Goal: Task Accomplishment & Management: Manage account settings

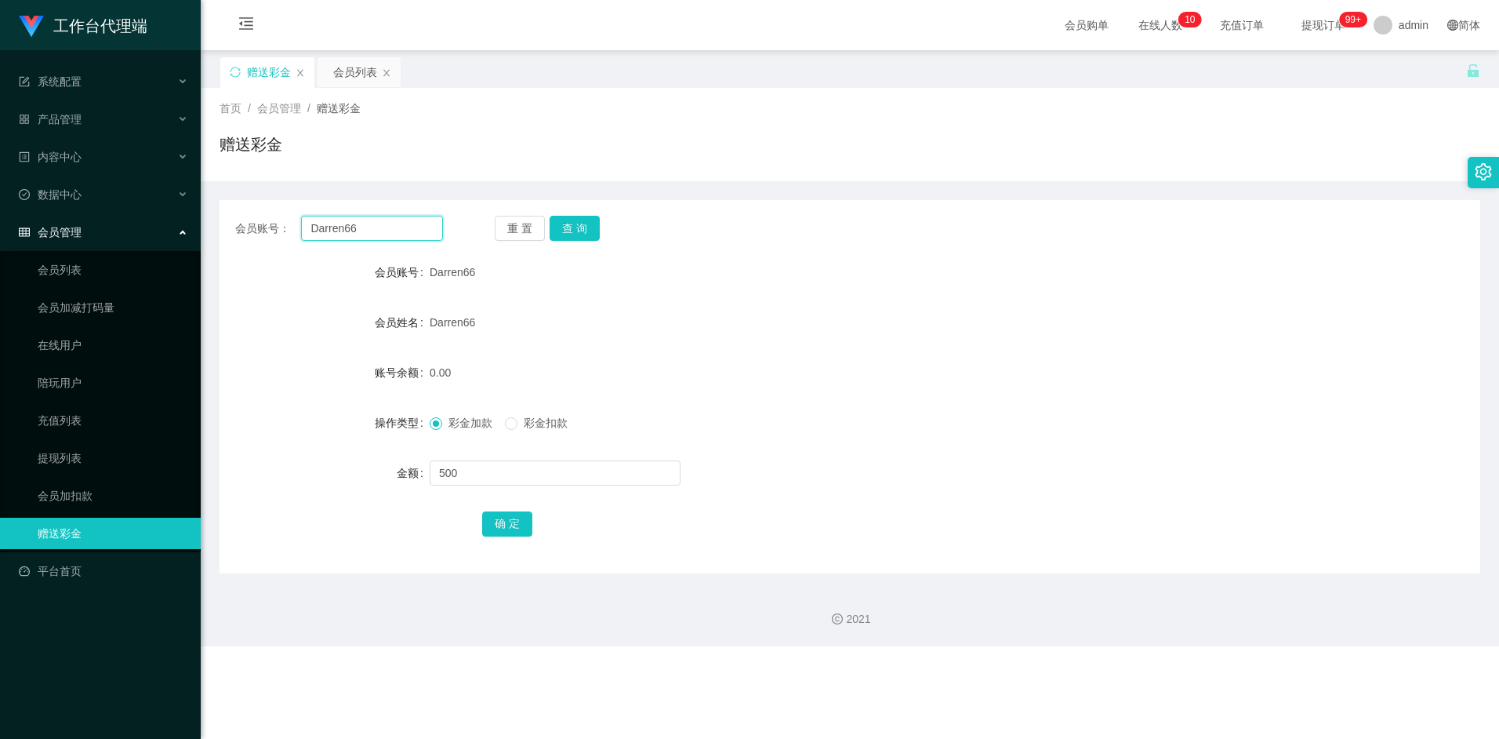
drag, startPoint x: 378, startPoint y: 220, endPoint x: 250, endPoint y: 212, distance: 128.0
click at [250, 212] on div "会员账号： Darren66 重 置 查 询 会员账号 Darren66 会员姓名 Darren66 账号余额 0.00 操作类型 彩金加款 彩金扣款 金额 …" at bounding box center [850, 386] width 1261 height 373
paste input "请稍等，正在为您提交财务部门审核、获取包赔协议！"
type input "请稍等，正在为您提交财务部门审核、获取包赔协议！"
drag, startPoint x: 436, startPoint y: 223, endPoint x: 139, endPoint y: 216, distance: 297.2
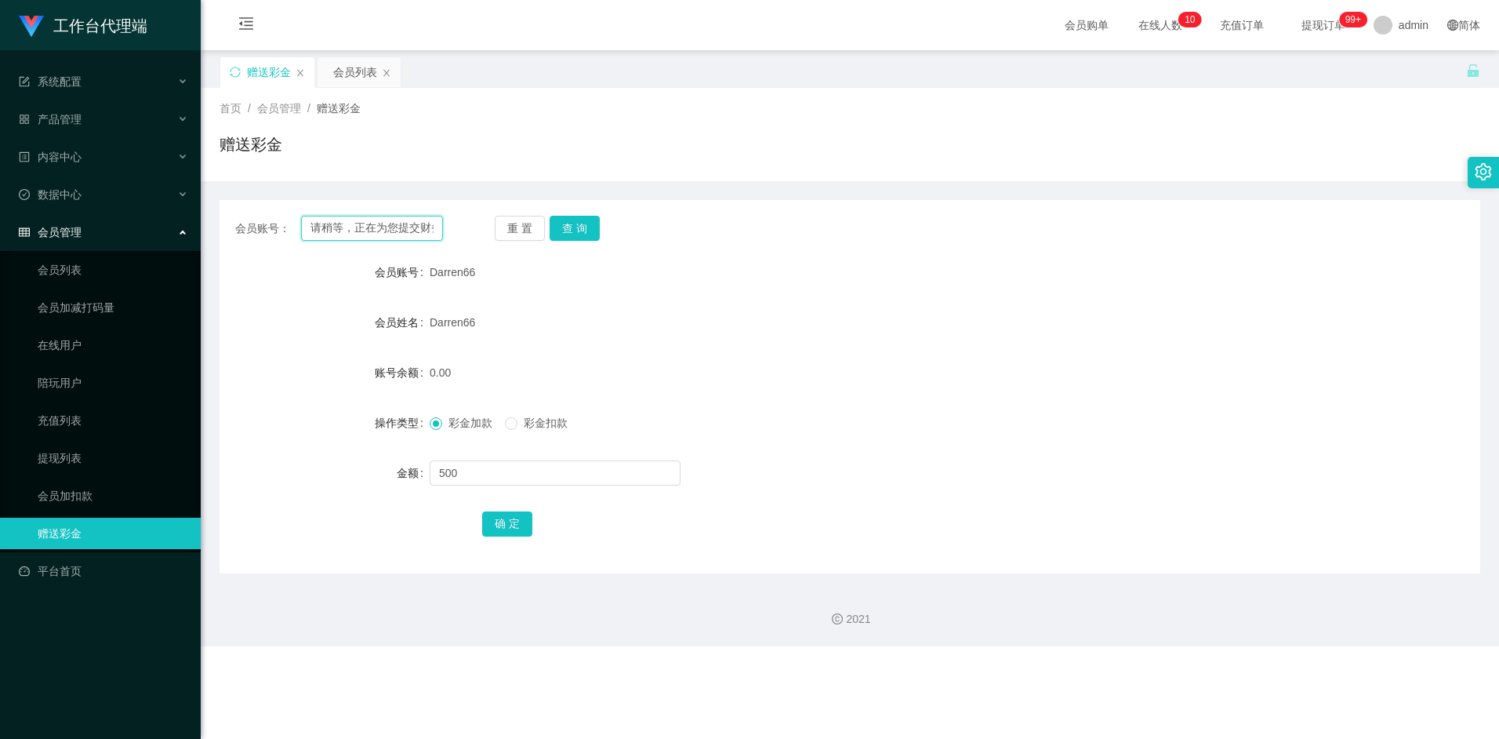
click at [139, 216] on section "工作台代理端 系统配置 产品管理 内容中心 数据中心 会员管理 会员列表 会员加减打码量 在线用户 陪玩用户 充值列表 提现列表 会员加扣款 赠送彩金 平台首…" at bounding box center [749, 323] width 1499 height 646
click at [359, 79] on div "会员列表" at bounding box center [355, 72] width 44 height 30
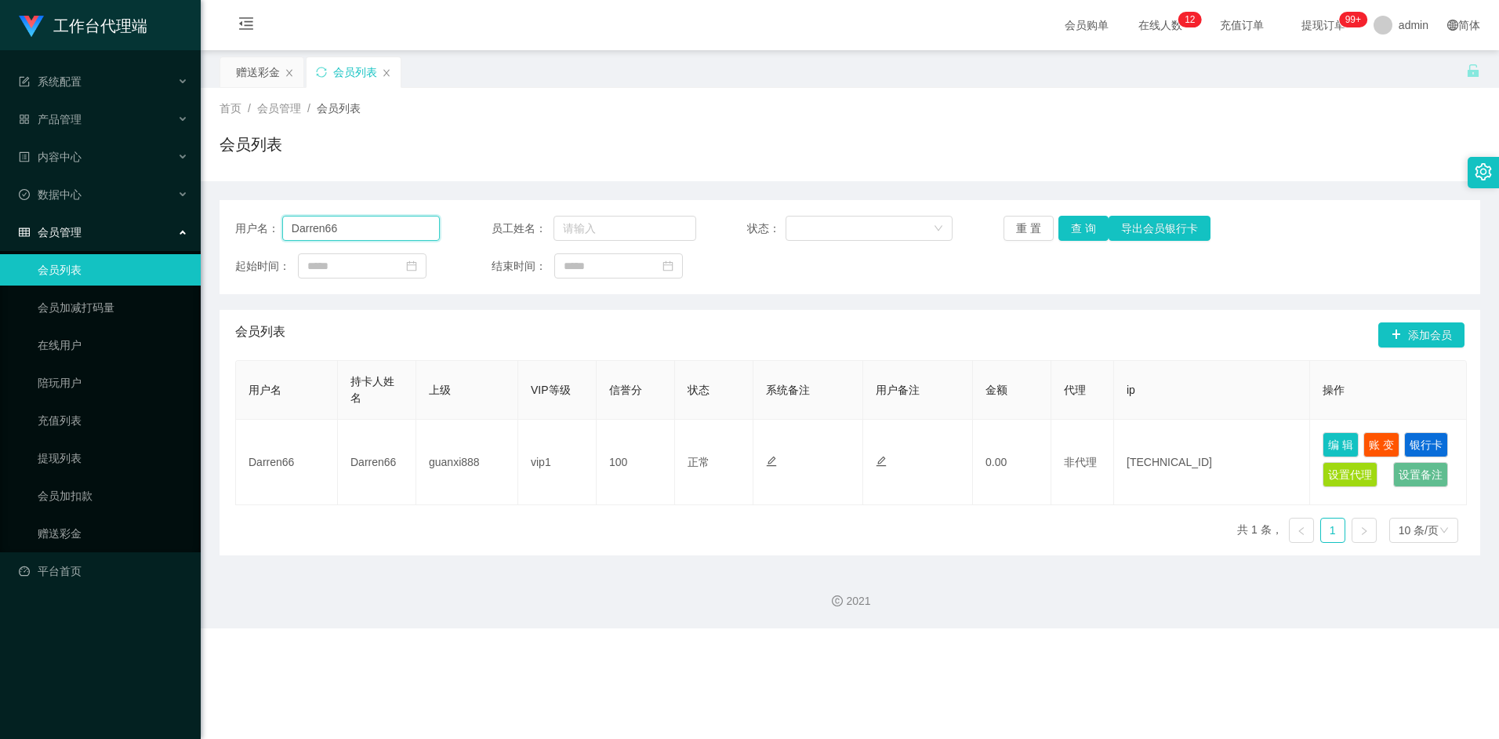
drag, startPoint x: 357, startPoint y: 223, endPoint x: 254, endPoint y: 231, distance: 103.1
click at [254, 231] on div "用户名： Darren66" at bounding box center [337, 228] width 205 height 25
type input "liuxia"
click at [1083, 236] on button "查 询" at bounding box center [1083, 228] width 50 height 25
click at [1084, 228] on button "查 询" at bounding box center [1083, 228] width 50 height 25
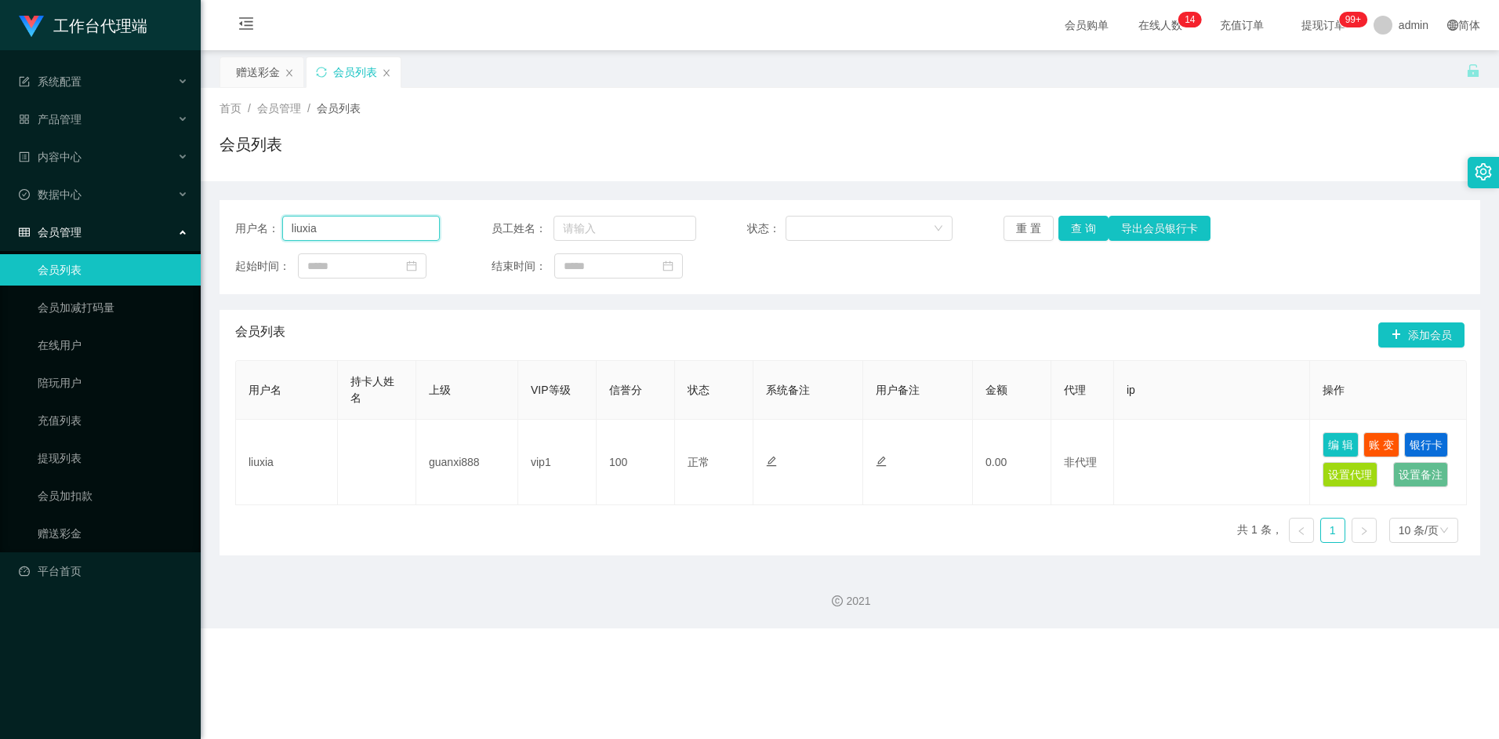
drag, startPoint x: 296, startPoint y: 227, endPoint x: 264, endPoint y: 226, distance: 31.4
click at [264, 226] on div "用户名： liuxia" at bounding box center [337, 228] width 205 height 25
click at [239, 52] on main "关闭左侧 关闭右侧 关闭其它 刷新页面 赠送彩金 会员列表 首页 / 会员管理 / 会员列表 / 会员列表 用户名： liuxia 员工姓名： 状态： 重 置…" at bounding box center [850, 302] width 1298 height 505
click at [247, 74] on div "赠送彩金" at bounding box center [258, 72] width 44 height 30
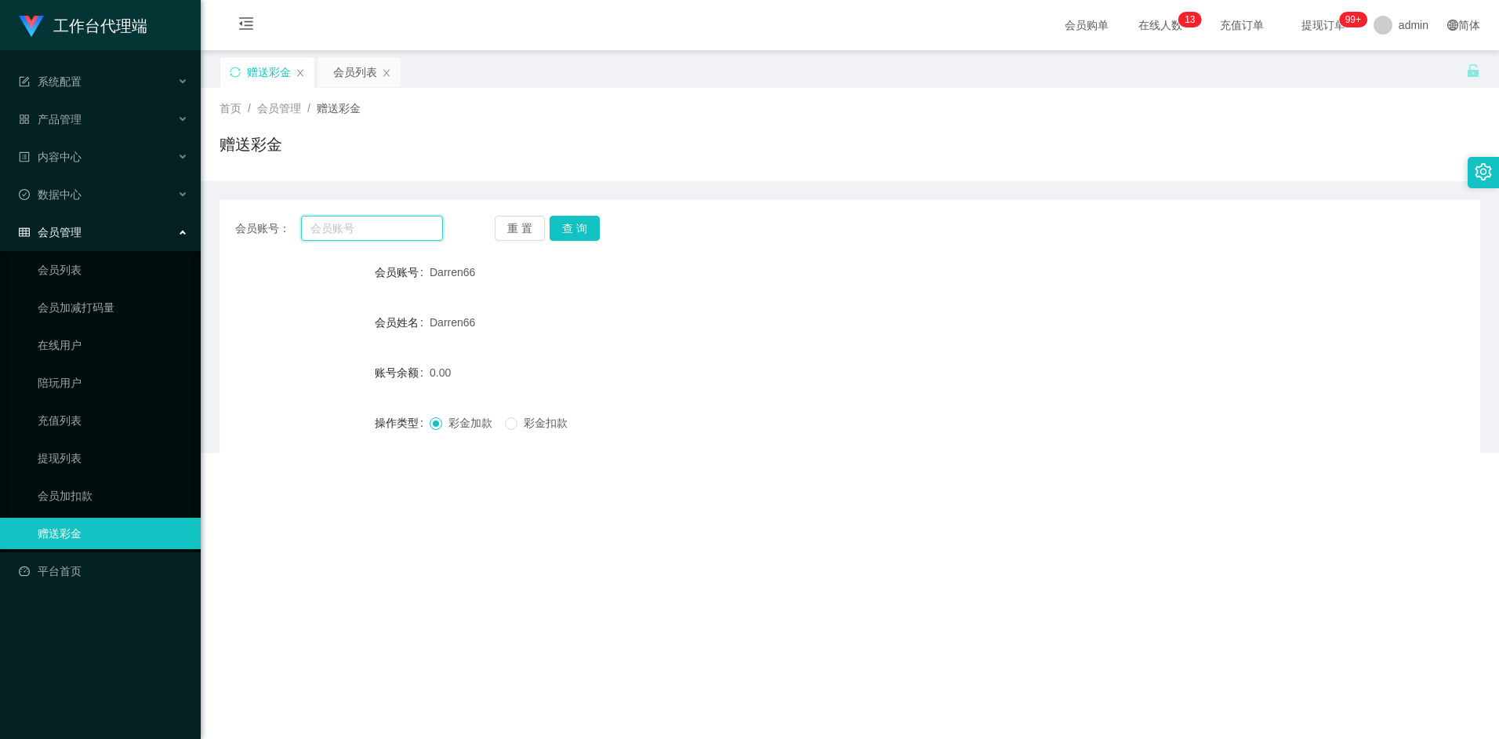
click at [362, 231] on input "text" at bounding box center [371, 228] width 141 height 25
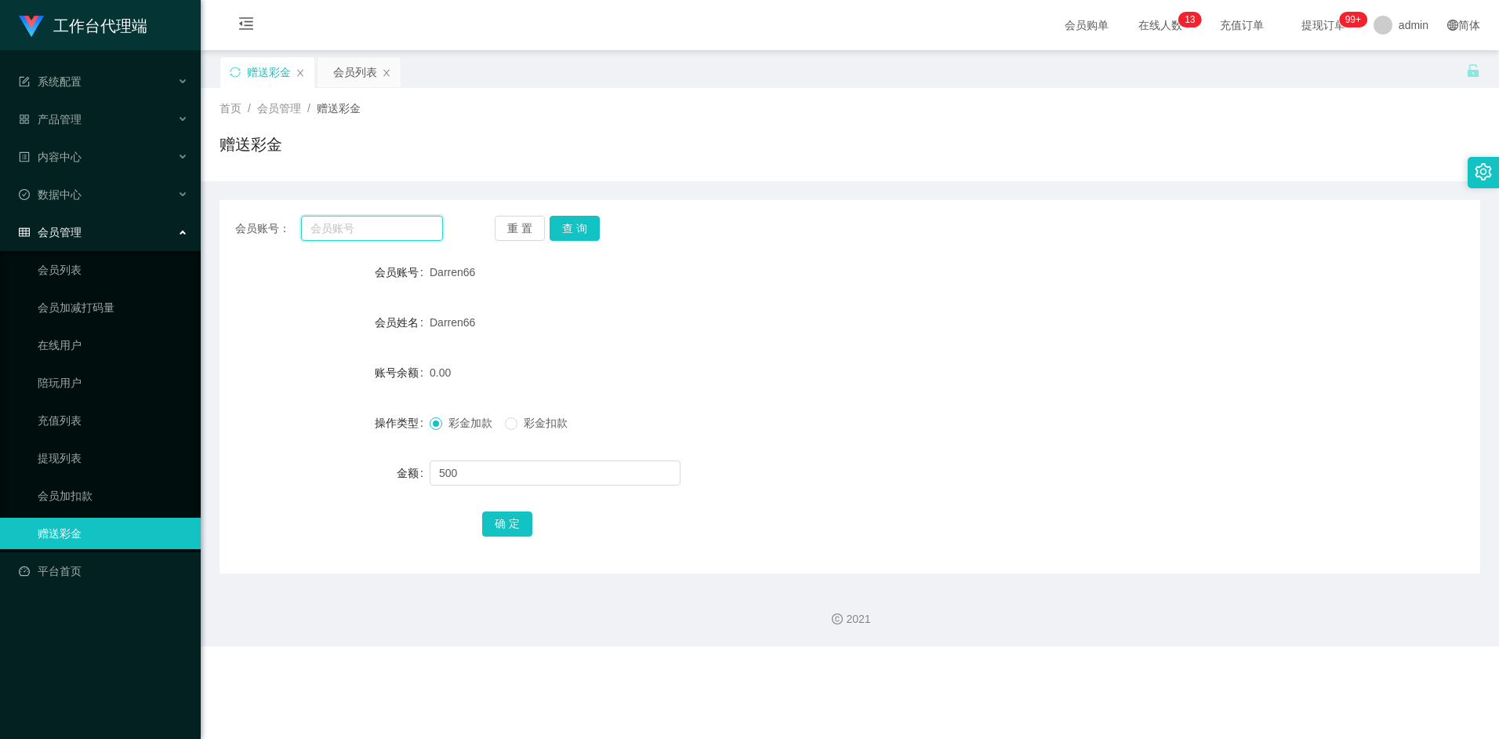
paste input "liuxia"
type input "liuxia"
click at [569, 234] on button "查 询" at bounding box center [575, 228] width 50 height 25
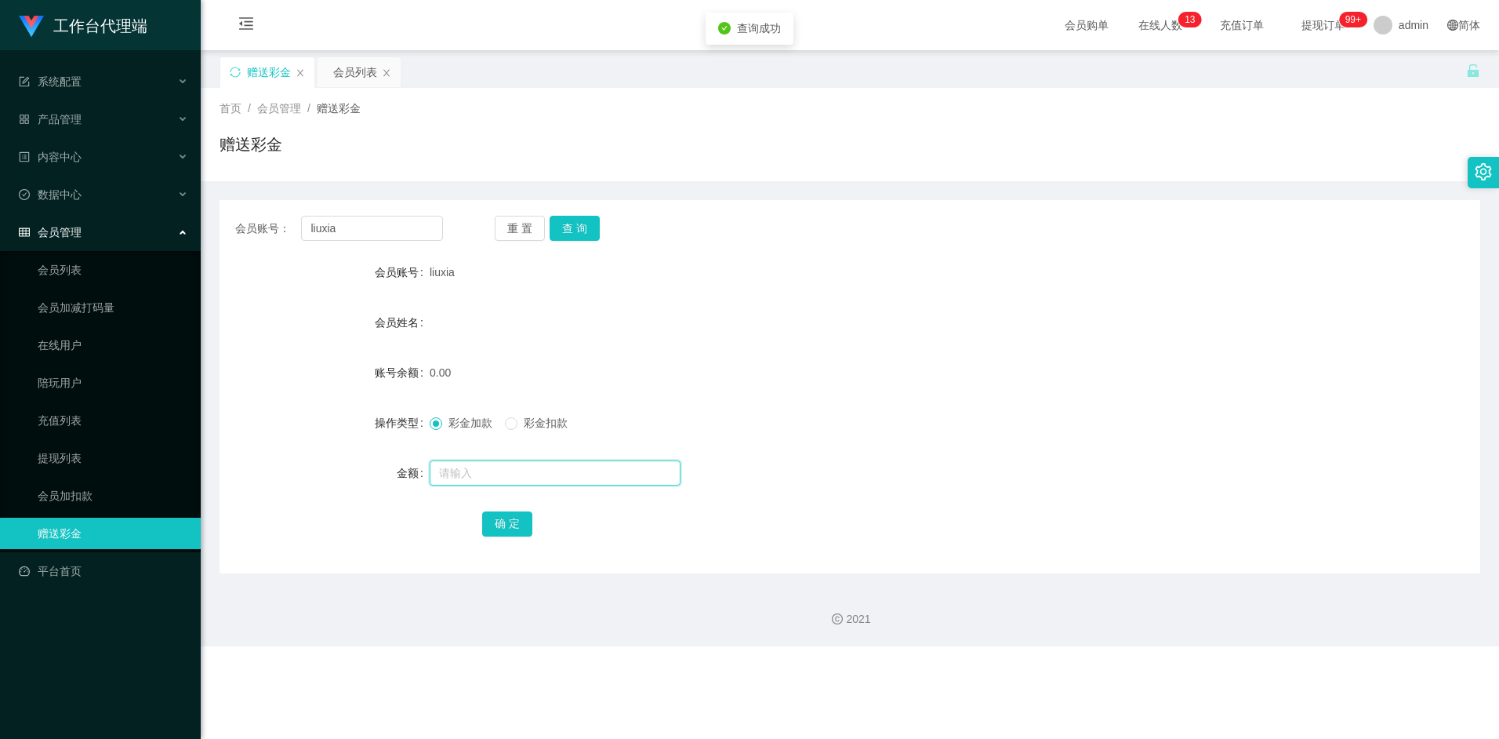
click at [499, 474] on input "text" at bounding box center [555, 472] width 251 height 25
type input "100"
click at [508, 521] on button "确 定" at bounding box center [507, 523] width 50 height 25
click at [111, 125] on div "产品管理" at bounding box center [100, 118] width 201 height 31
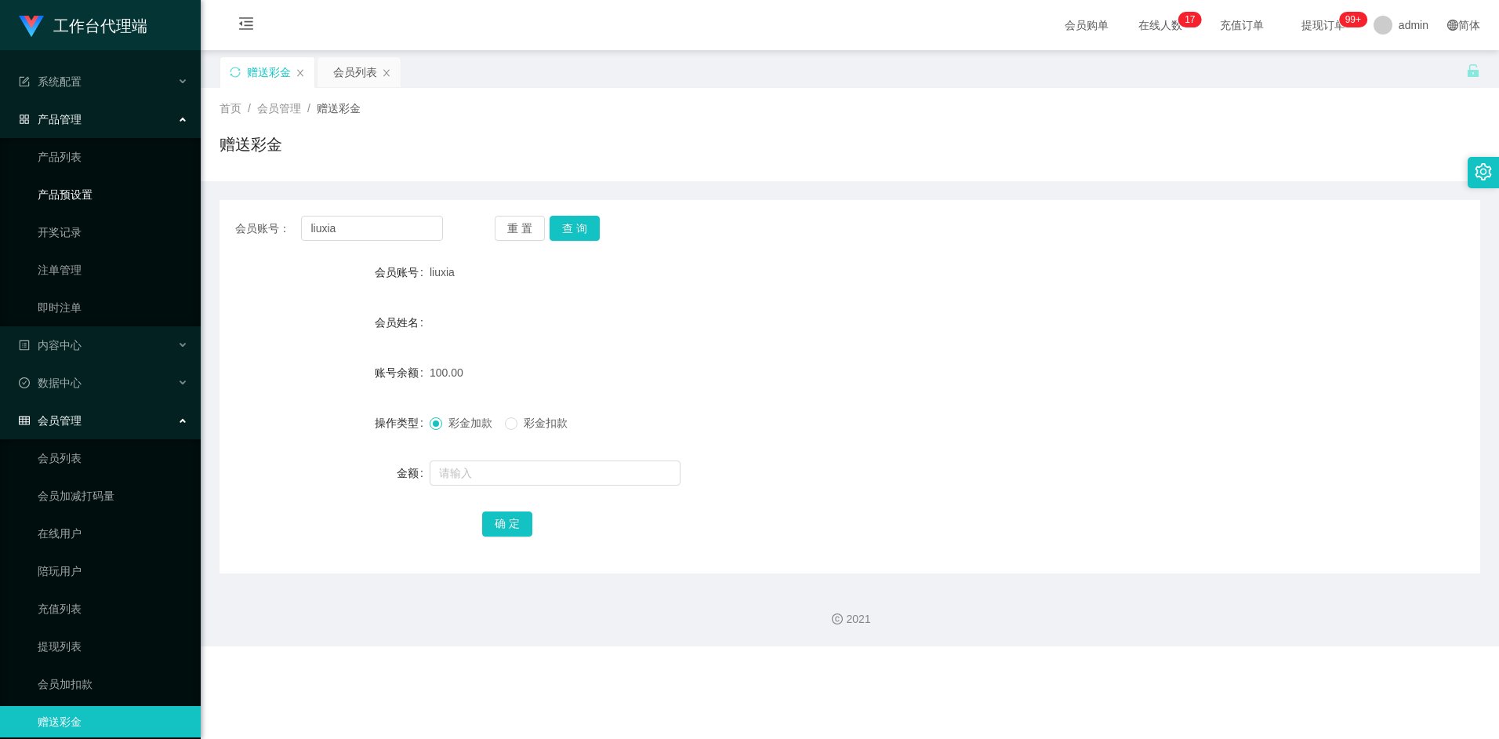
click at [85, 193] on link "产品预设置" at bounding box center [113, 194] width 151 height 31
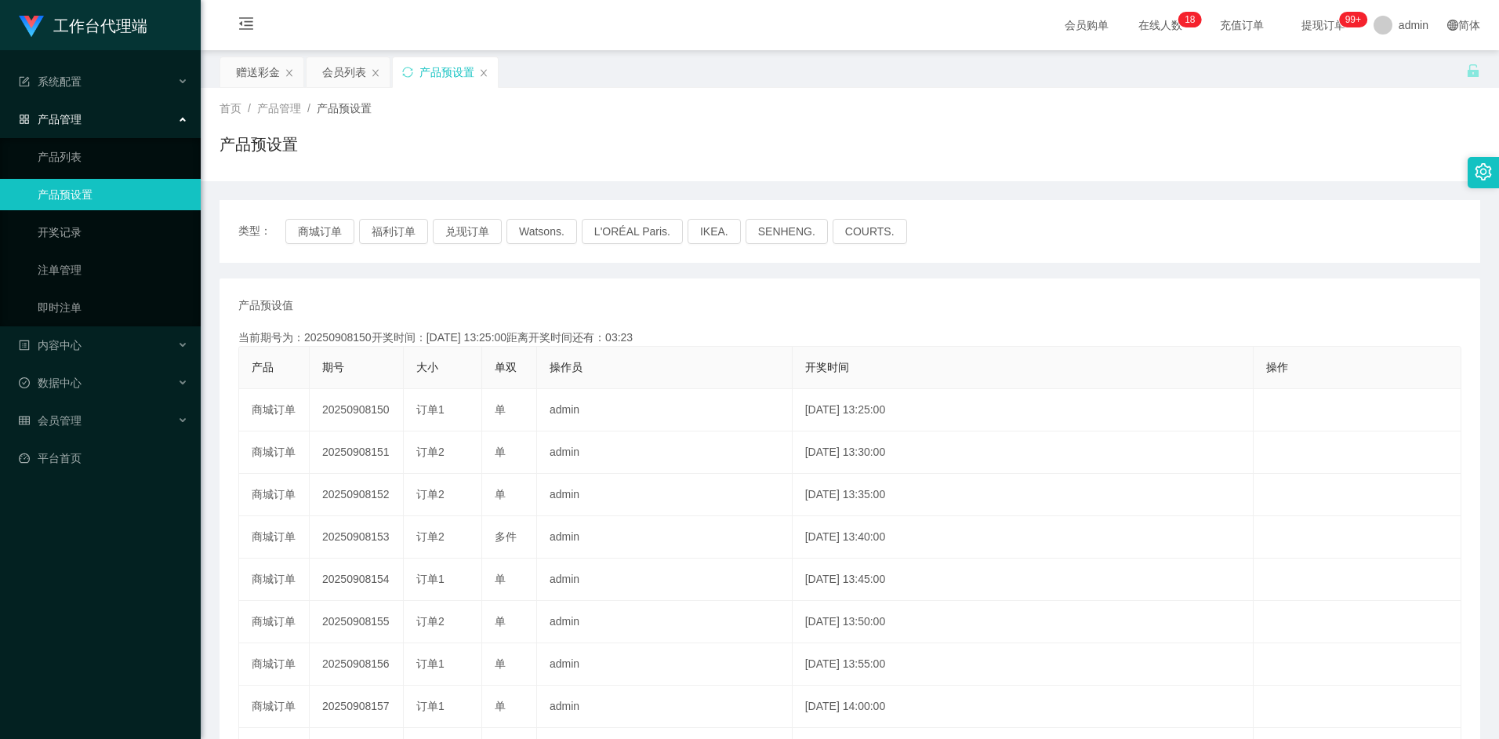
click at [398, 275] on div "类型： 商城订单 福利订单 兑现订单 Watsons. L'ORÉAL Paris. IKEA. SENHENG. COURTS. 产品预设值 添加期号 当前…" at bounding box center [850, 540] width 1261 height 681
click at [395, 230] on button "福利订单" at bounding box center [393, 231] width 69 height 25
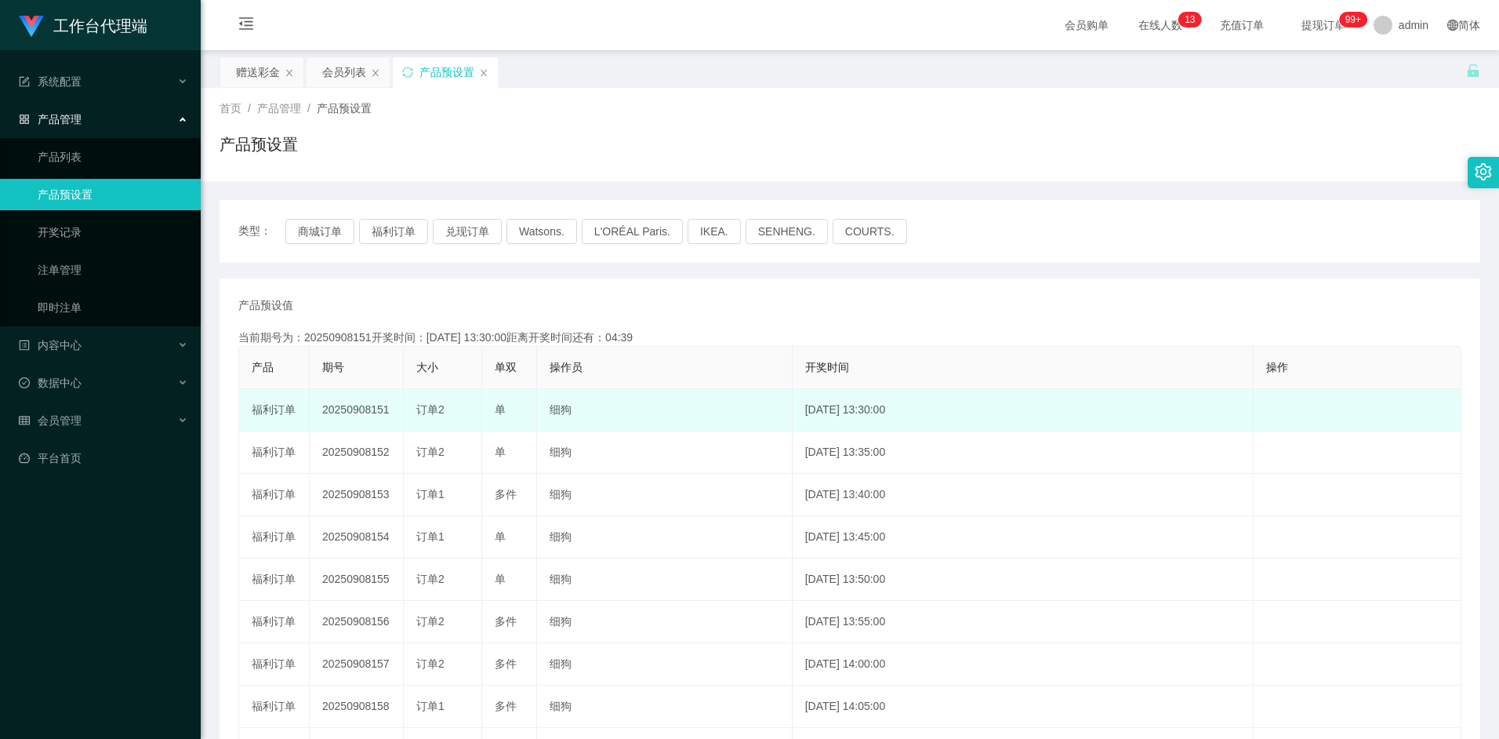
click at [654, 394] on td "细狗" at bounding box center [665, 410] width 256 height 42
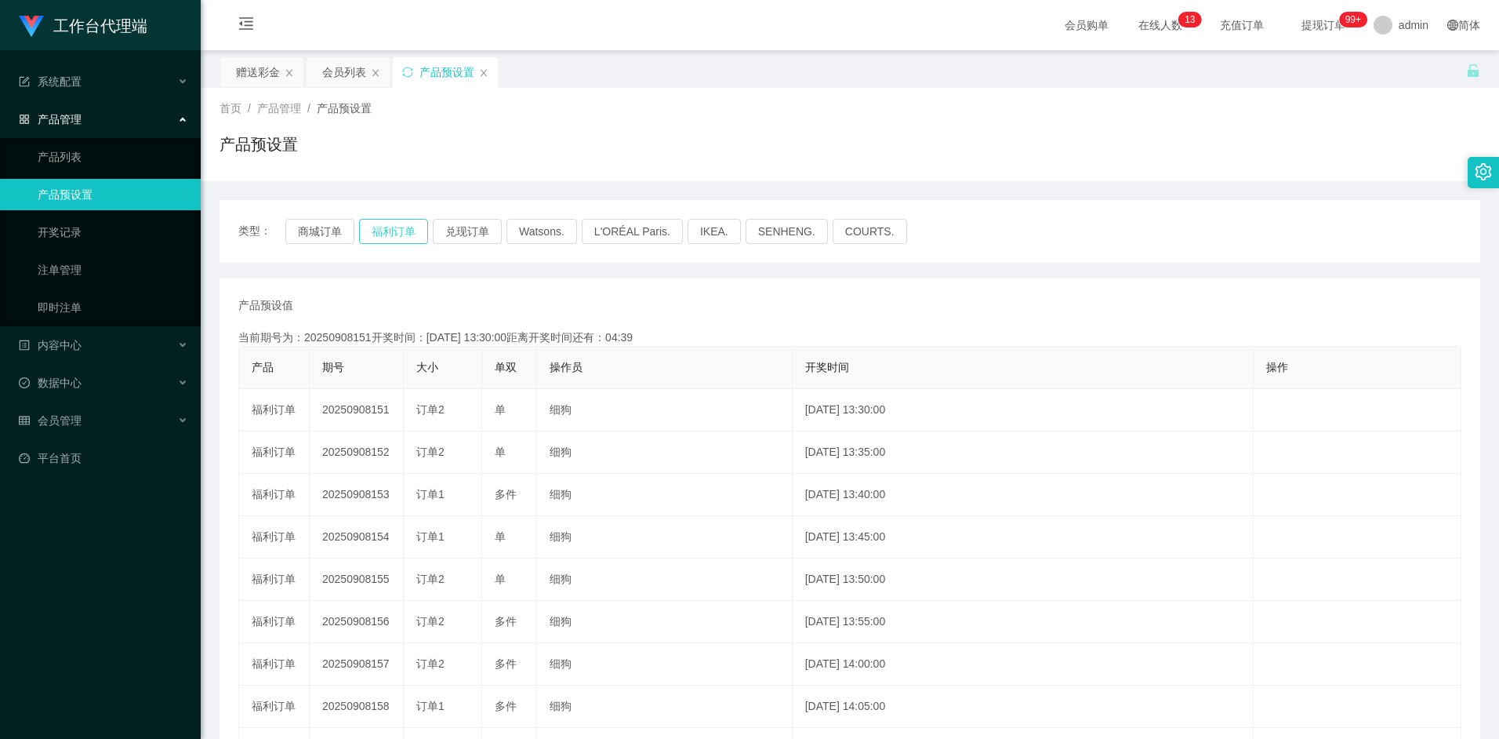
click at [395, 230] on button "福利订单" at bounding box center [393, 231] width 69 height 25
click at [72, 271] on link "注单管理" at bounding box center [113, 269] width 151 height 31
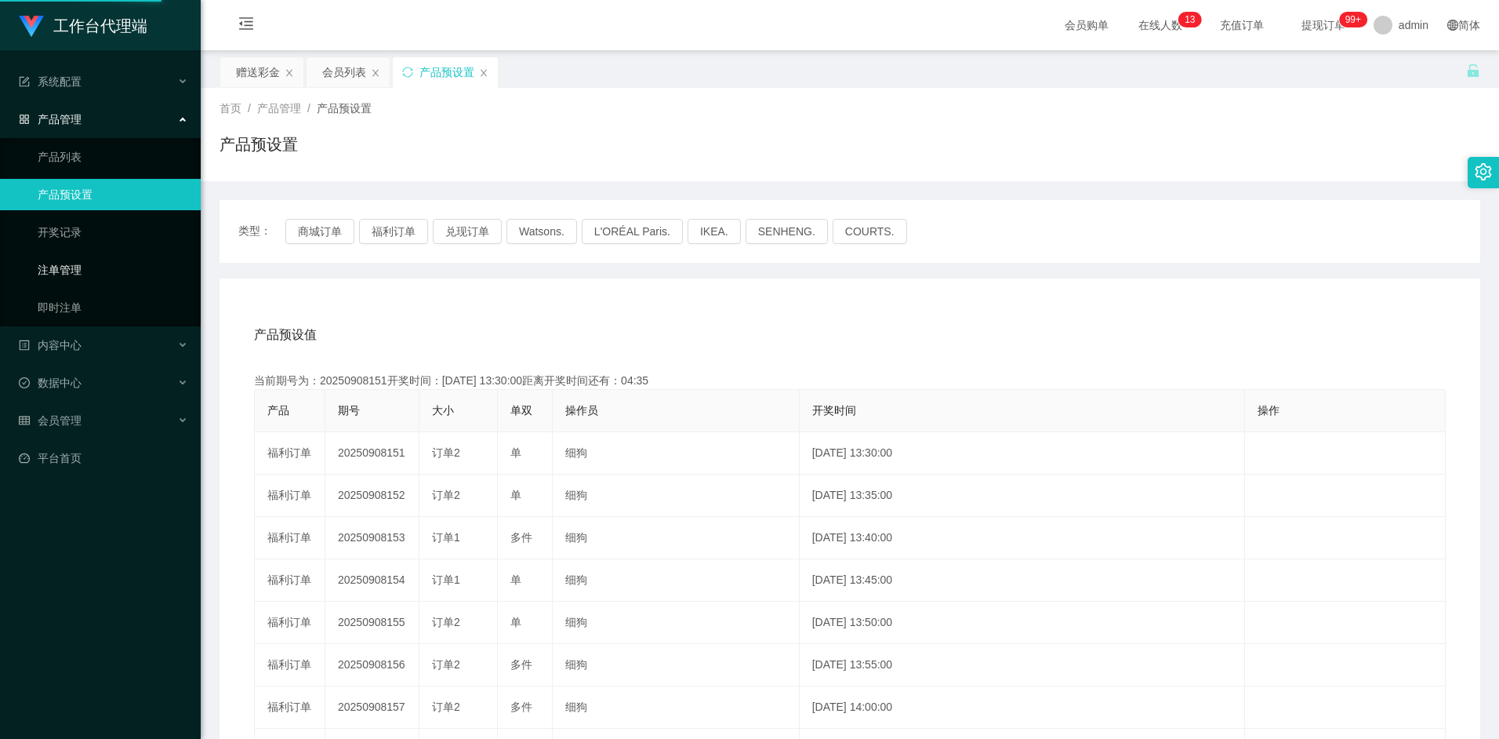
click at [66, 267] on link "注单管理" at bounding box center [113, 269] width 151 height 31
click at [663, 132] on div "首页 / 产品管理 / 产品预设置 / 产品预设置" at bounding box center [850, 134] width 1261 height 68
click at [648, 212] on div "类型： 商城订单 福利订单 兑现订单 Watsons. L'ORÉAL Paris. IKEA. SENHENG. COURTS." at bounding box center [850, 231] width 1261 height 63
click at [562, 35] on div "会员购单 在线人数 0 1 2 3 4 5 6 7 8 9 0 1 2 3 4 5 6 7 8 9 0 1 2 3 4 5 6 7 8 9 0 1 2 3 4…" at bounding box center [850, 25] width 1298 height 51
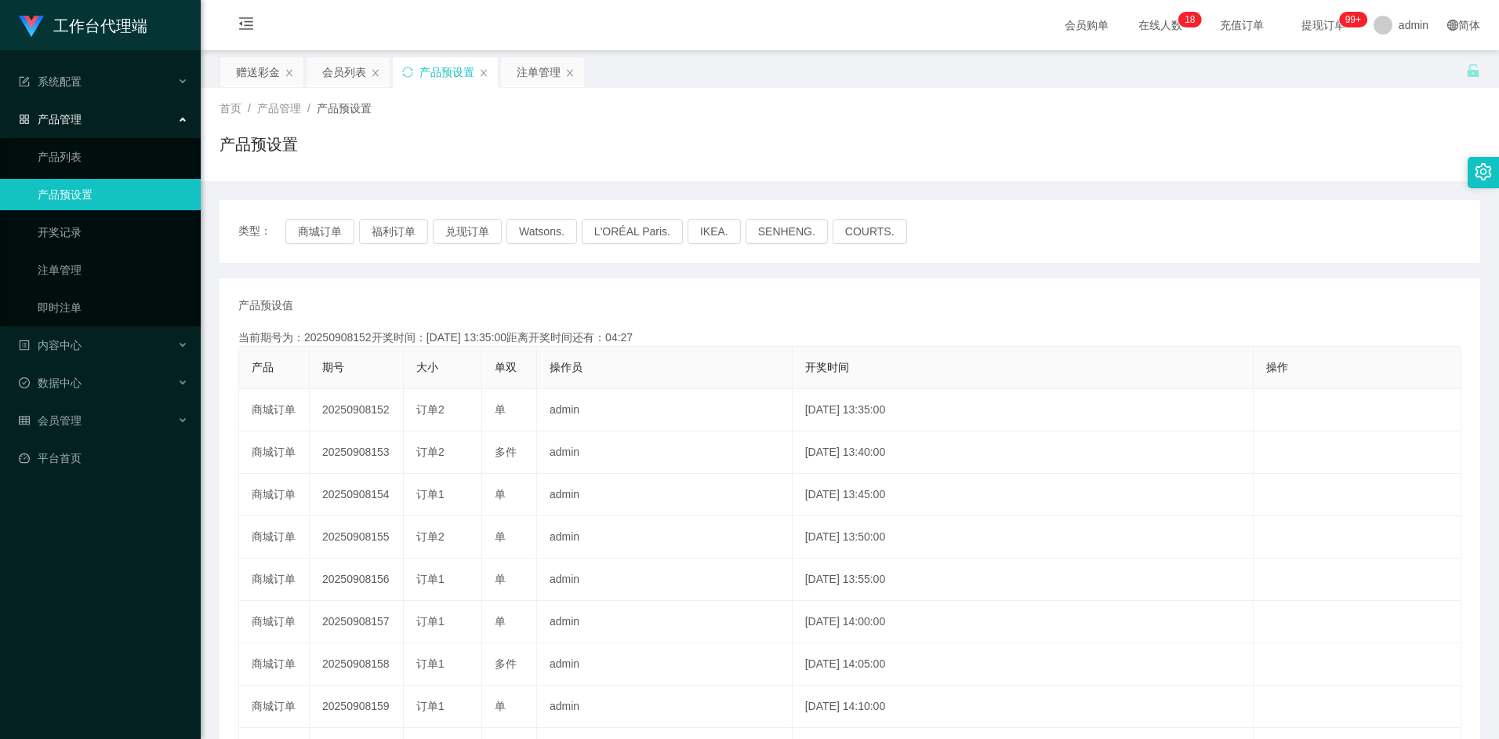
click at [414, 170] on div "首页 / 产品管理 / 产品预设置 / 产品预设置" at bounding box center [850, 134] width 1298 height 93
click at [528, 72] on div "注单管理" at bounding box center [539, 72] width 44 height 30
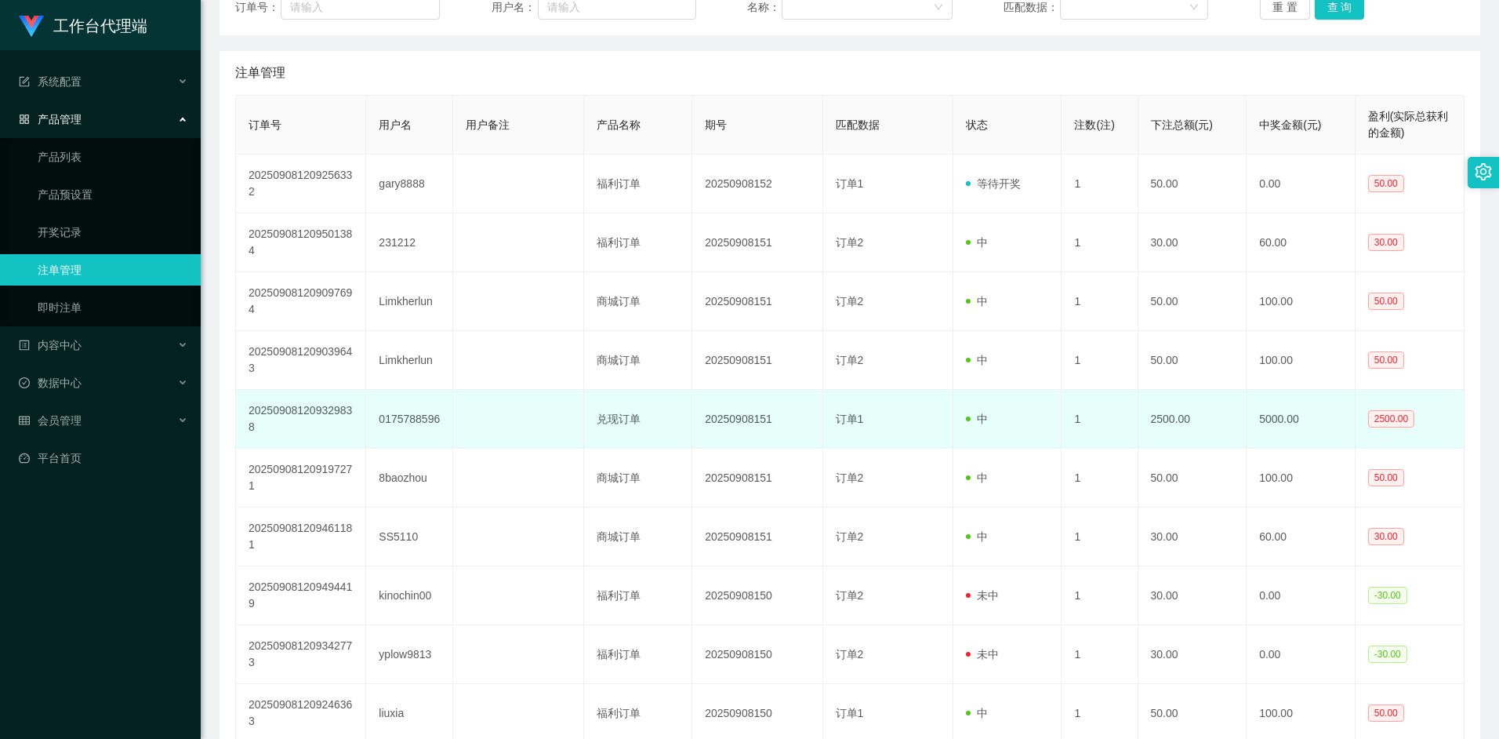
scroll to position [332, 0]
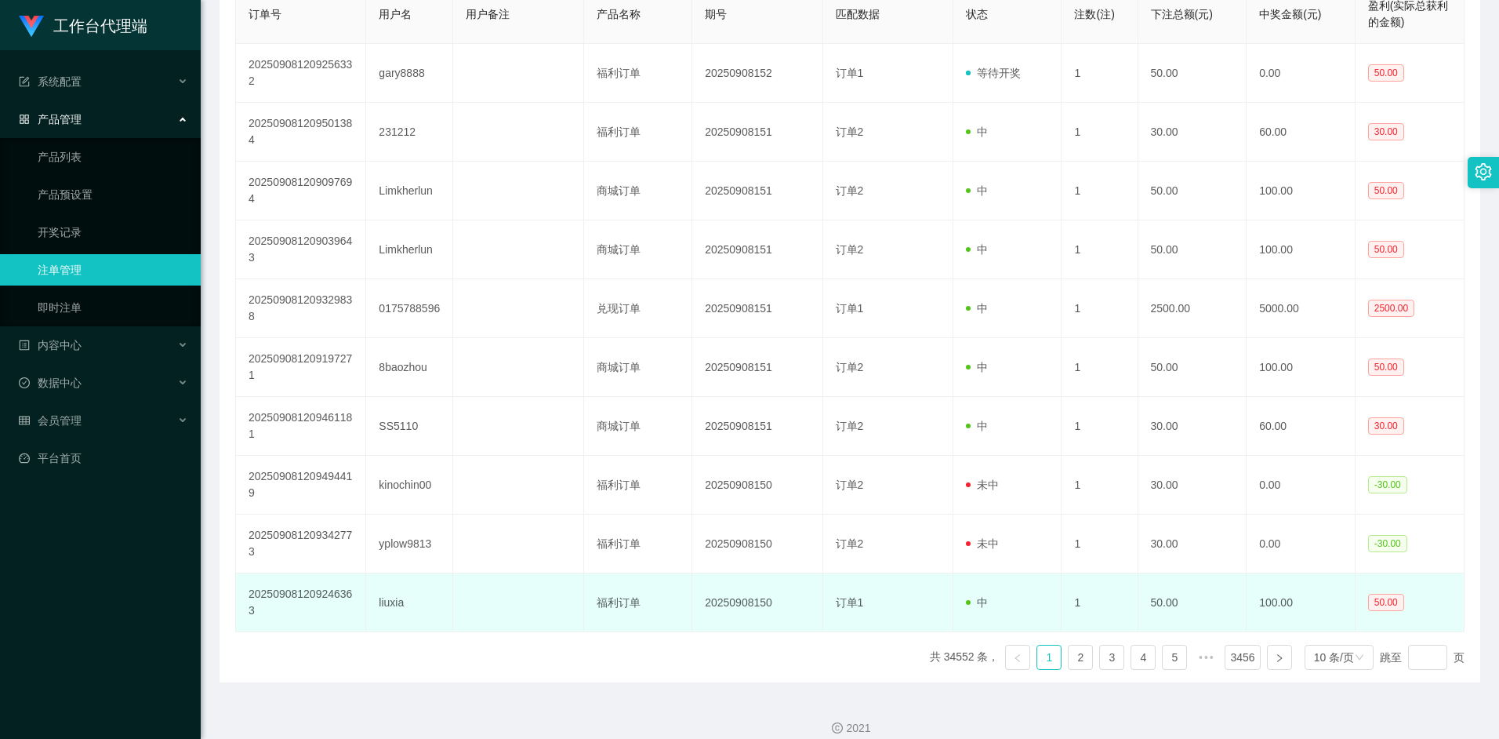
click at [388, 604] on td "liuxia" at bounding box center [409, 602] width 87 height 59
copy td "liuxia"
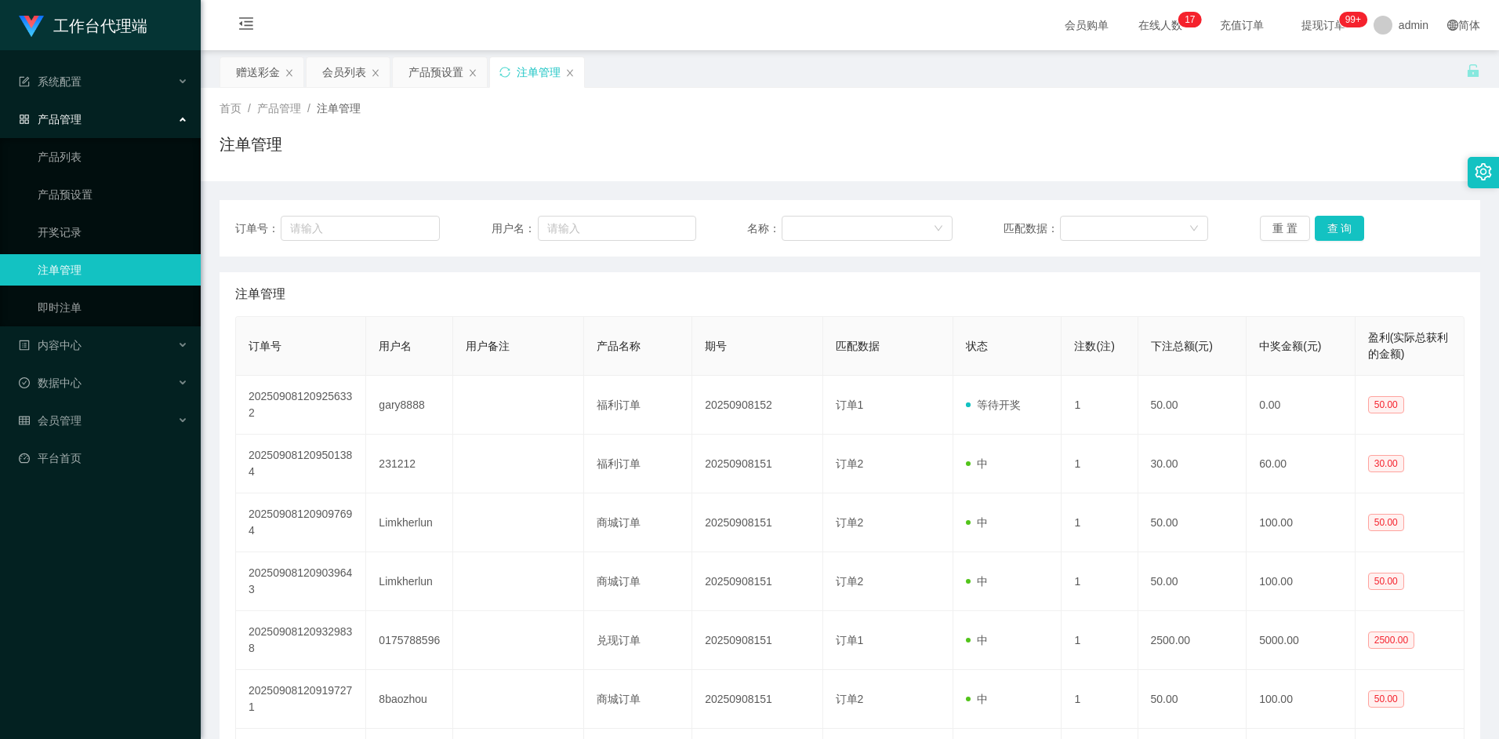
scroll to position [0, 0]
click at [345, 71] on div "会员列表" at bounding box center [344, 72] width 44 height 30
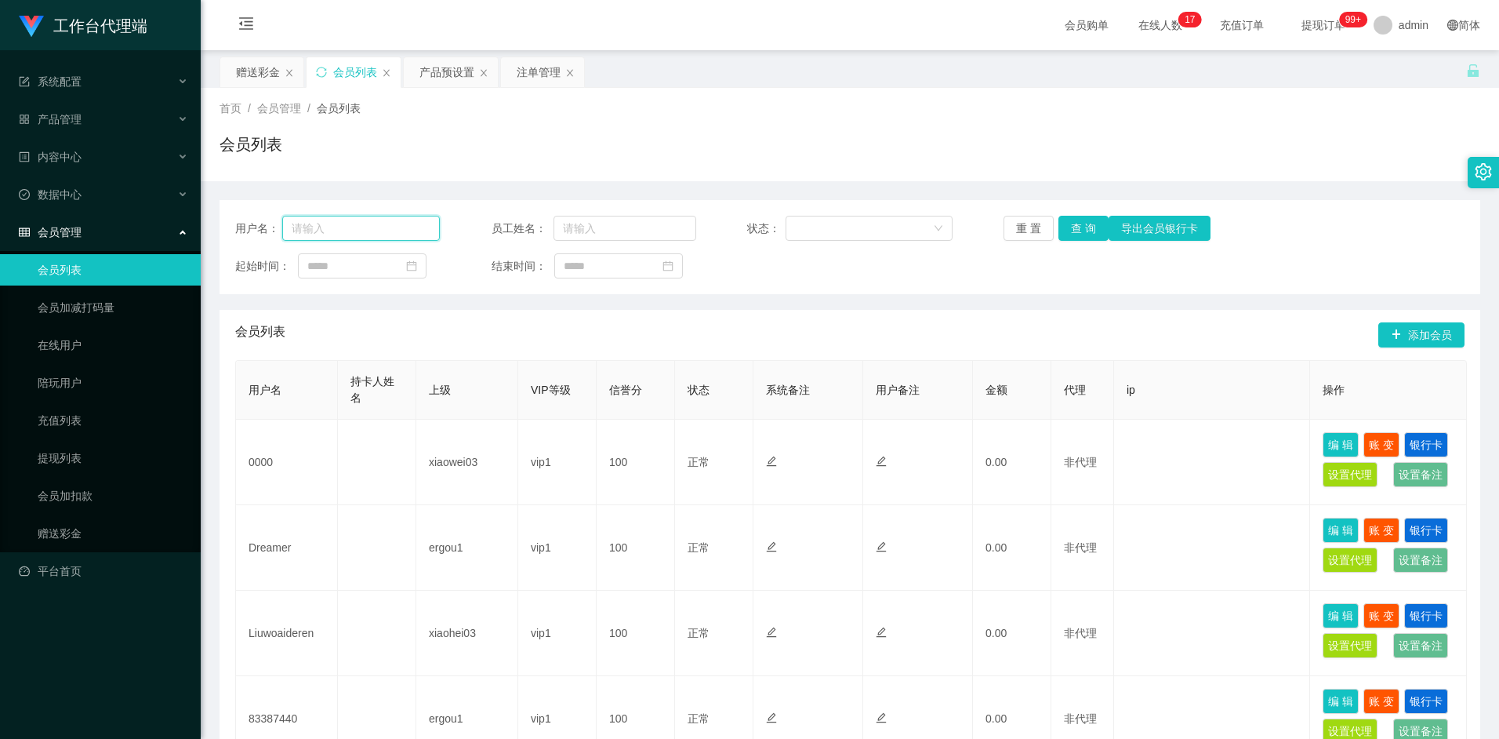
click at [374, 225] on input "text" at bounding box center [361, 228] width 158 height 25
paste input "liuxia"
drag, startPoint x: 1085, startPoint y: 230, endPoint x: 1077, endPoint y: 245, distance: 17.5
click at [1085, 230] on button "查 询" at bounding box center [1083, 228] width 50 height 25
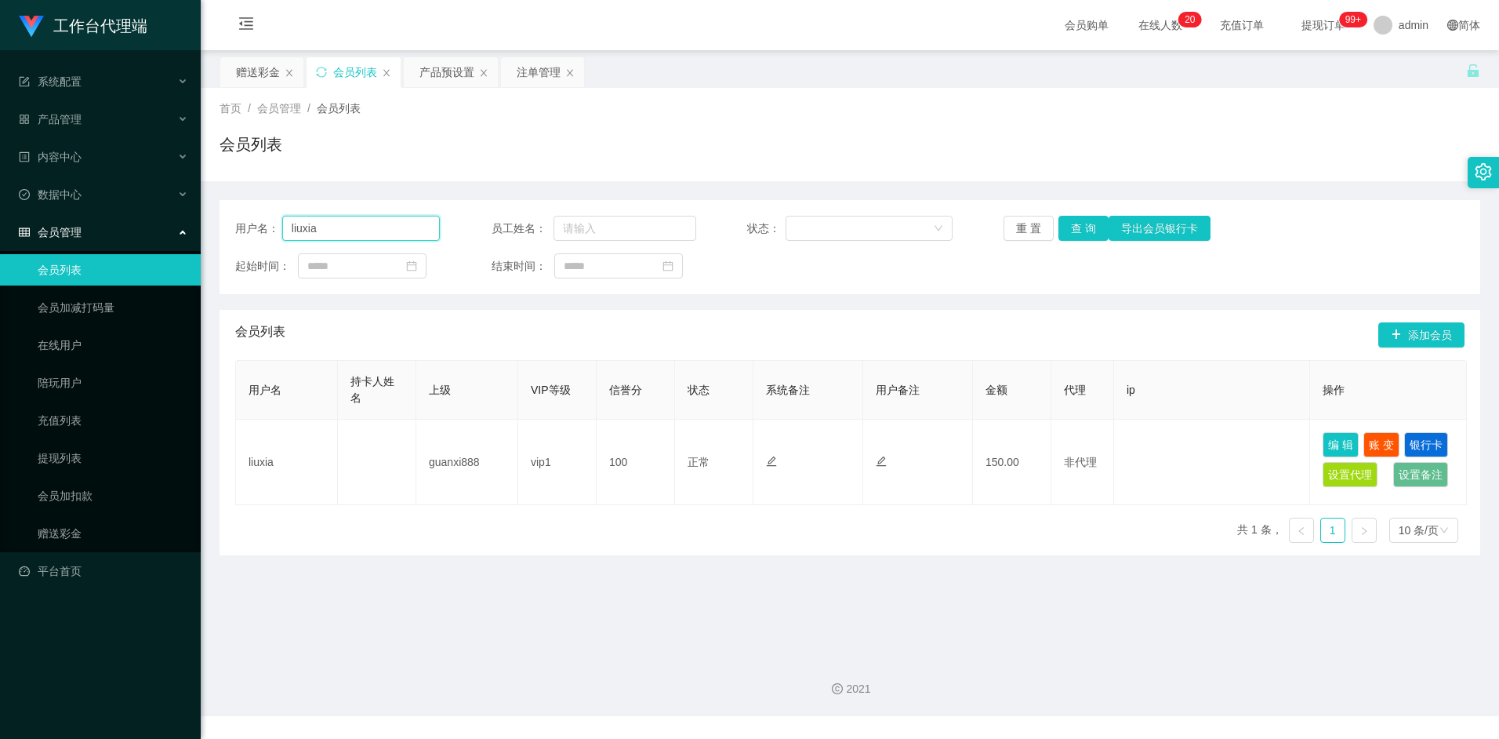
click at [329, 223] on input "liuxia" at bounding box center [361, 228] width 158 height 25
paste input "Alvintan"
type input "Alvintan"
click at [1077, 229] on button "查 询" at bounding box center [1083, 228] width 50 height 25
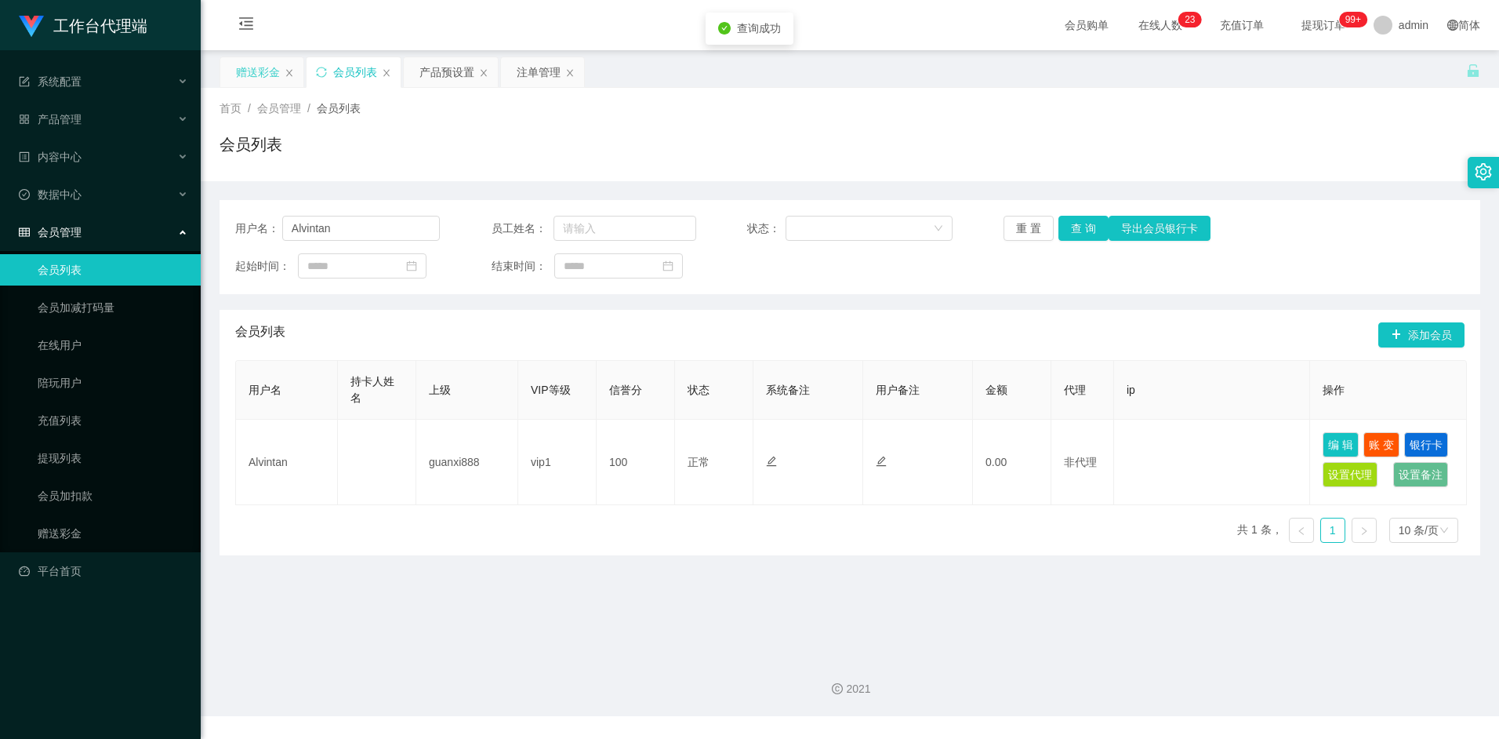
click at [248, 64] on div "赠送彩金" at bounding box center [258, 72] width 44 height 30
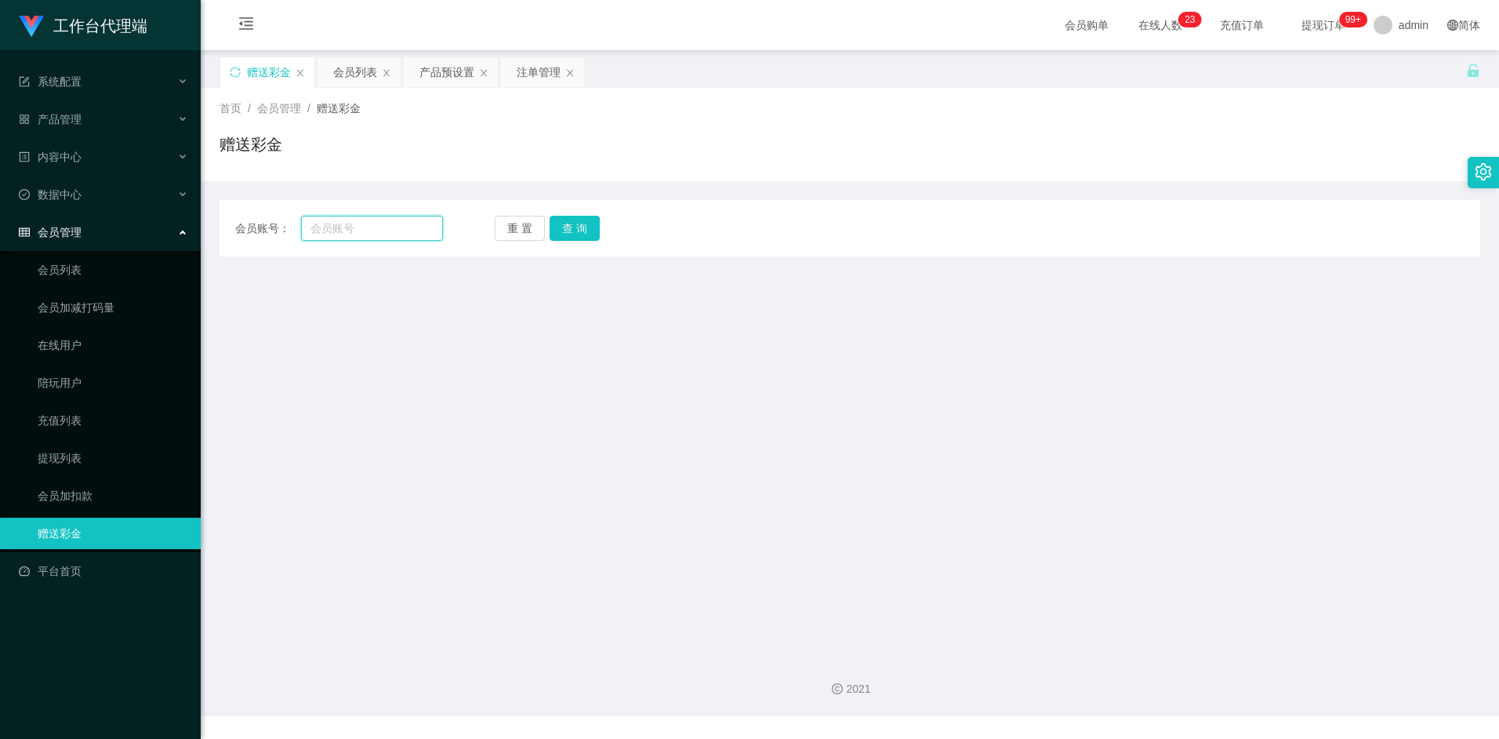
click at [357, 233] on input "text" at bounding box center [371, 228] width 141 height 25
paste input "Alvintan"
type input "Alvintan"
click at [586, 235] on button "查 询" at bounding box center [575, 228] width 50 height 25
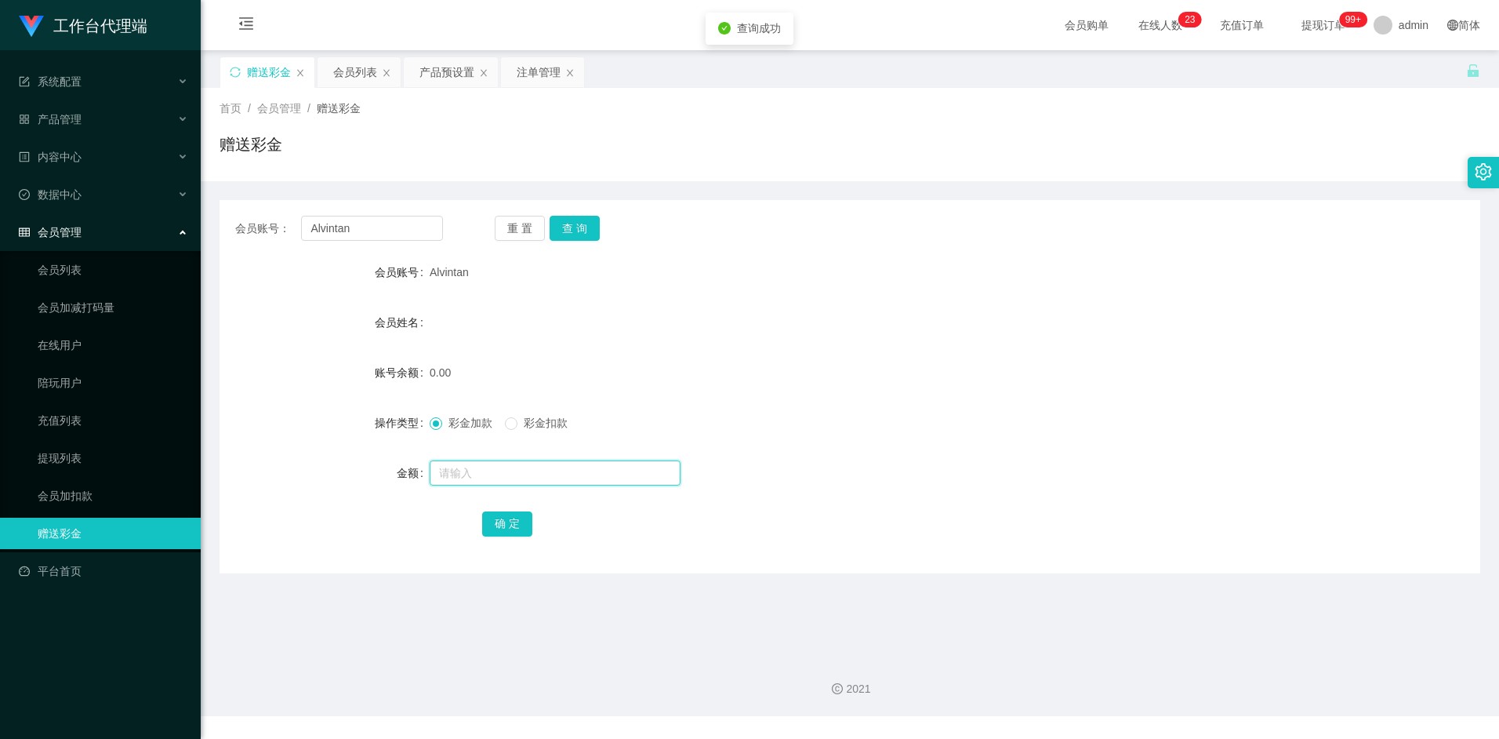
click at [463, 467] on input "text" at bounding box center [555, 472] width 251 height 25
type input "100"
click at [515, 532] on button "确 定" at bounding box center [507, 523] width 50 height 25
click at [824, 363] on div "100.00" at bounding box center [797, 372] width 735 height 31
click at [348, 71] on div "会员列表" at bounding box center [355, 72] width 44 height 30
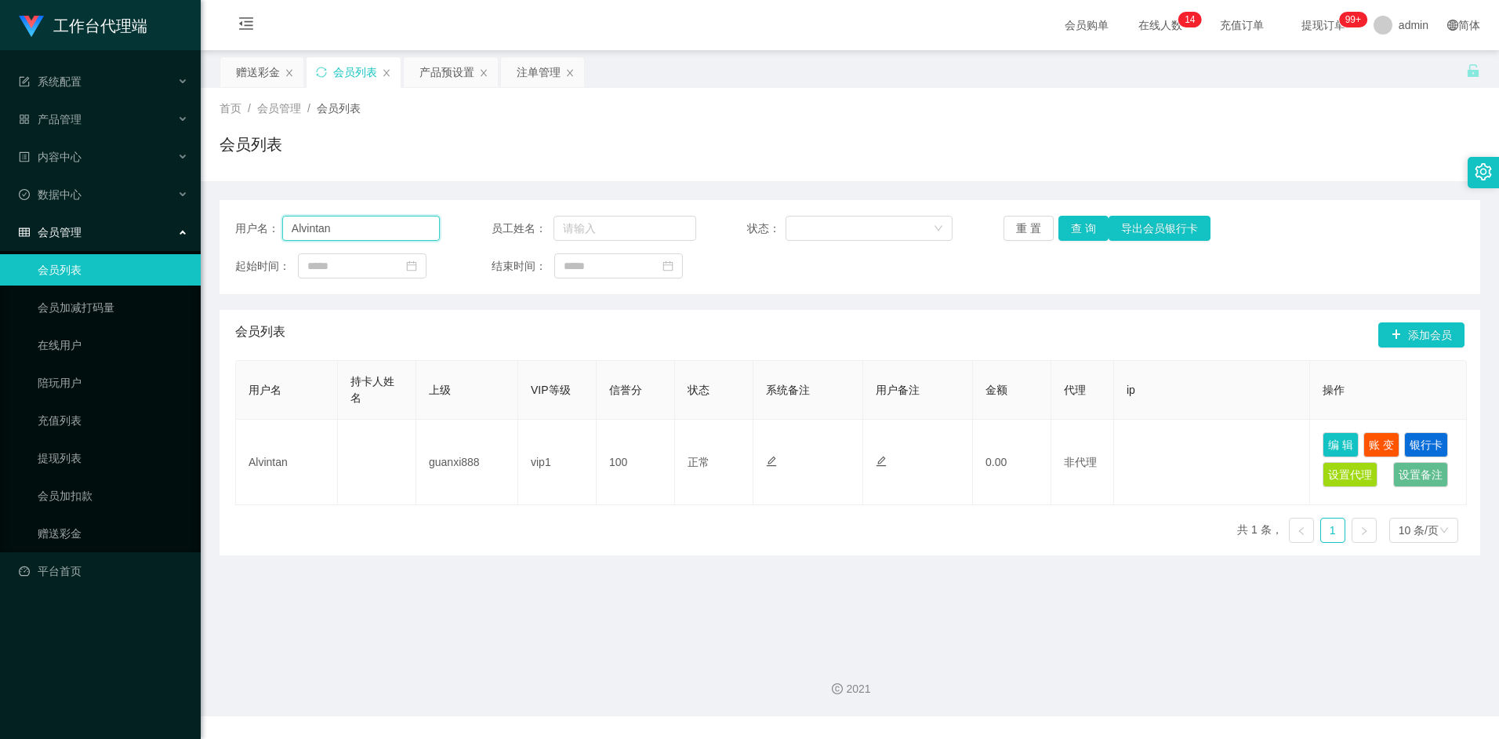
drag, startPoint x: 364, startPoint y: 227, endPoint x: 243, endPoint y: 230, distance: 120.8
click at [242, 225] on div "用户名： Alvintan" at bounding box center [337, 228] width 205 height 25
type input "tanml"
click at [1080, 234] on button "查 询" at bounding box center [1083, 228] width 50 height 25
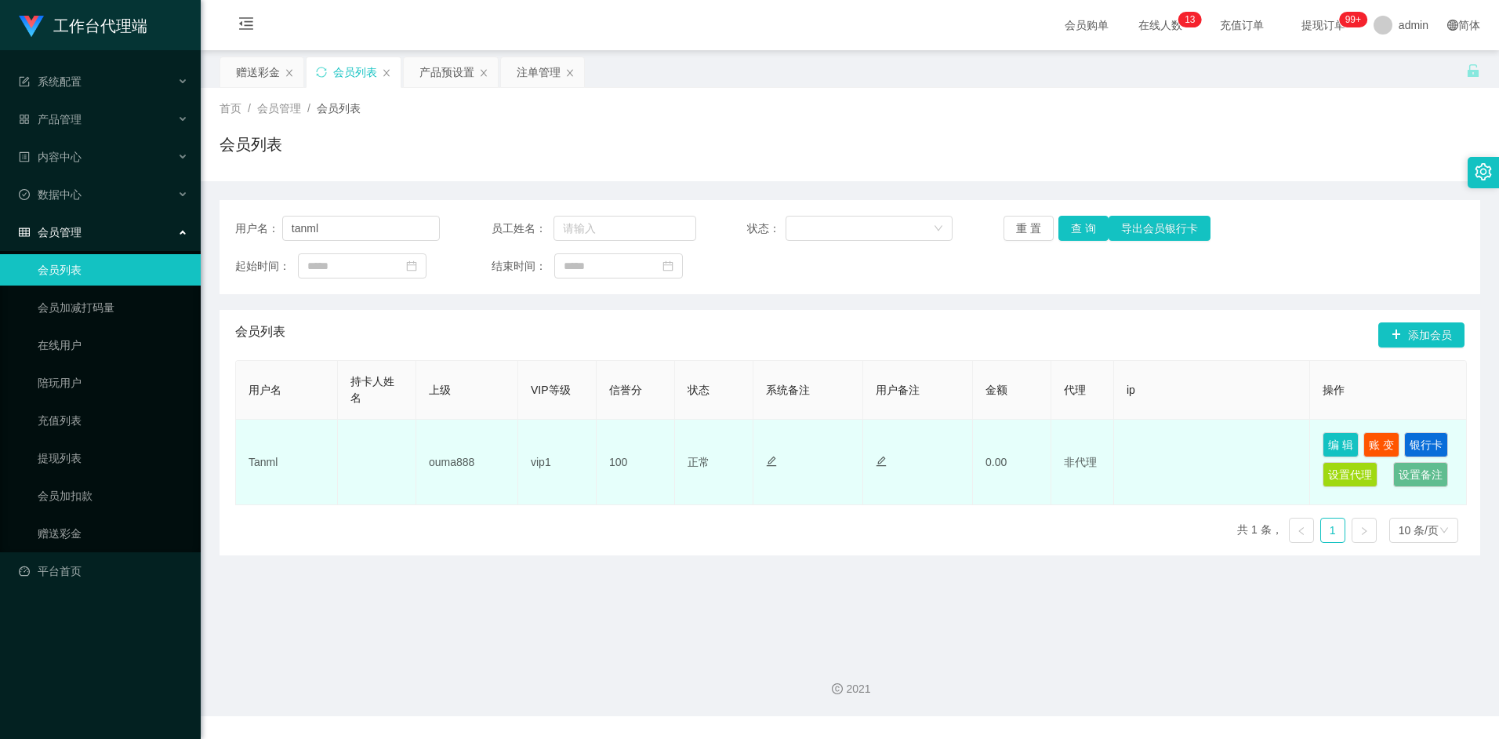
click at [269, 459] on td "Tanml" at bounding box center [287, 461] width 102 height 85
copy td "Tanml"
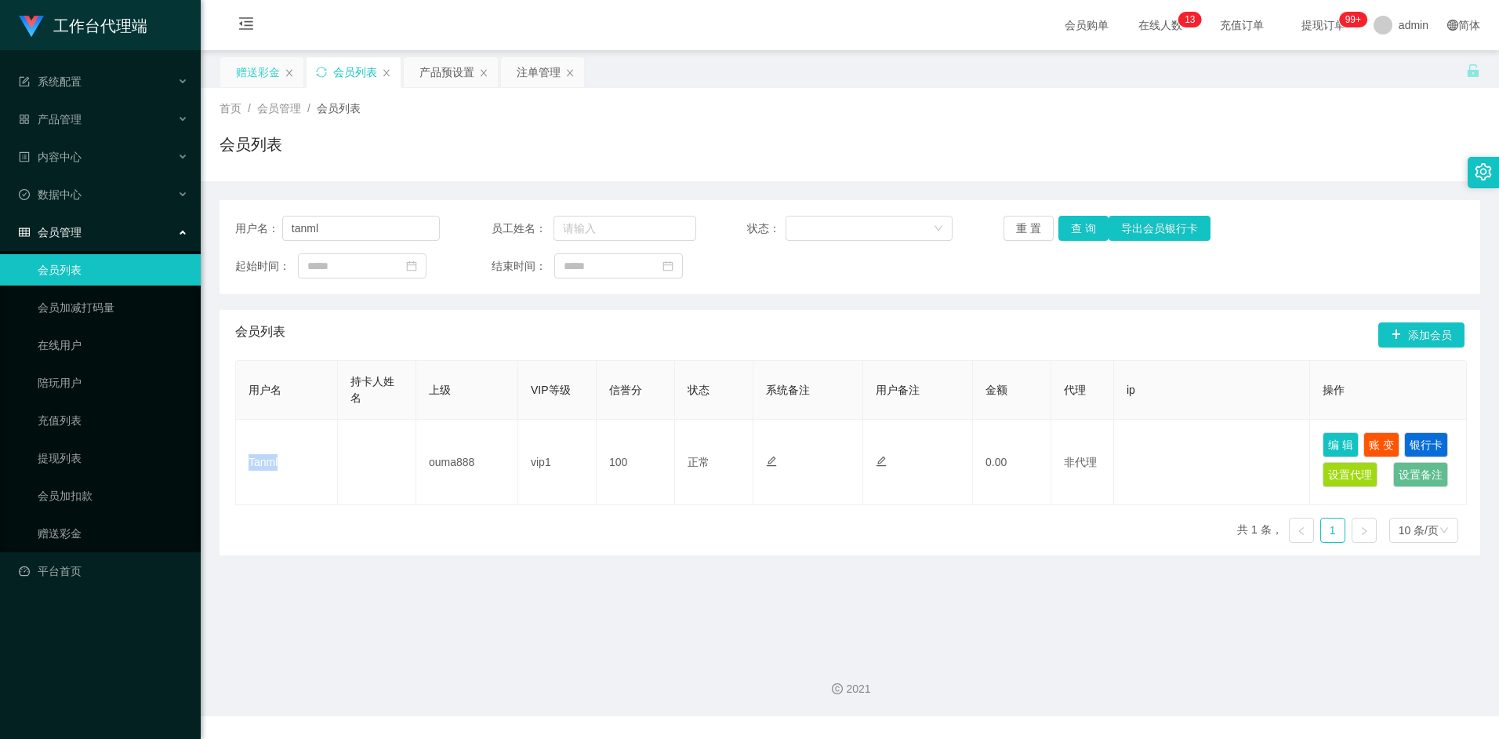
click at [257, 66] on div "赠送彩金" at bounding box center [258, 72] width 44 height 30
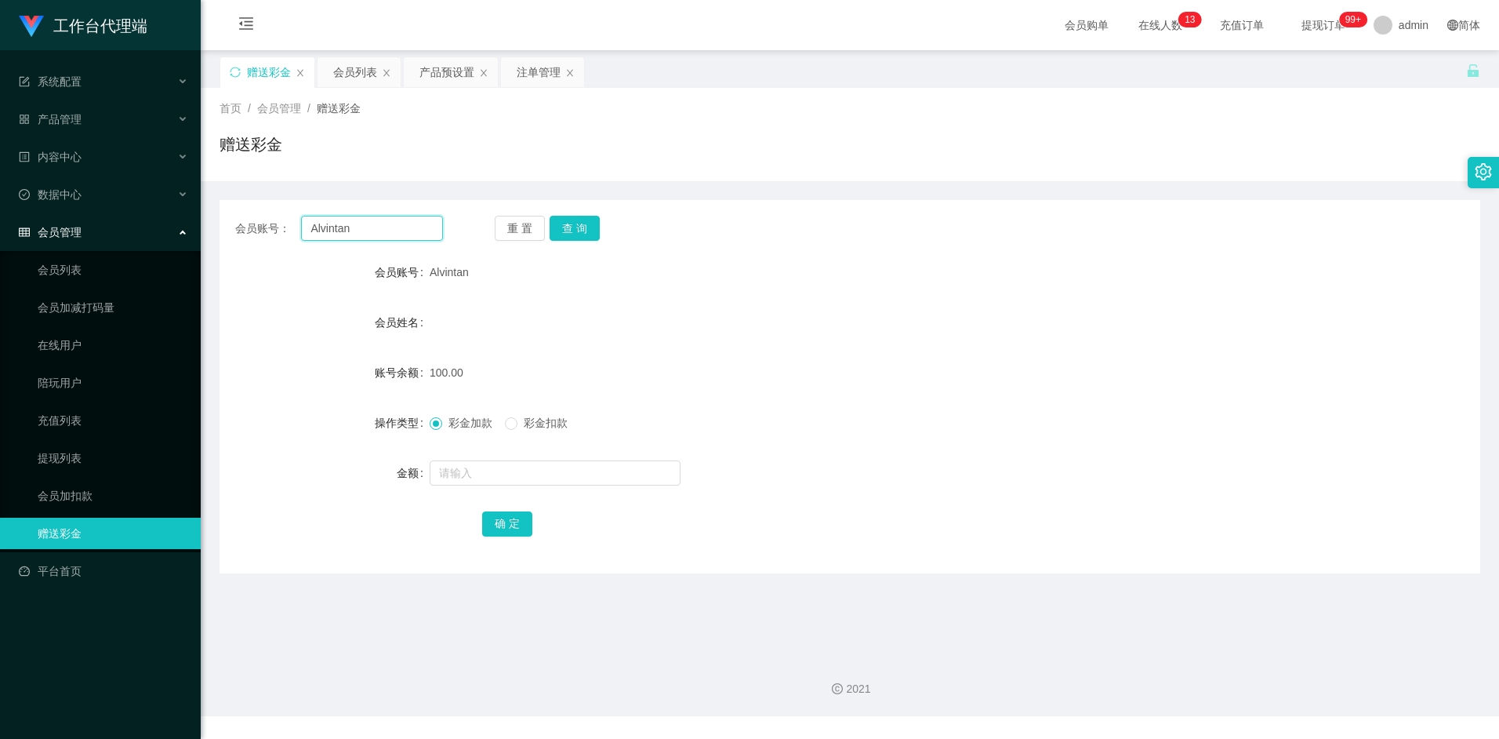
click at [358, 232] on input "Alvintan" at bounding box center [371, 228] width 141 height 25
click at [358, 231] on input "Alvintan" at bounding box center [371, 228] width 141 height 25
paste input "Tanml"
type input "Tanml"
click at [564, 227] on button "查 询" at bounding box center [575, 228] width 50 height 25
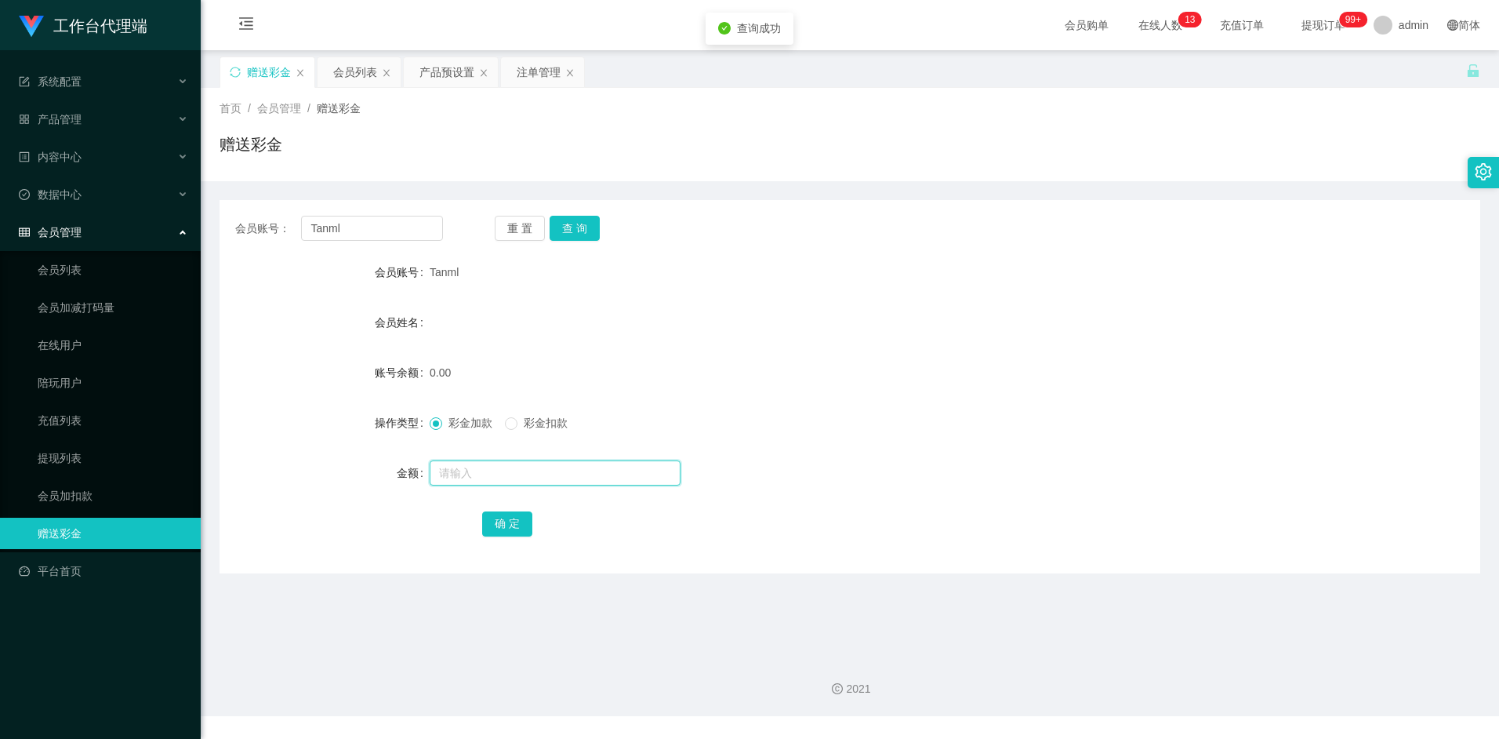
click at [476, 465] on input "text" at bounding box center [555, 472] width 251 height 25
type input "100"
click at [492, 523] on button "确 定" at bounding box center [507, 523] width 50 height 25
click at [448, 70] on div "产品预设置" at bounding box center [446, 72] width 55 height 30
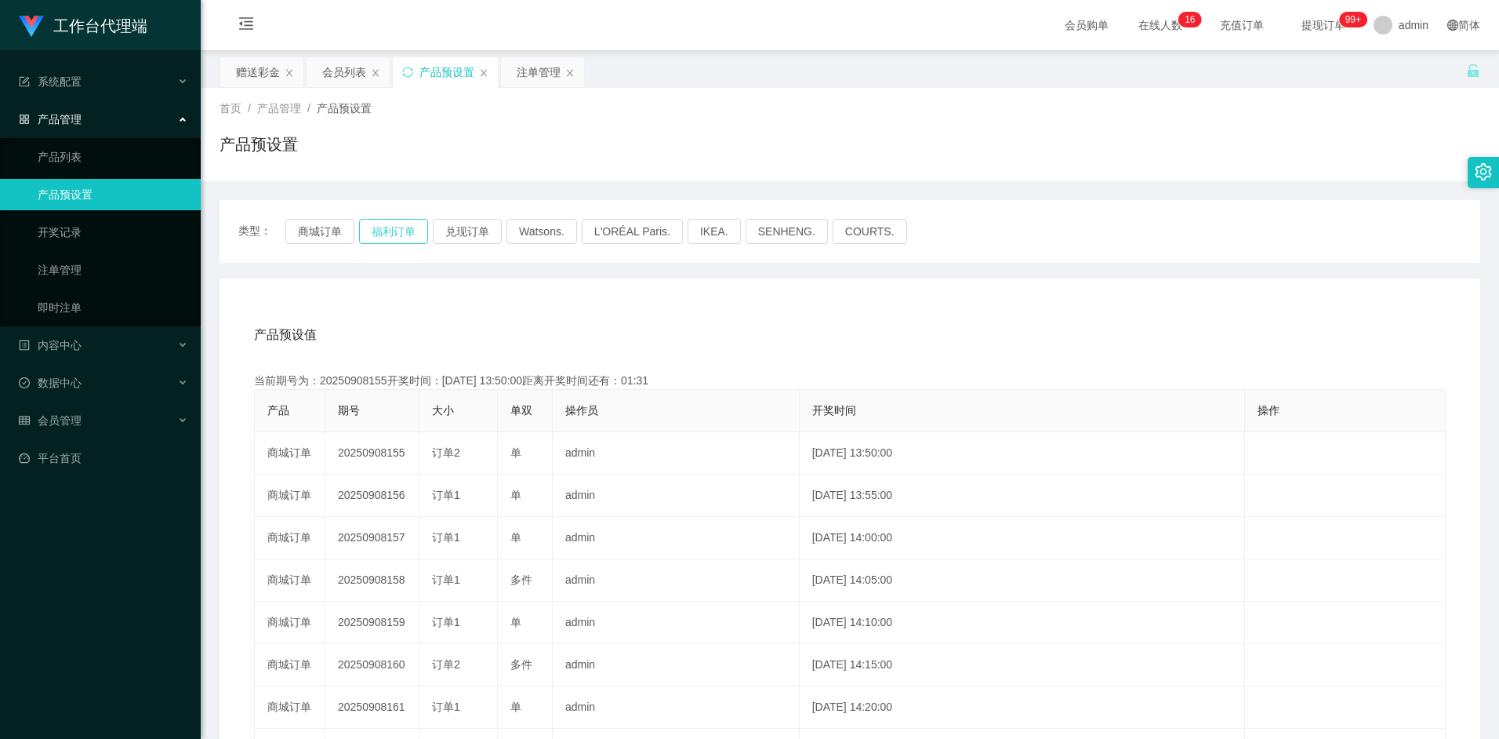
click at [416, 233] on button "福利订单" at bounding box center [393, 231] width 69 height 25
click at [261, 74] on div "赠送彩金" at bounding box center [258, 72] width 44 height 30
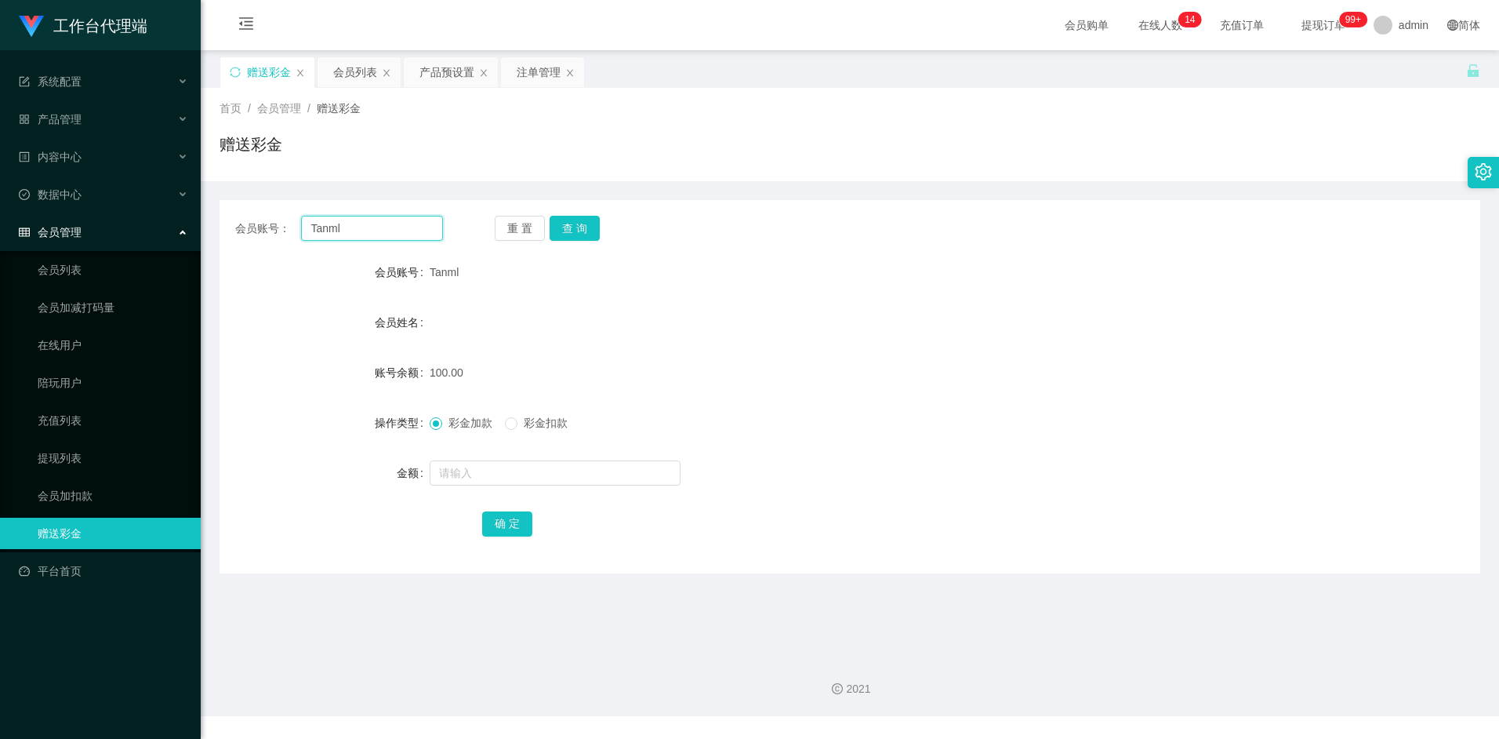
click at [361, 228] on input "Tanml" at bounding box center [371, 228] width 141 height 25
click at [445, 71] on div "产品预设置" at bounding box center [446, 72] width 55 height 30
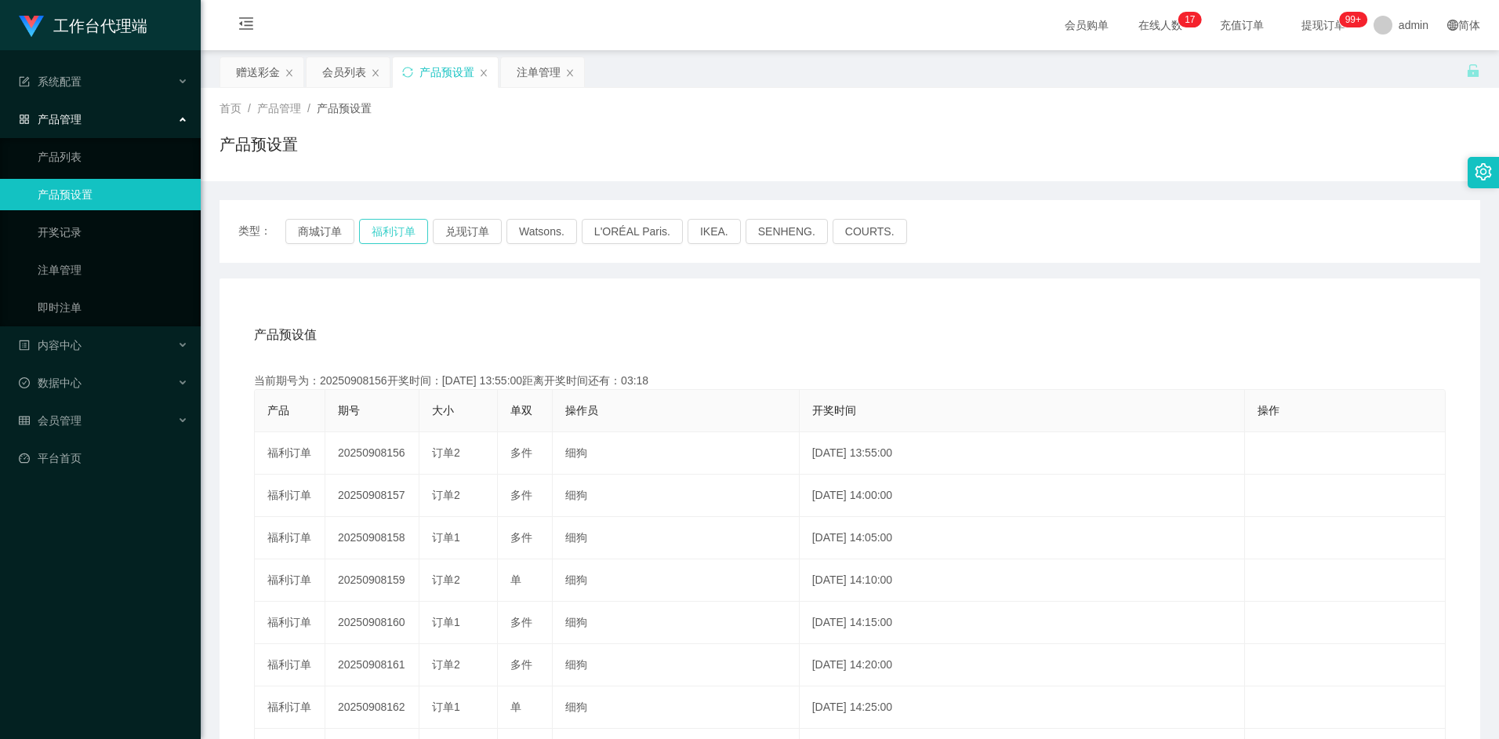
click at [382, 235] on button "福利订单" at bounding box center [393, 231] width 69 height 25
click at [539, 77] on div "注单管理" at bounding box center [539, 72] width 44 height 30
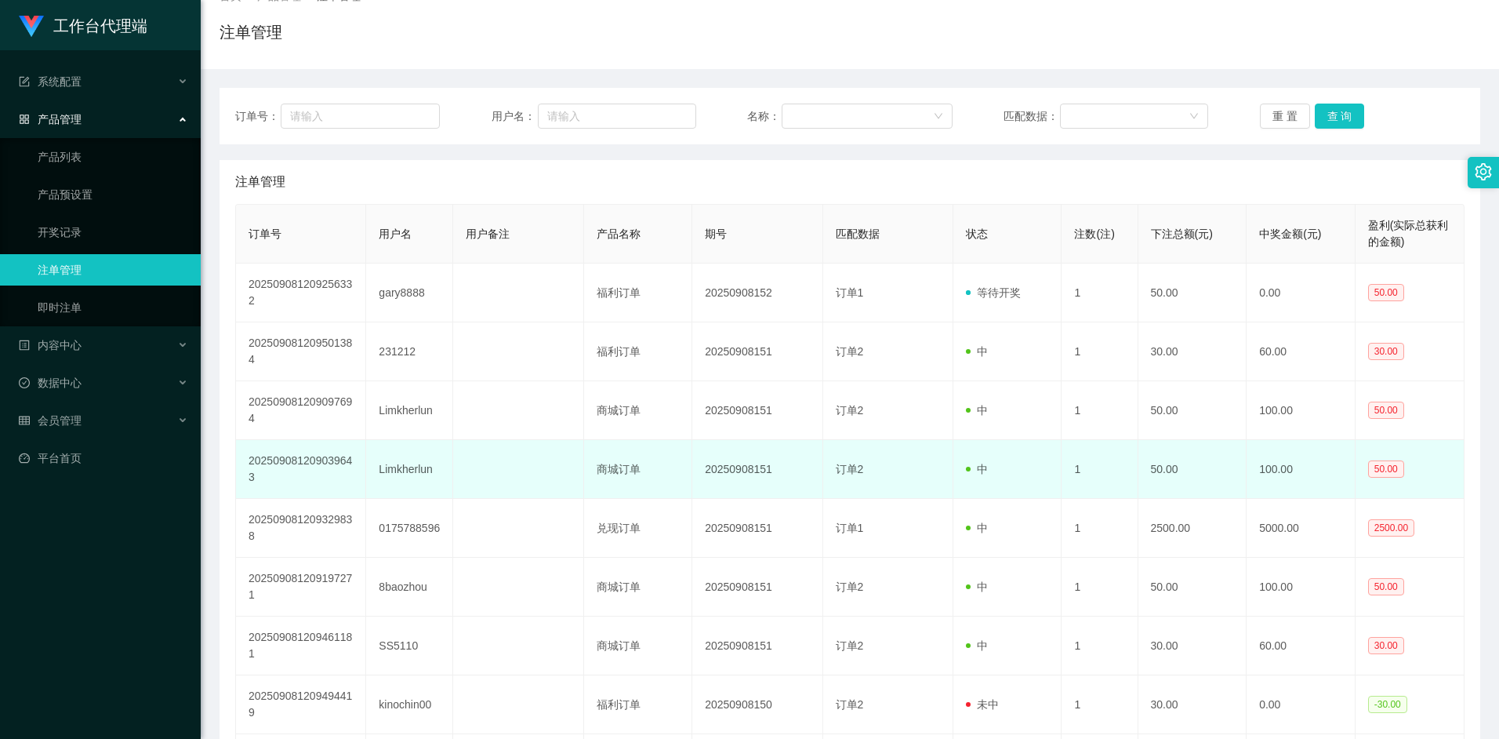
scroll to position [111, 0]
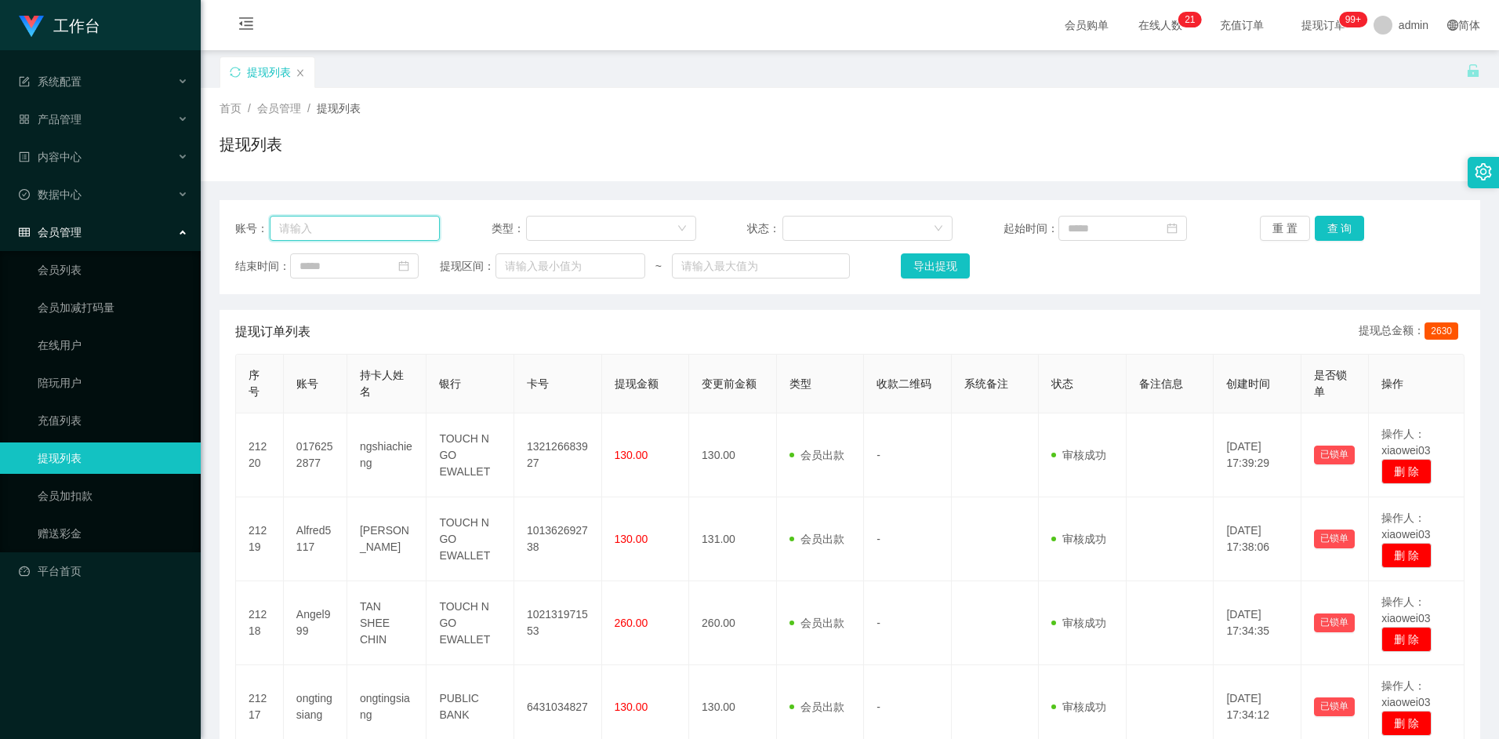
click at [336, 236] on input "text" at bounding box center [355, 228] width 170 height 25
paste input "liuxia"
drag, startPoint x: 1333, startPoint y: 223, endPoint x: 1338, endPoint y: 238, distance: 16.4
click at [1333, 223] on button "查 询" at bounding box center [1340, 228] width 50 height 25
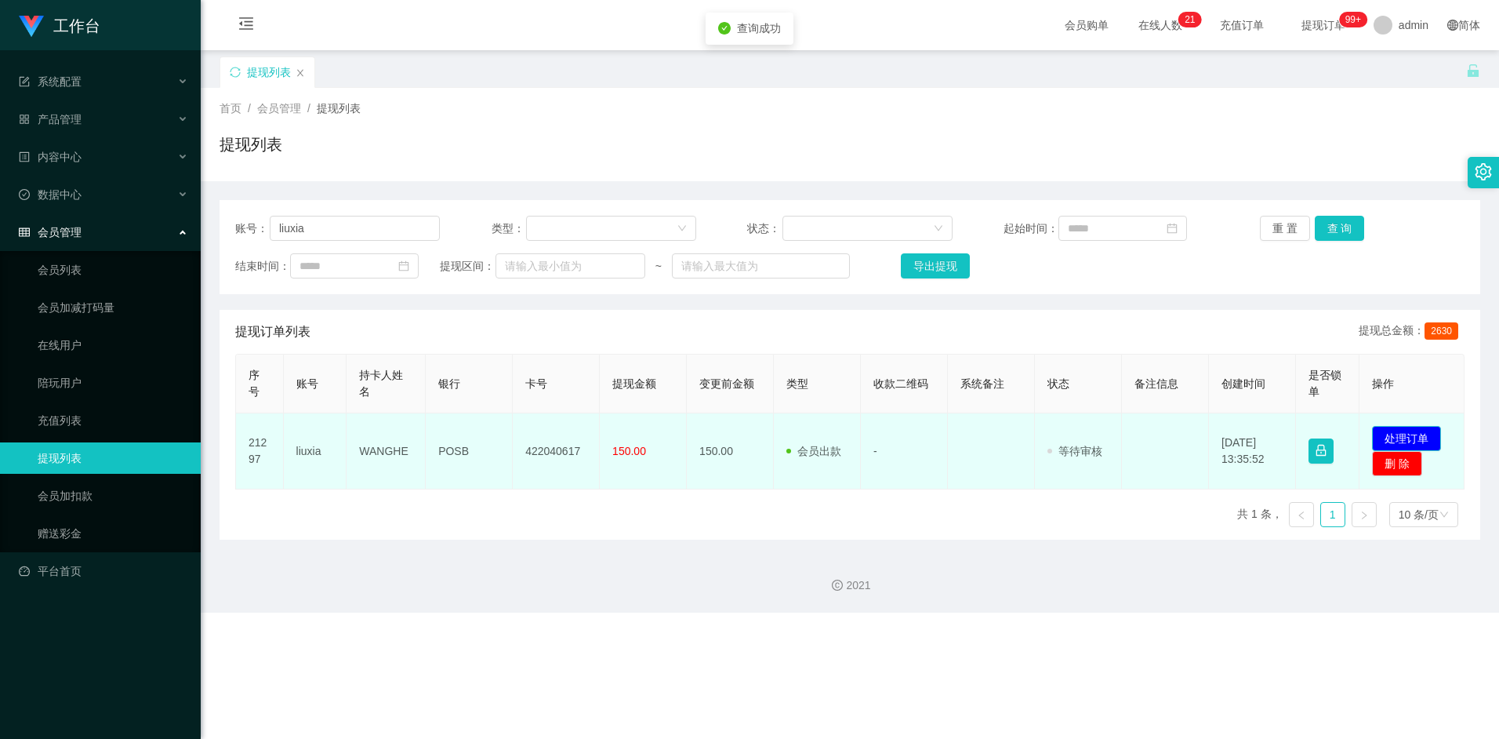
click at [1403, 438] on button "处理订单" at bounding box center [1406, 438] width 69 height 25
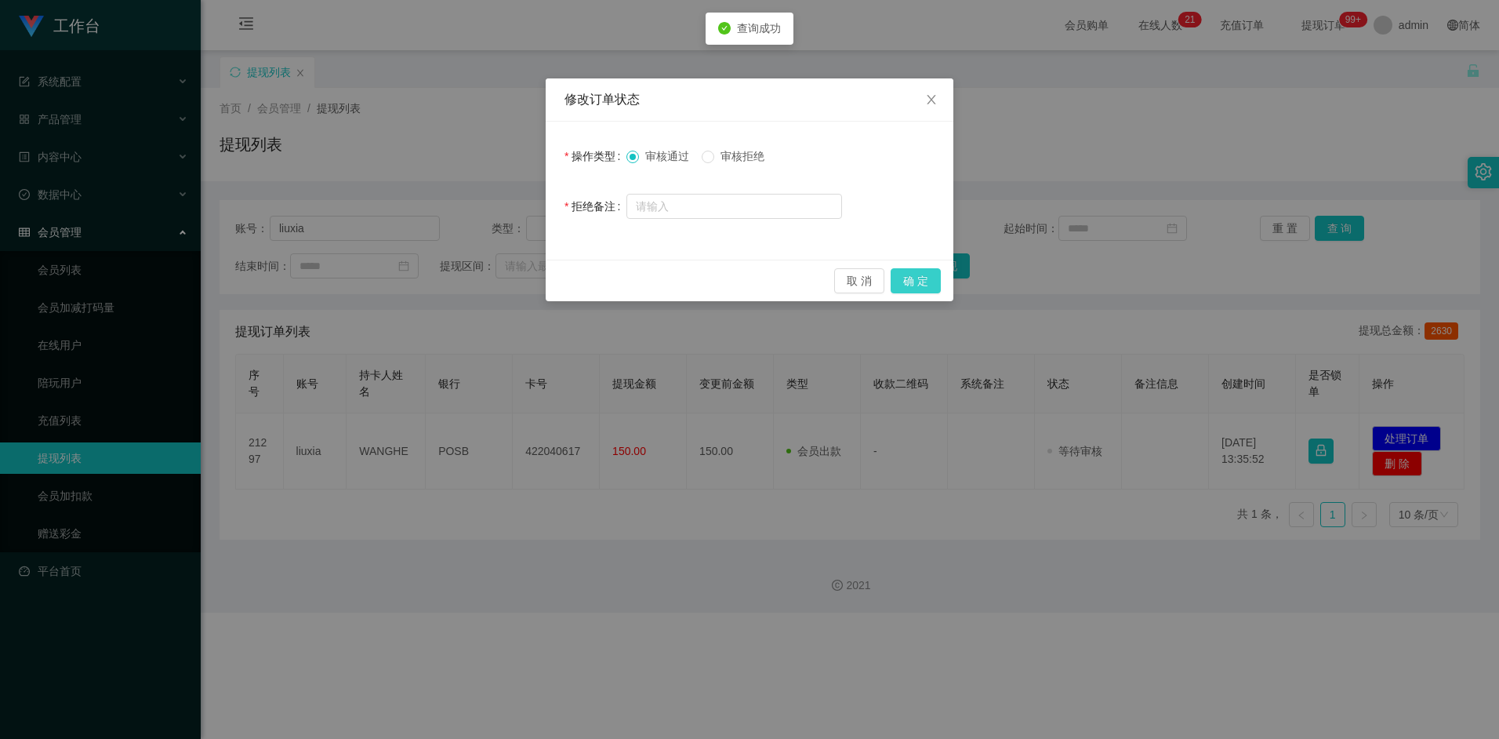
click at [904, 282] on button "确 定" at bounding box center [916, 280] width 50 height 25
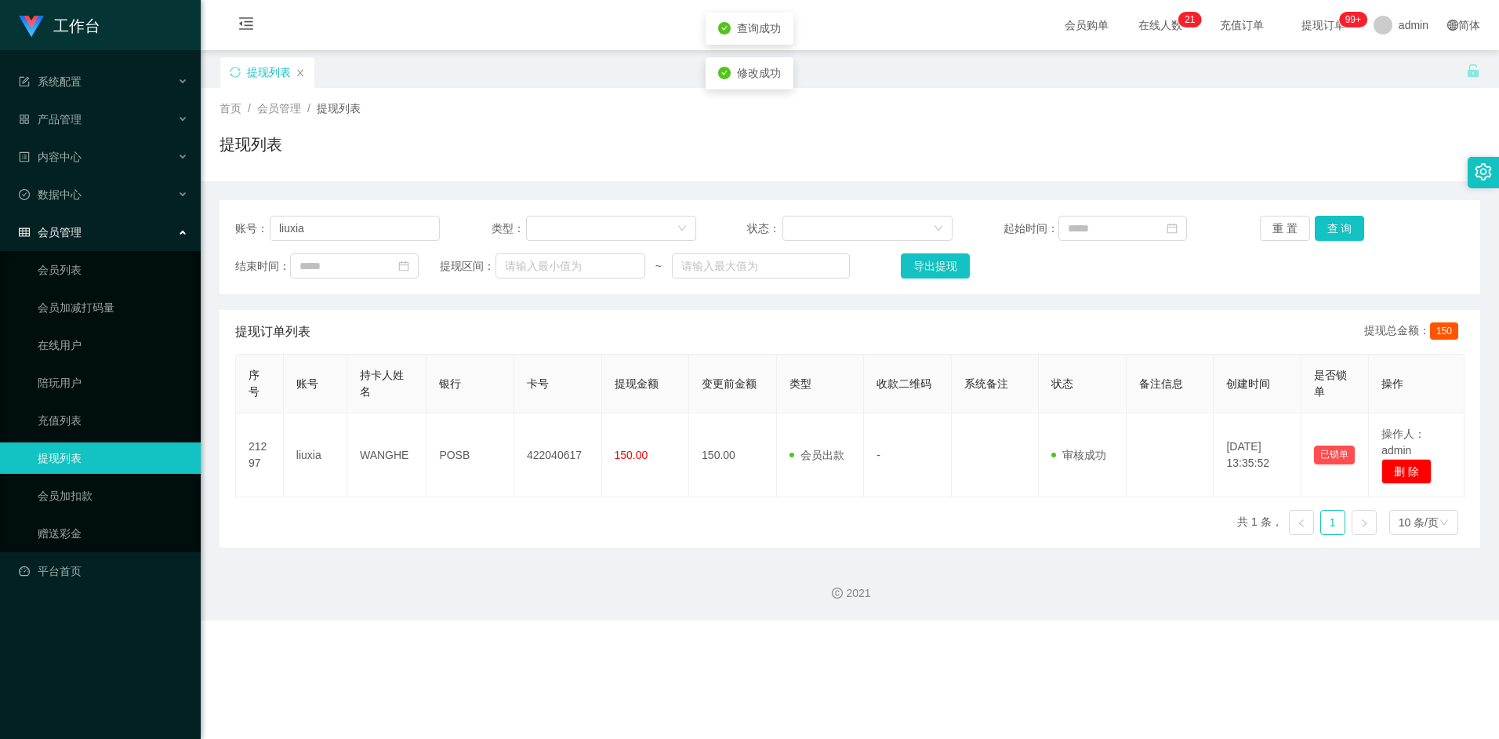
drag, startPoint x: 627, startPoint y: 532, endPoint x: 588, endPoint y: 497, distance: 52.7
click at [626, 532] on div "序号 账号 持卡人姓名 银行 卡号 提现金额 变更前金额 类型 收款二维码 系统备注 状态 备注信息 创建时间 是否锁单 操作 21297 liuxia WA…" at bounding box center [849, 451] width 1229 height 194
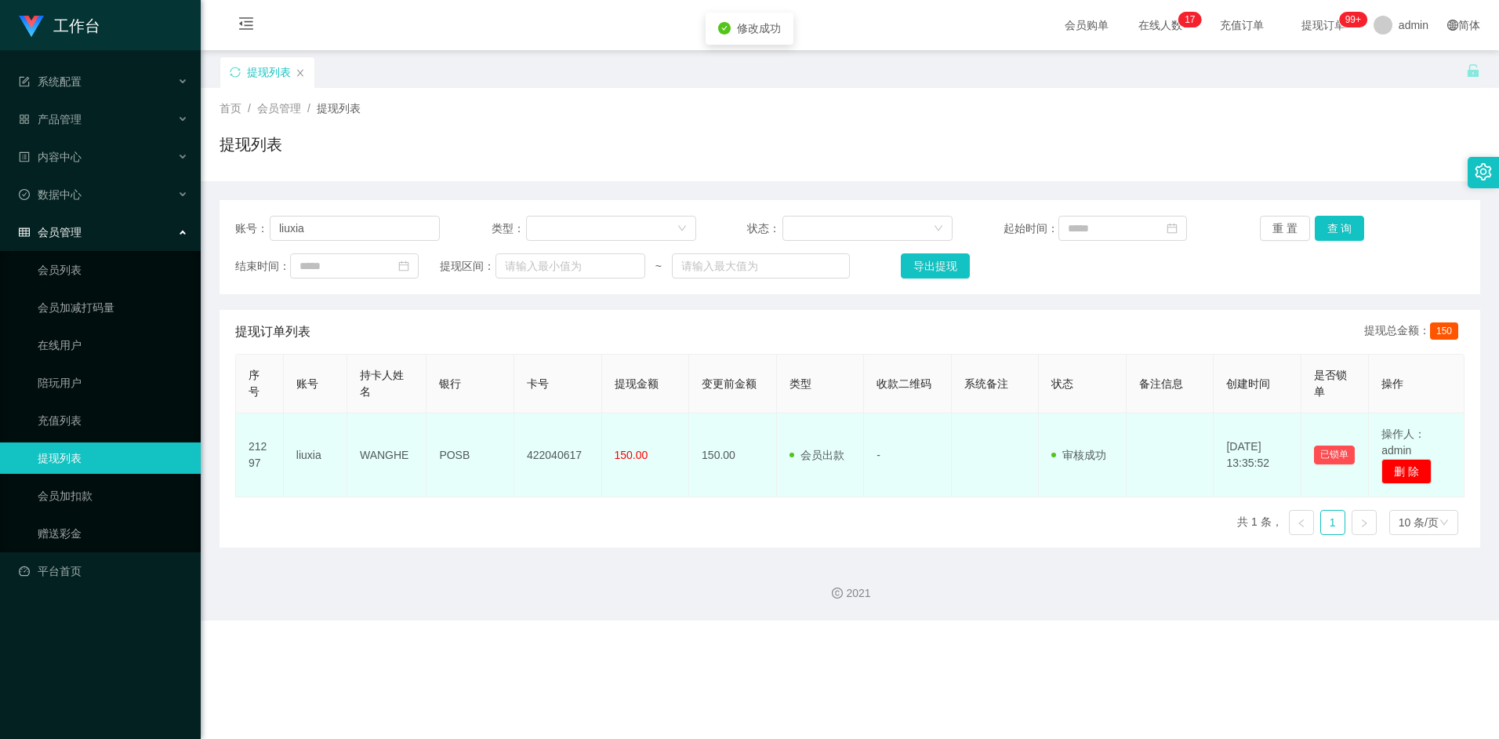
click at [536, 461] on td "422040617" at bounding box center [558, 455] width 88 height 84
click at [383, 451] on td "WANGHE" at bounding box center [386, 455] width 79 height 84
copy td "WANGHE"
click at [449, 452] on td "POSB" at bounding box center [471, 455] width 88 height 84
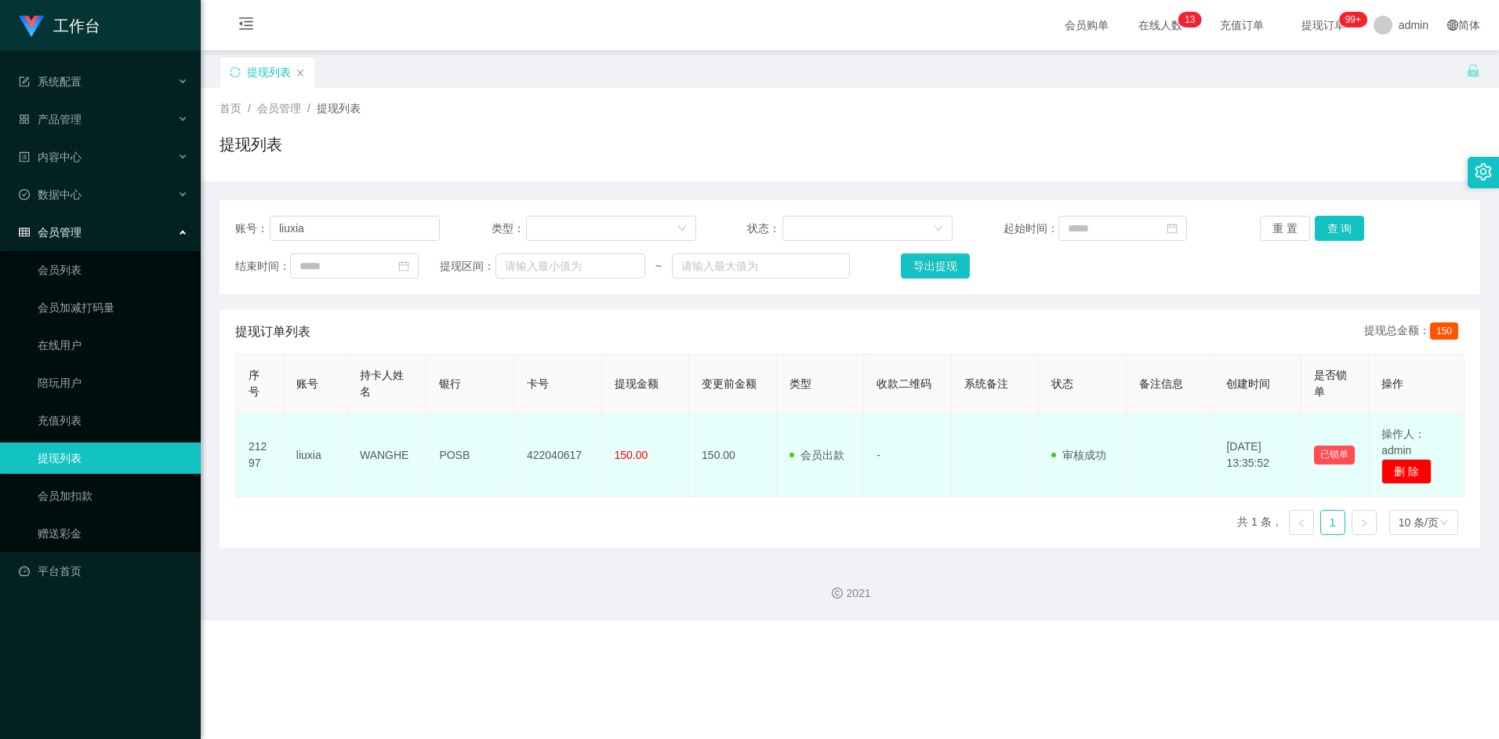
click at [569, 457] on td "422040617" at bounding box center [558, 455] width 88 height 84
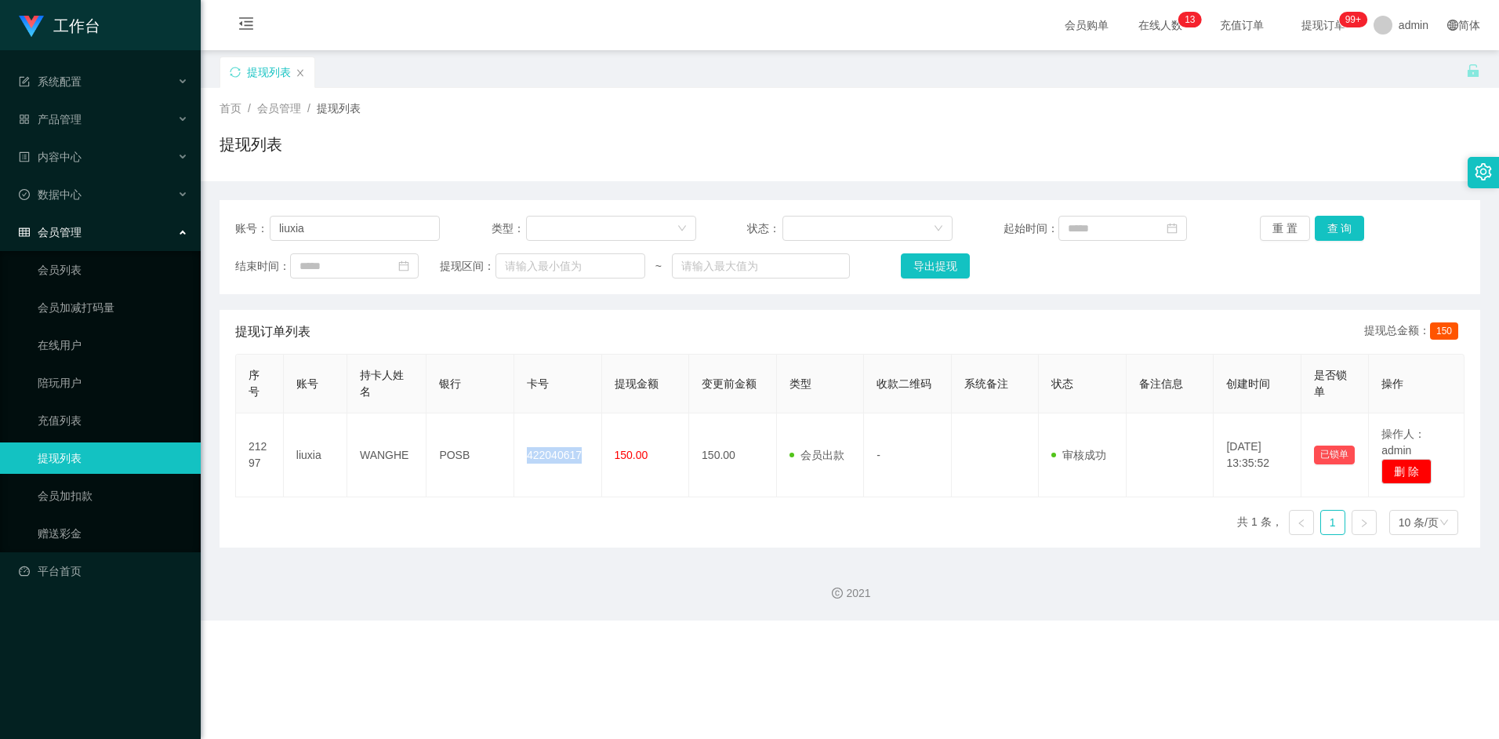
copy td "422040617"
click at [347, 223] on input "liuxia" at bounding box center [355, 228] width 170 height 25
paste input "Alvintan"
drag, startPoint x: 372, startPoint y: 227, endPoint x: 166, endPoint y: 228, distance: 205.4
click at [166, 228] on section "工作台 系统配置 产品管理 内容中心 数据中心 会员管理 会员列表 会员加减打码量 在线用户 陪玩用户 充值列表 提现列表 会员加扣款 赠送彩金 平台首页 保…" at bounding box center [749, 310] width 1499 height 620
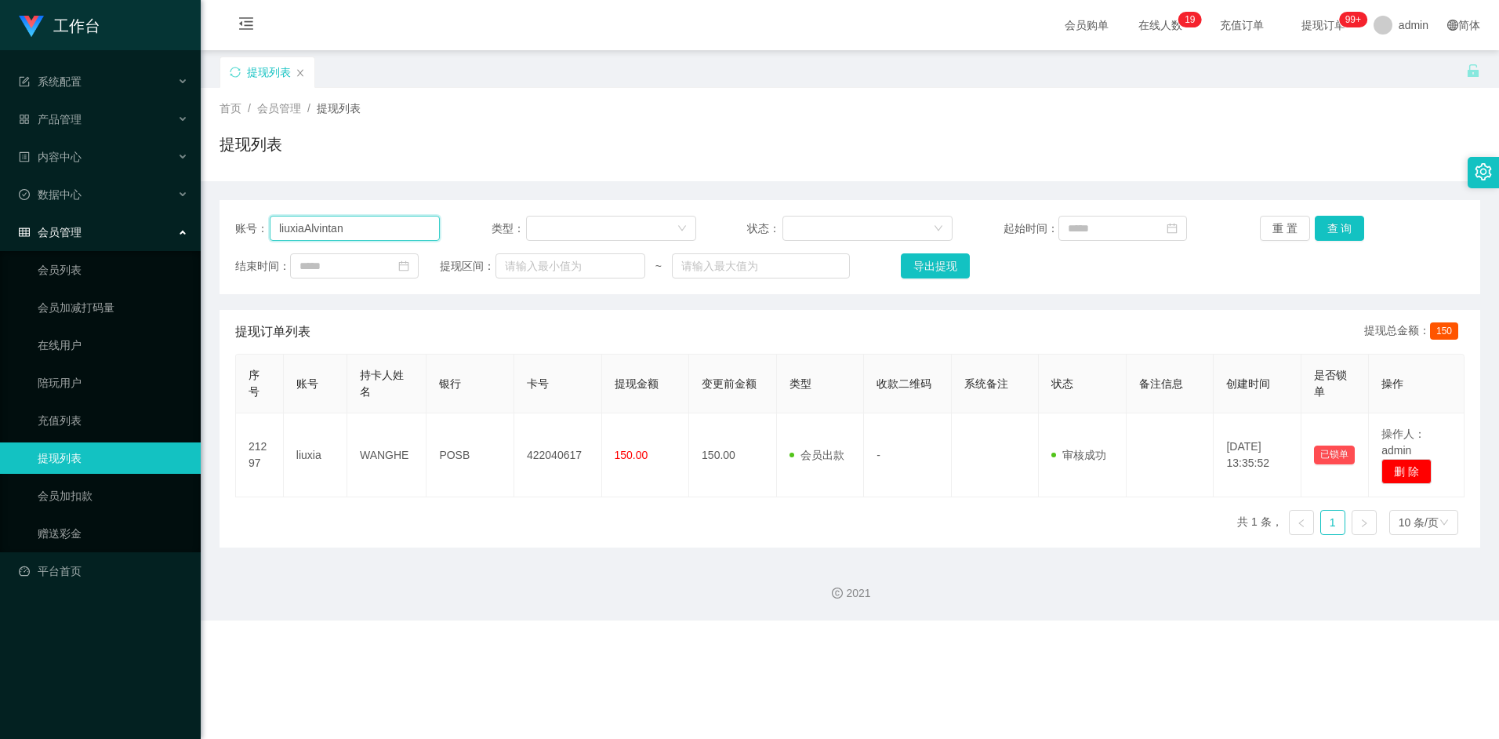
paste input "text"
click at [1346, 231] on button "查 询" at bounding box center [1340, 228] width 50 height 25
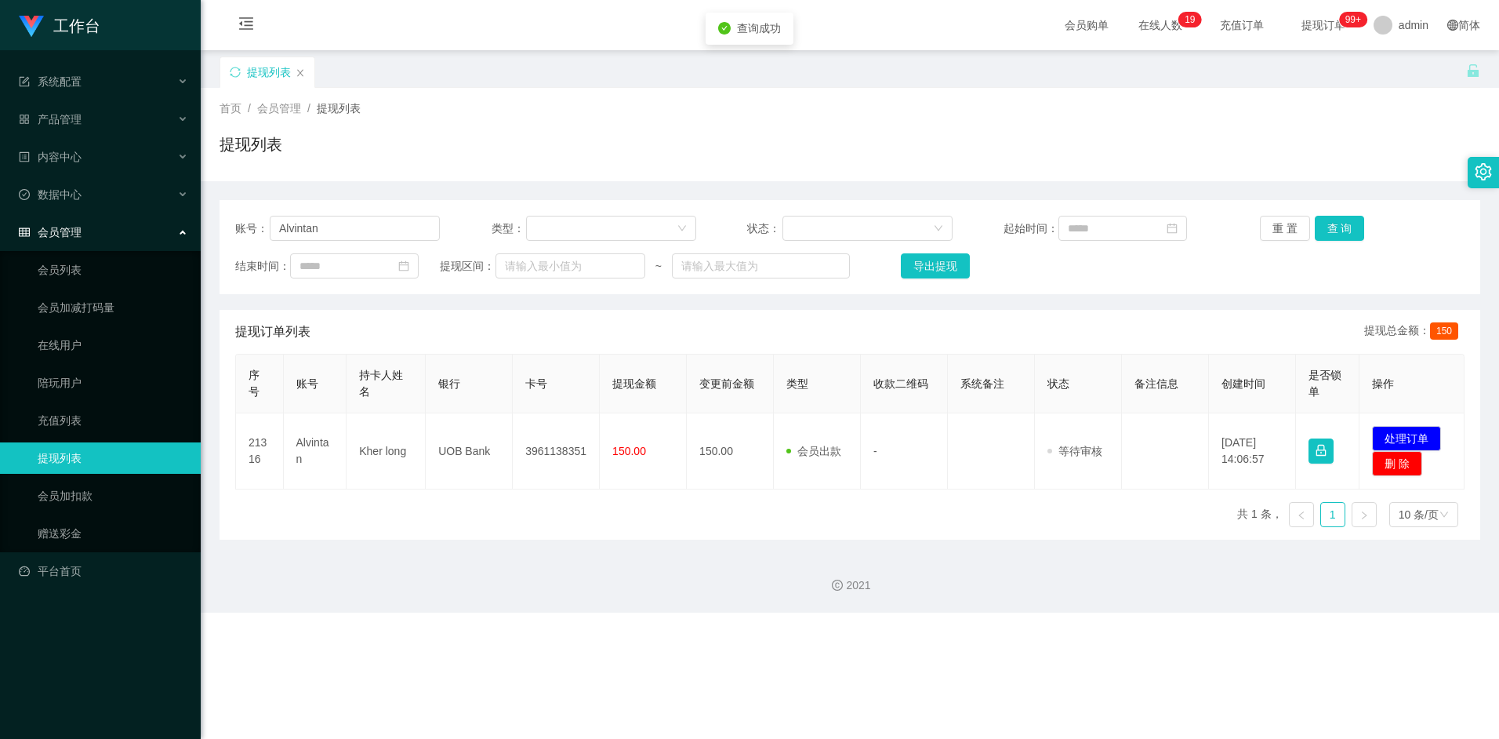
click at [866, 506] on div "序号 账号 持卡人姓名 银行 卡号 提现金额 变更前金额 类型 收款二维码 系统备注 状态 备注信息 创建时间 是否锁单 操作 21316 Alvintan …" at bounding box center [849, 447] width 1229 height 186
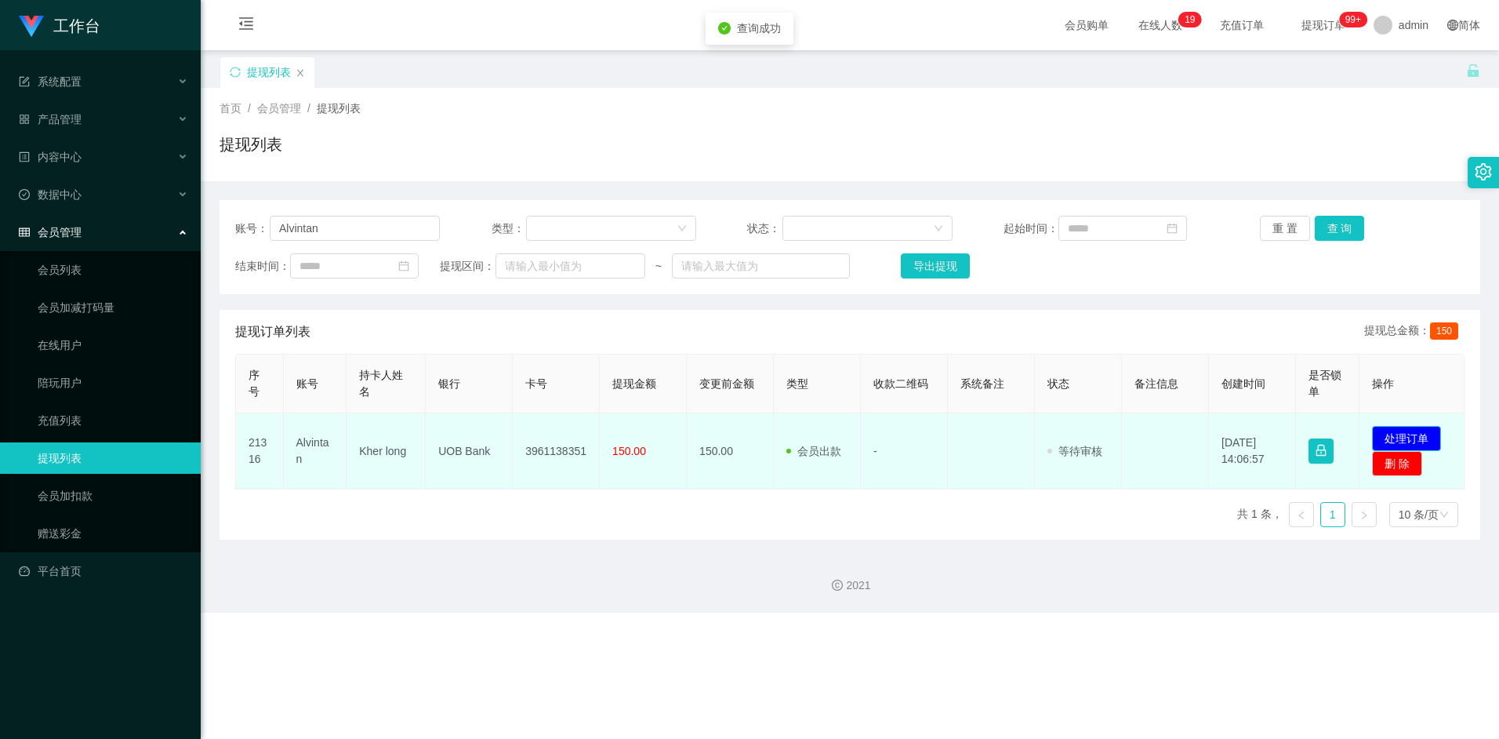
click at [1403, 430] on button "处理订单" at bounding box center [1406, 438] width 69 height 25
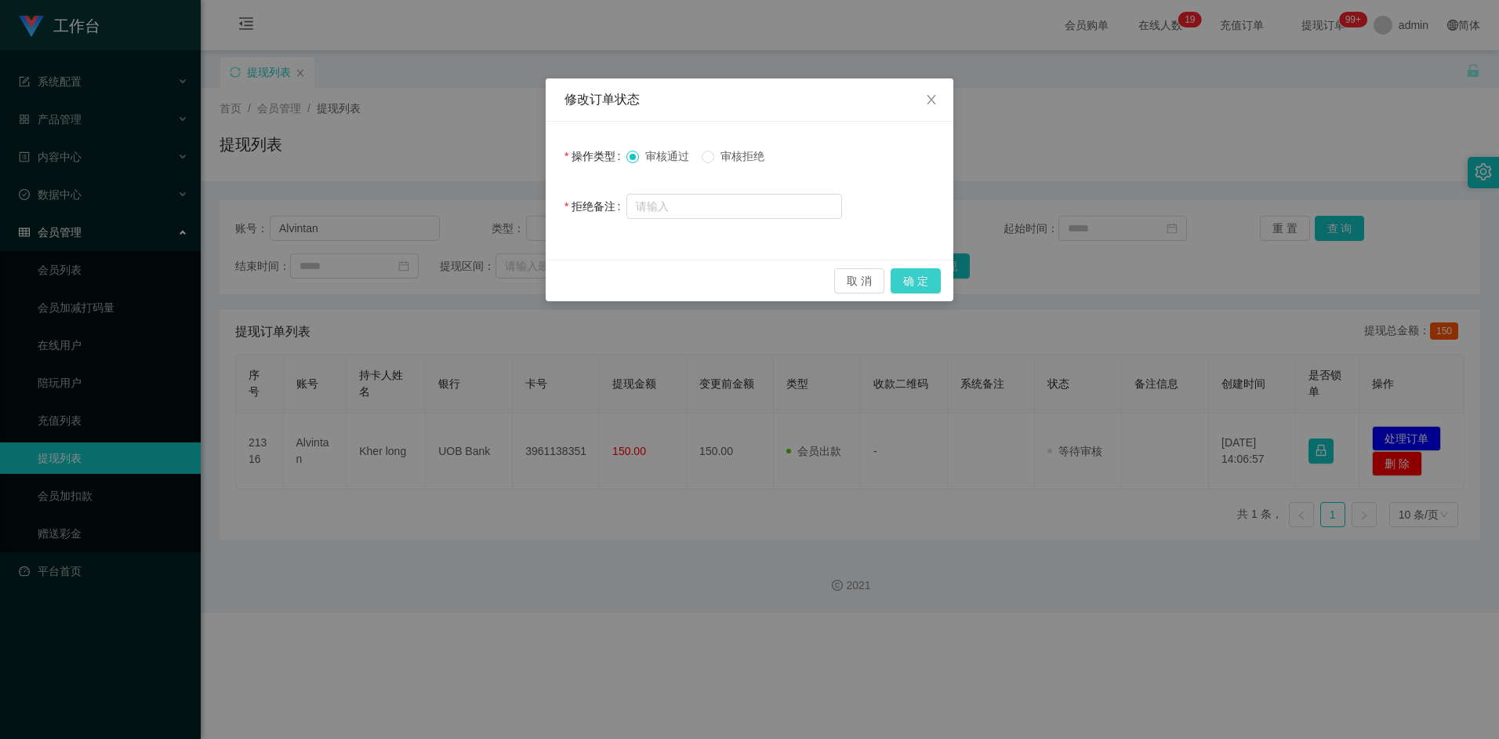
click at [913, 282] on button "确 定" at bounding box center [916, 280] width 50 height 25
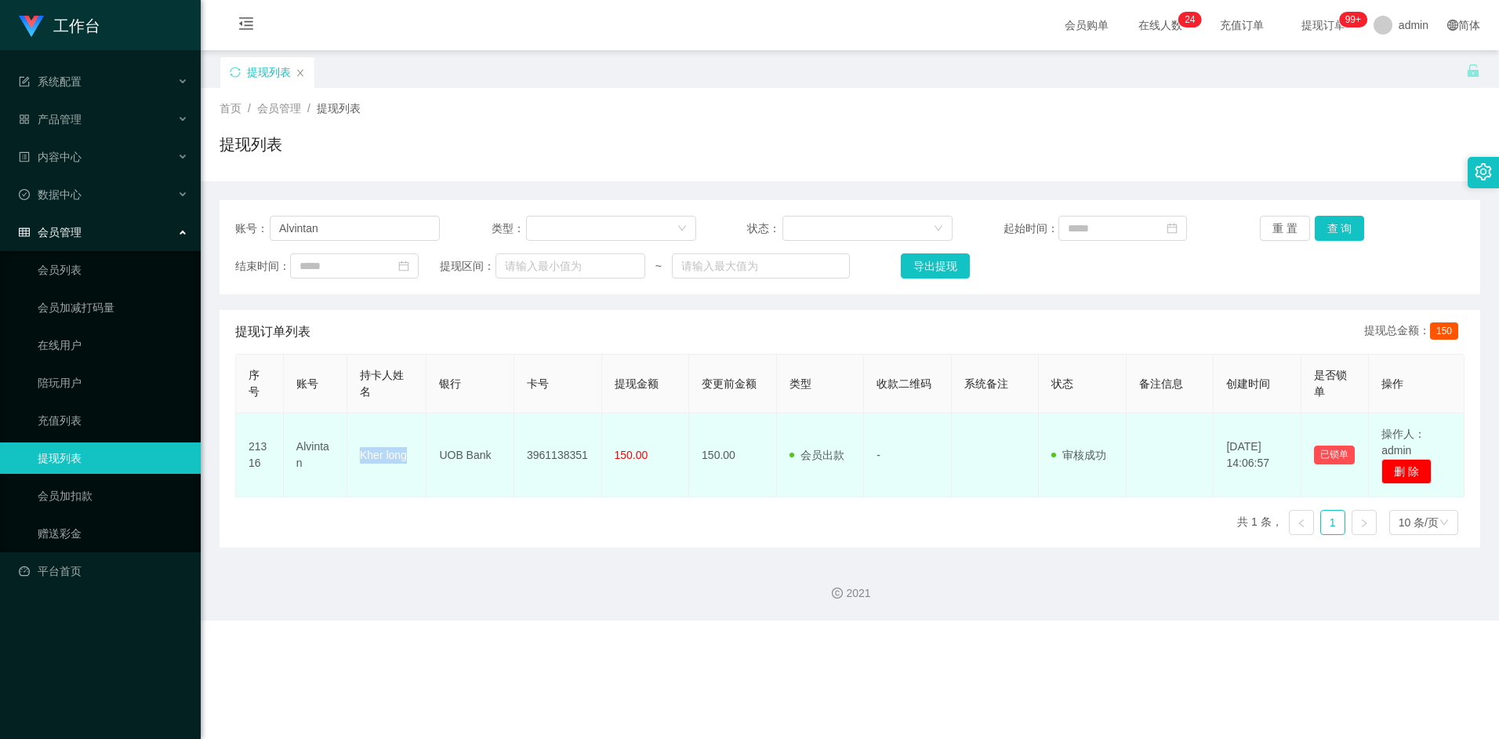
drag, startPoint x: 360, startPoint y: 454, endPoint x: 406, endPoint y: 456, distance: 46.3
click at [406, 456] on td "Kher long" at bounding box center [386, 455] width 79 height 84
copy td "Kher long"
click at [565, 454] on td "3961138351" at bounding box center [558, 455] width 88 height 84
click at [557, 456] on td "3961138351" at bounding box center [558, 455] width 88 height 84
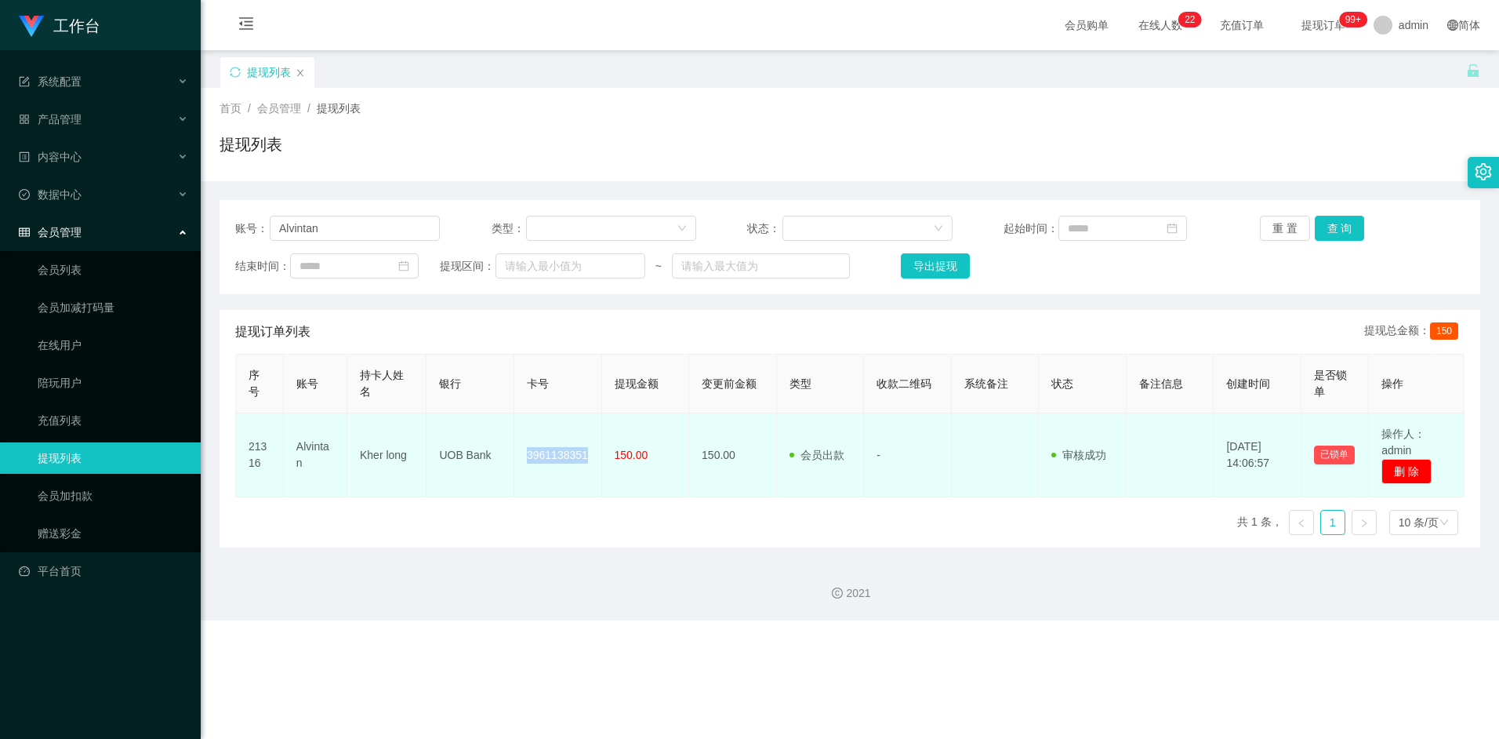
click at [557, 456] on td "3961138351" at bounding box center [558, 455] width 88 height 84
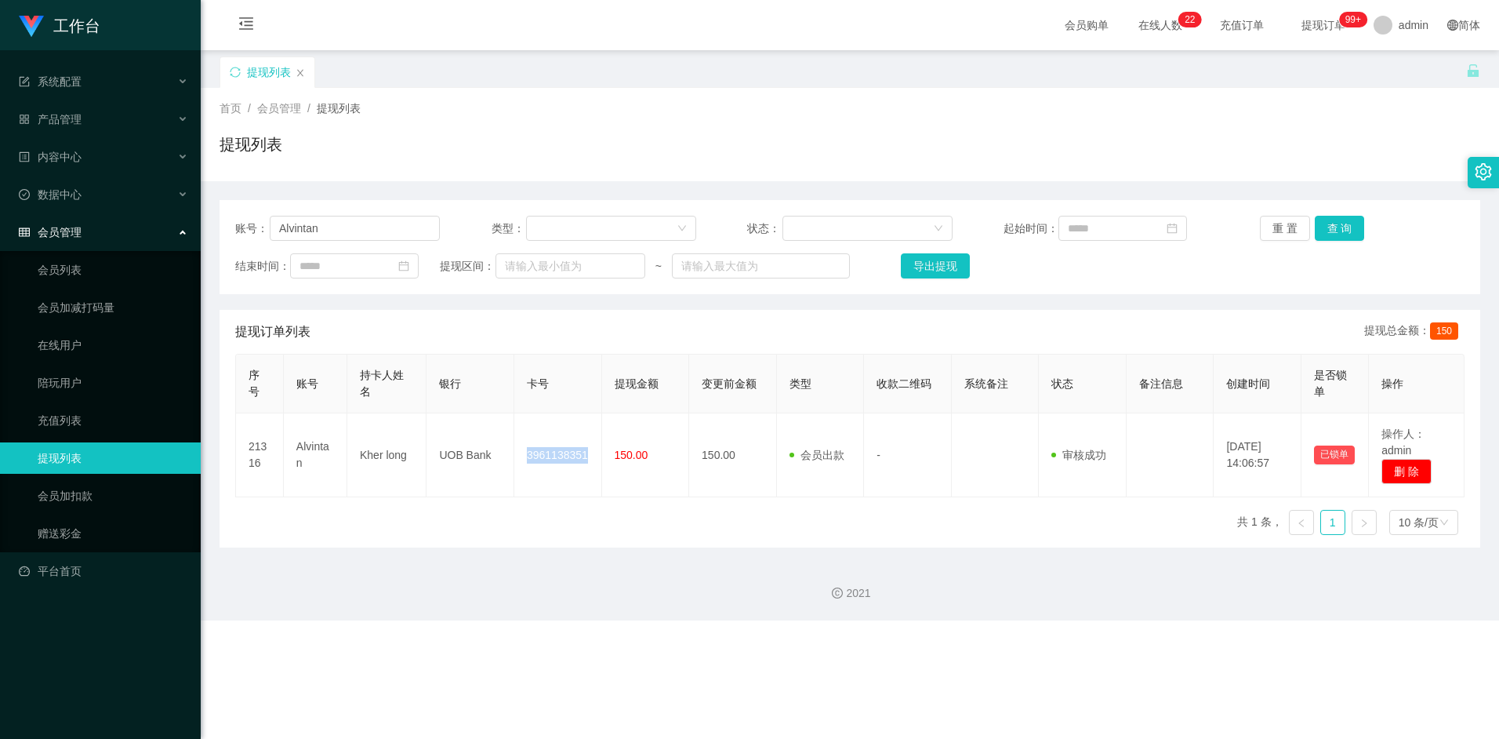
copy td "3961138351"
click at [630, 500] on div "序号 账号 持卡人姓名 银行 卡号 提现金额 变更前金额 类型 收款二维码 系统备注 状态 备注信息 创建时间 是否锁单 操作 21316 Alvintan …" at bounding box center [849, 451] width 1229 height 194
drag, startPoint x: 339, startPoint y: 233, endPoint x: 202, endPoint y: 233, distance: 136.4
click at [202, 233] on main "关闭左侧 关闭右侧 关闭其它 刷新页面 提现列表 首页 / 会员管理 / 提现列表 / 提现列表 账号： Alvintan 类型： 状态： 起始时间： 重 置…" at bounding box center [850, 298] width 1298 height 497
paste input "Tanml"
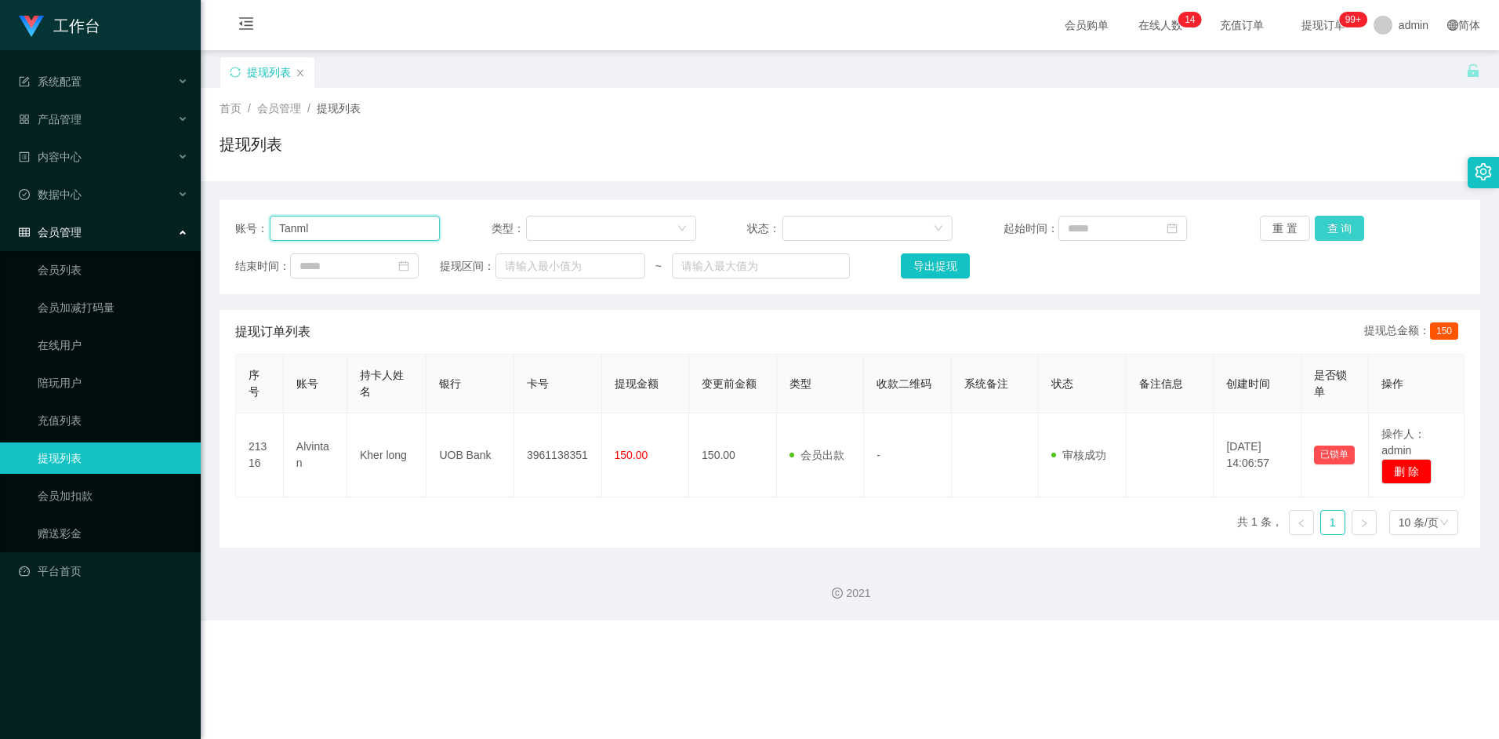
type input "Tanml"
click at [1353, 229] on button "查 询" at bounding box center [1340, 228] width 50 height 25
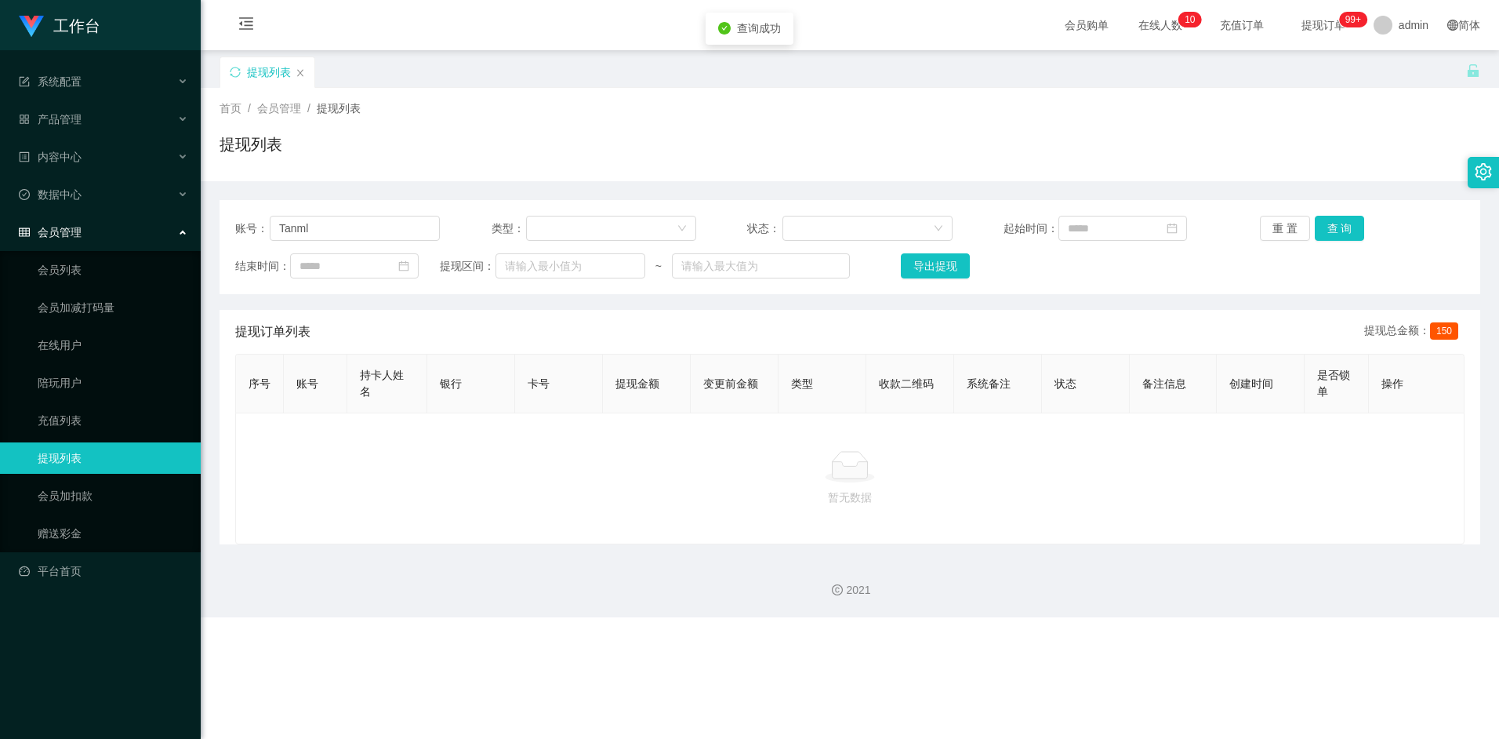
click at [808, 498] on p "暂无数据" at bounding box center [850, 496] width 1203 height 17
click at [946, 445] on div "暂无数据" at bounding box center [849, 478] width 1229 height 132
click at [1339, 231] on button "查 询" at bounding box center [1340, 228] width 50 height 25
click at [653, 450] on div "暂无数据" at bounding box center [849, 478] width 1229 height 132
click at [1330, 226] on button "查 询" at bounding box center [1340, 228] width 50 height 25
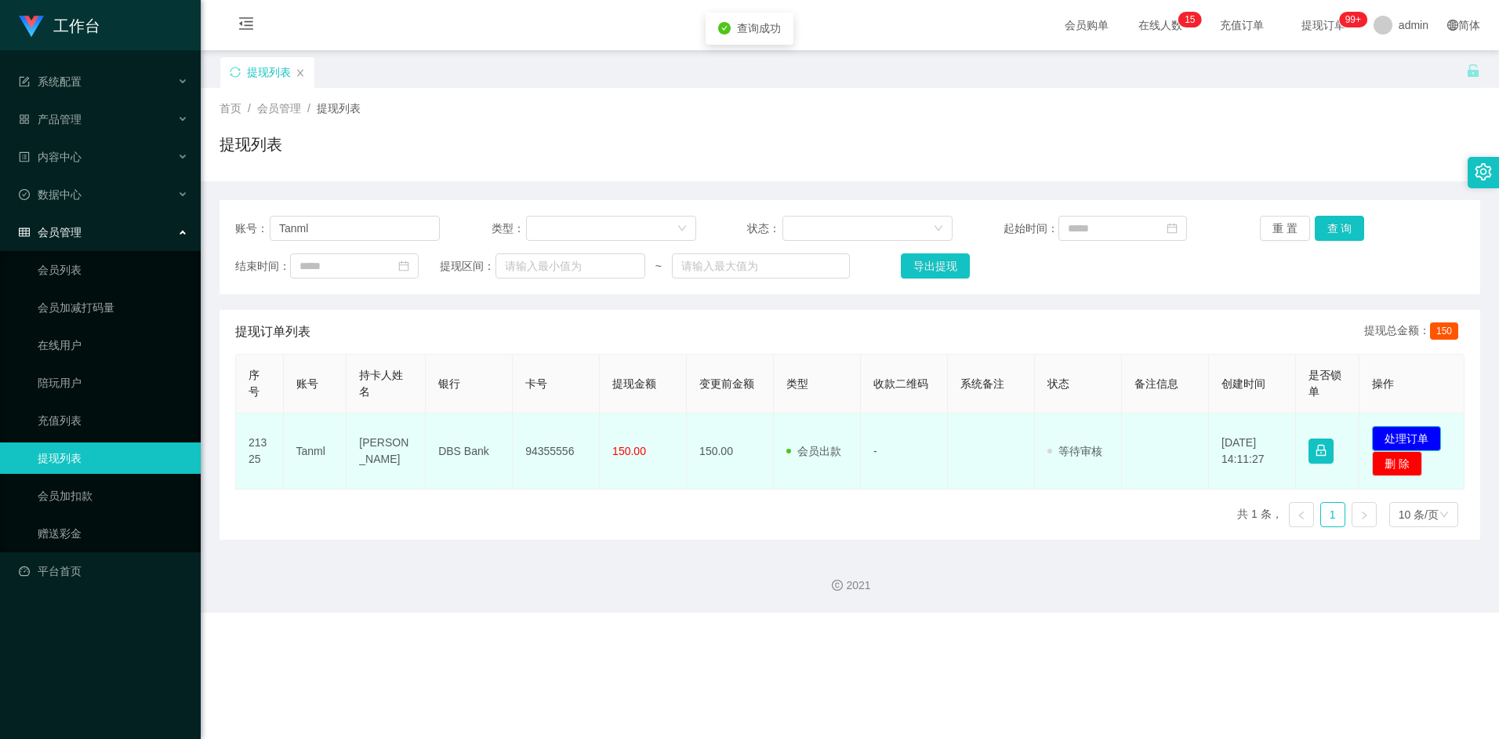
click at [1401, 431] on button "处理订单" at bounding box center [1406, 438] width 69 height 25
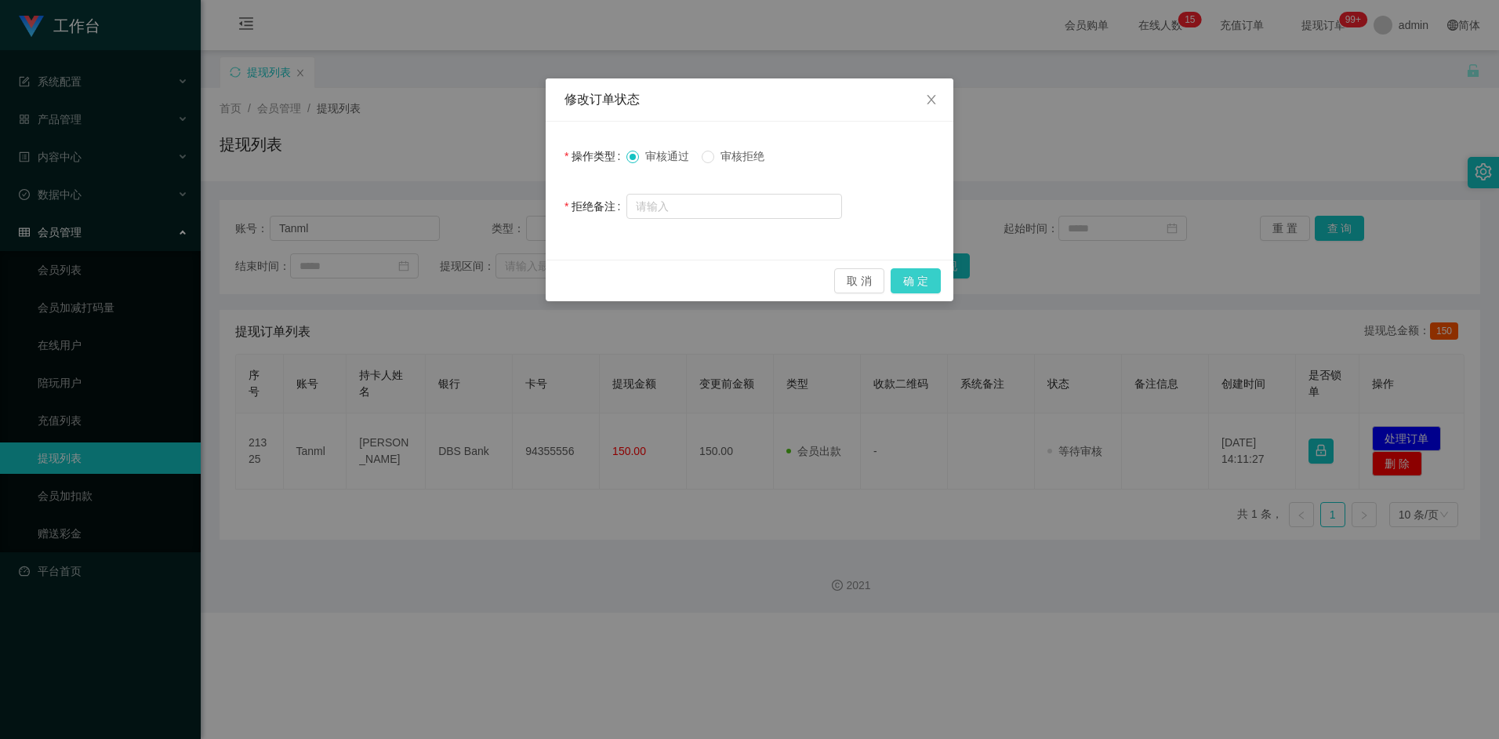
click at [912, 282] on button "确 定" at bounding box center [916, 280] width 50 height 25
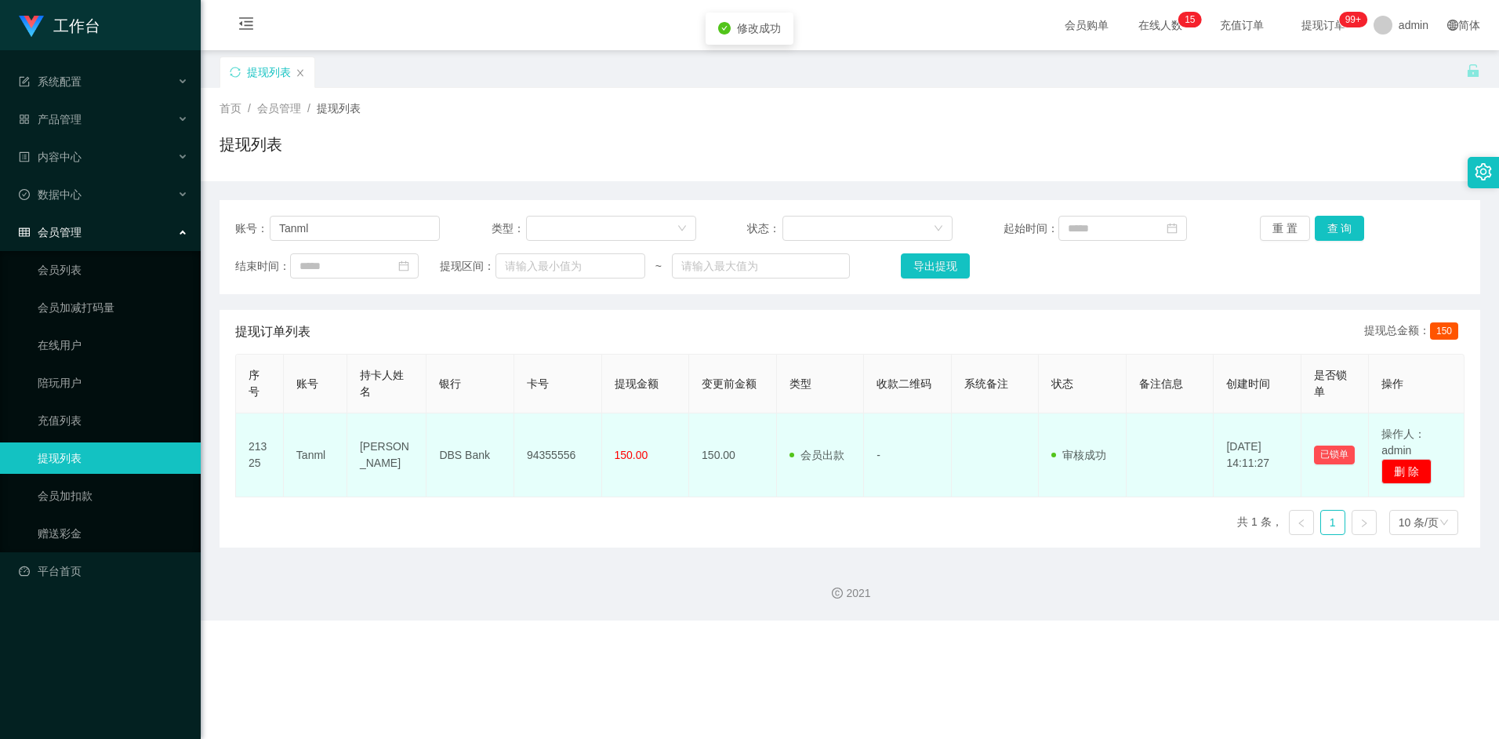
click at [376, 453] on td "Lynn Tan" at bounding box center [386, 455] width 79 height 84
click at [376, 486] on td "Lynn Tan" at bounding box center [386, 455] width 79 height 84
drag, startPoint x: 378, startPoint y: 453, endPoint x: 412, endPoint y: 453, distance: 34.5
click at [412, 453] on td "Lynn Tan" at bounding box center [386, 455] width 79 height 84
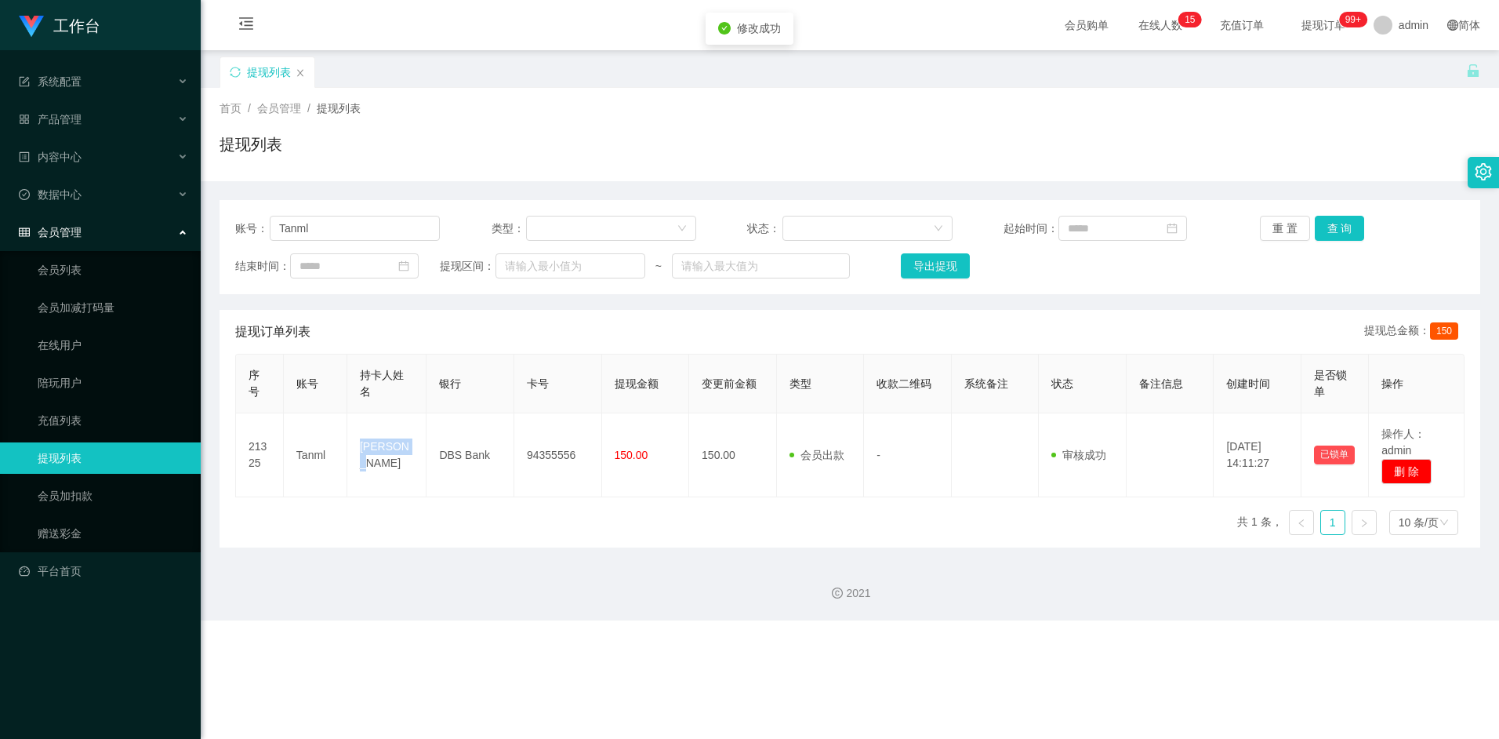
copy td "Lynn Tan"
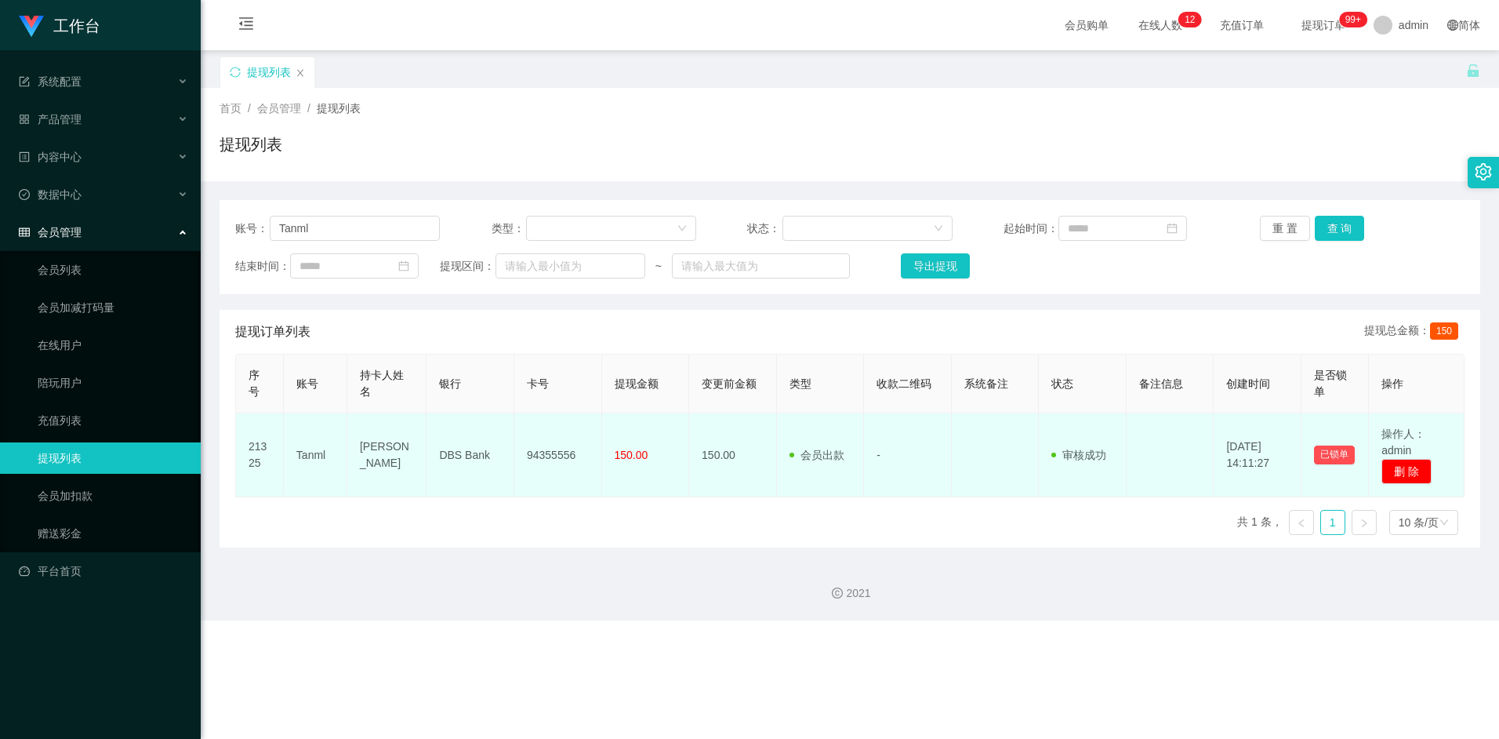
click at [563, 453] on td "94355556" at bounding box center [558, 455] width 88 height 84
click at [556, 452] on td "94355556" at bounding box center [558, 455] width 88 height 84
copy td "94355556"
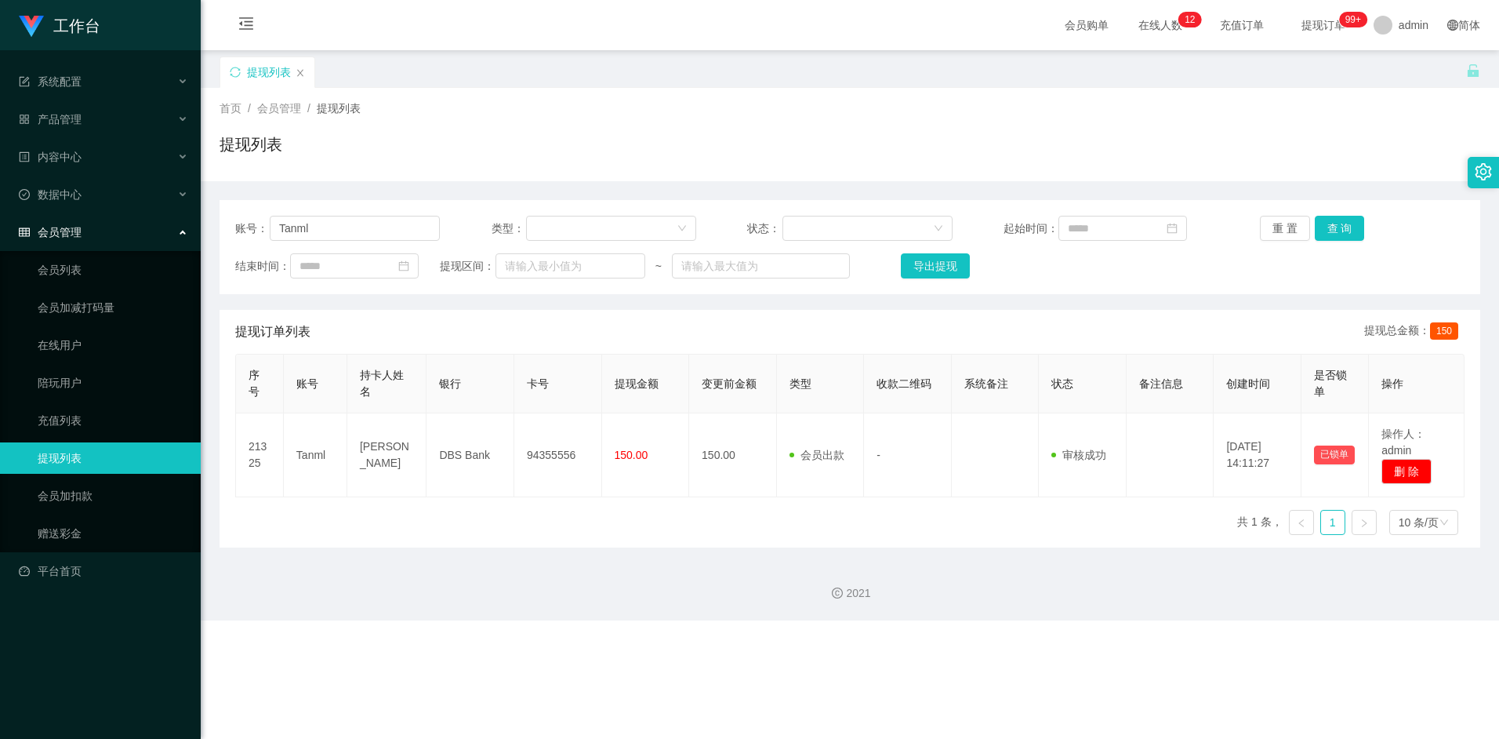
drag, startPoint x: 1009, startPoint y: 567, endPoint x: 1113, endPoint y: 514, distance: 116.1
click at [1015, 567] on div "2021" at bounding box center [850, 583] width 1298 height 73
click at [609, 528] on div "序号 账号 持卡人姓名 银行 卡号 提现金额 变更前金额 类型 收款二维码 系统备注 状态 备注信息 创建时间 是否锁单 操作 21325 Tanml Lyn…" at bounding box center [849, 451] width 1229 height 194
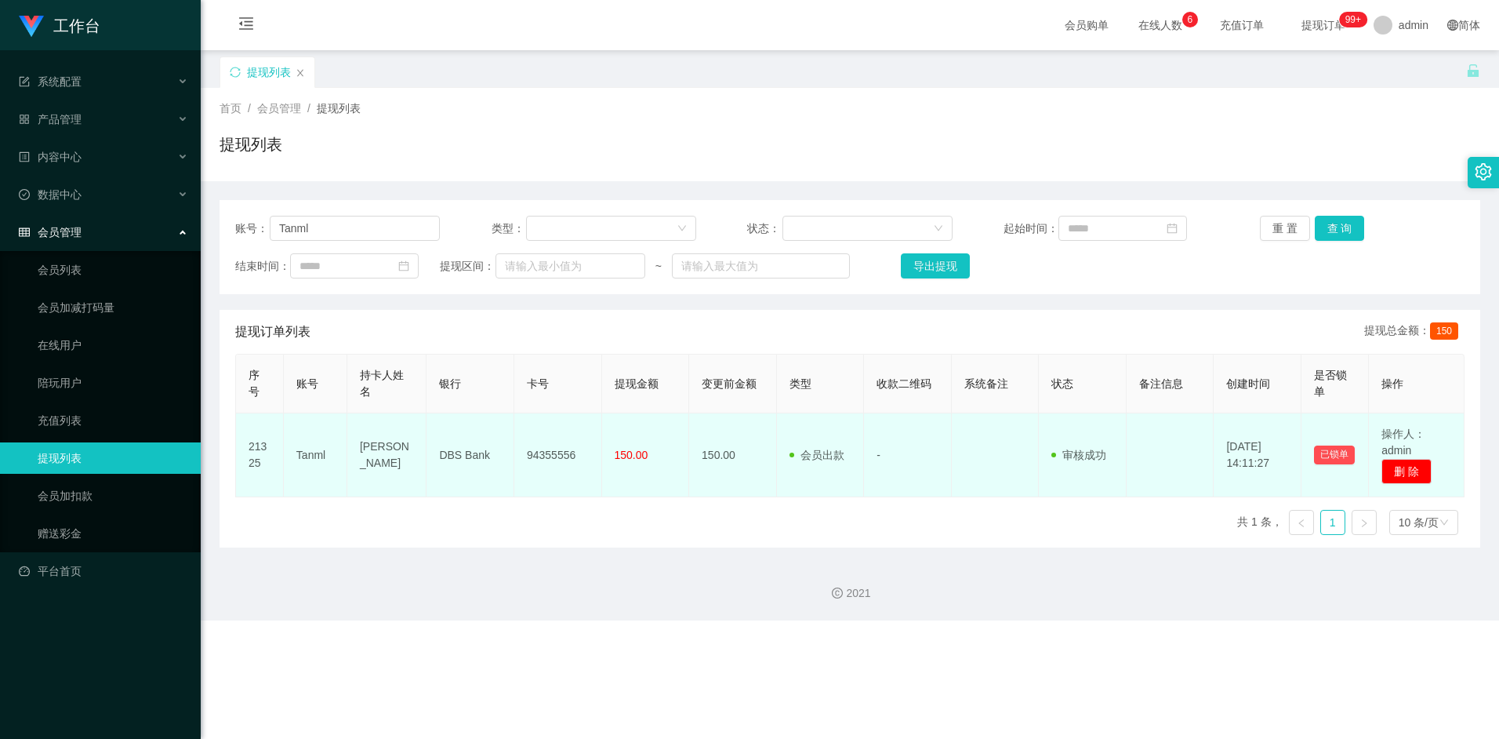
click at [550, 456] on td "94355556" at bounding box center [558, 455] width 88 height 84
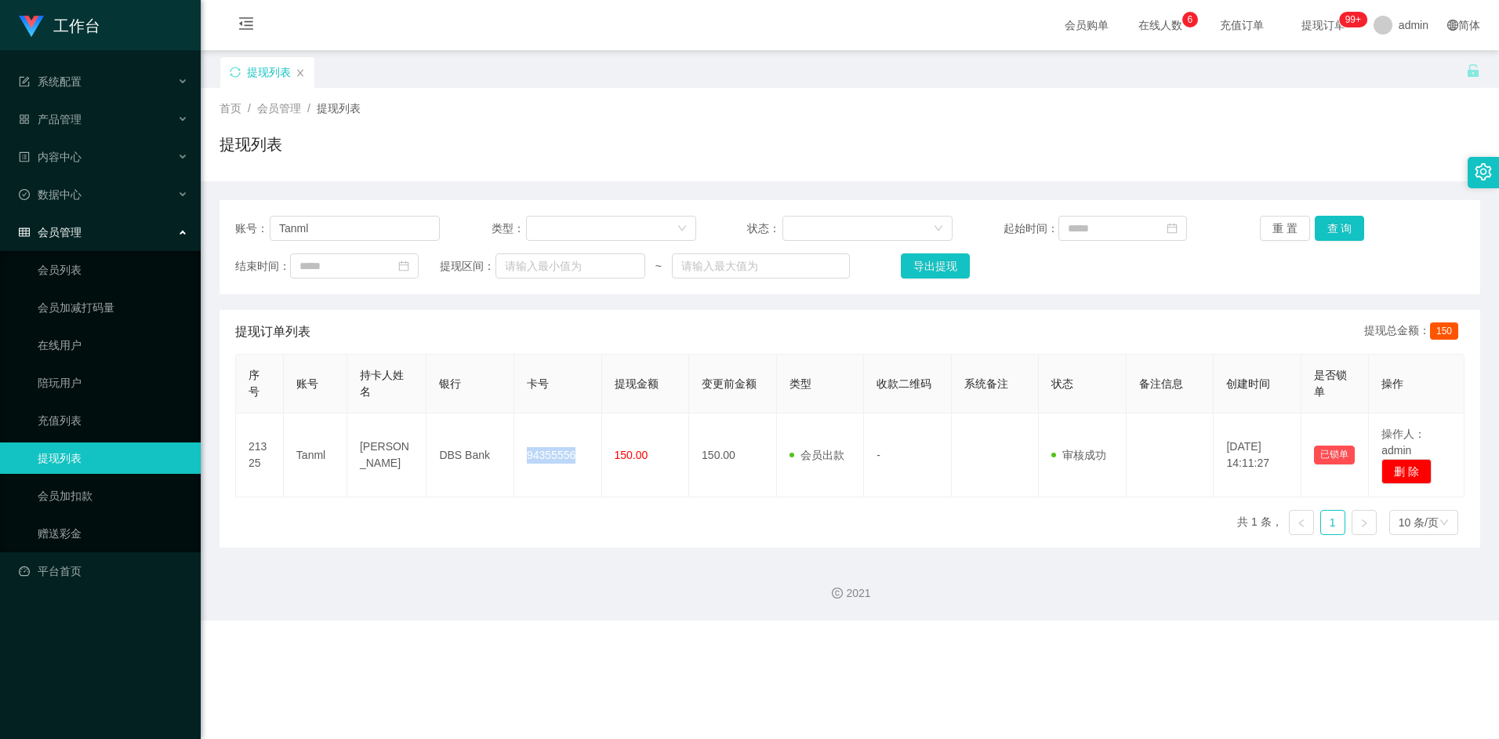
copy td "94355556"
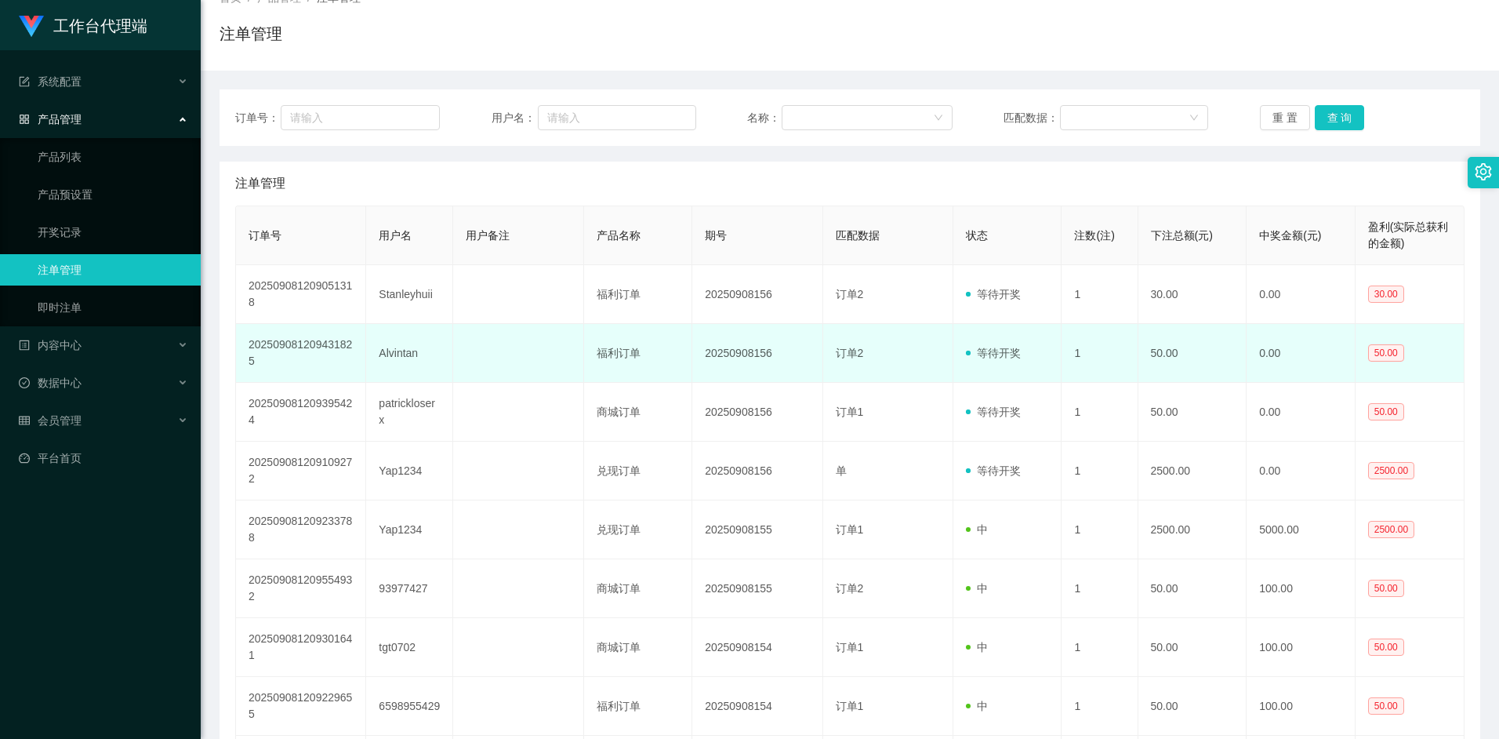
click at [394, 350] on td "Alvintan" at bounding box center [409, 353] width 87 height 59
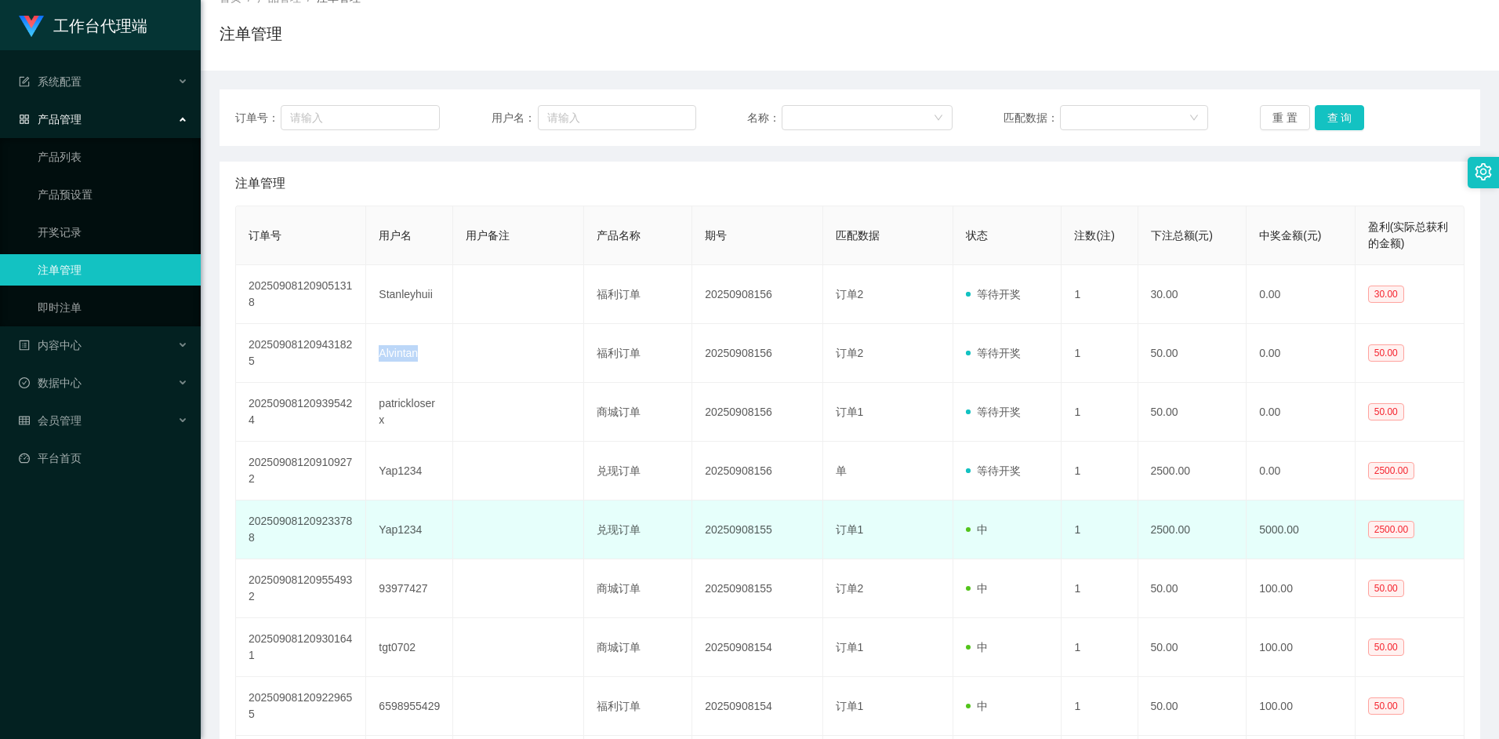
copy td "Alvintan"
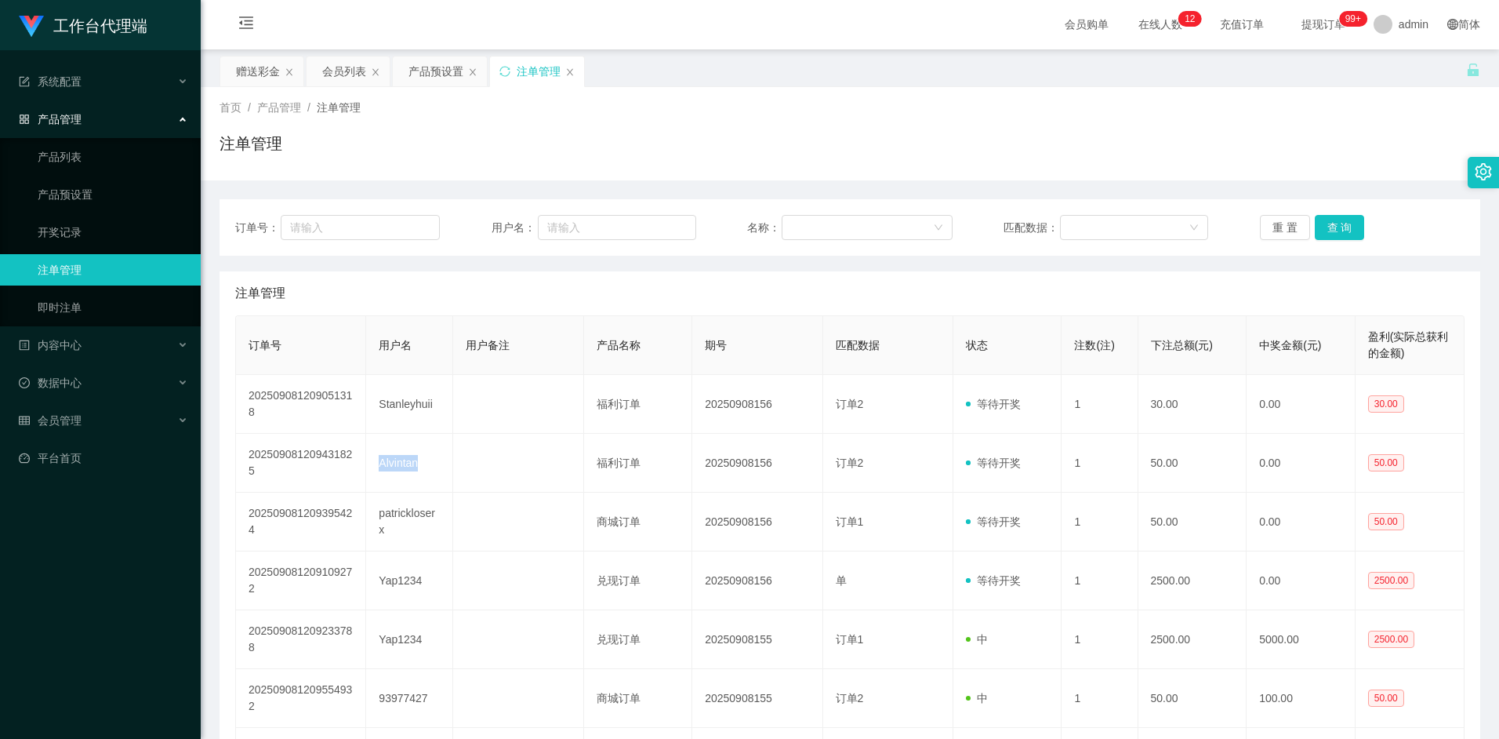
scroll to position [0, 0]
click at [262, 72] on div "赠送彩金" at bounding box center [258, 72] width 44 height 30
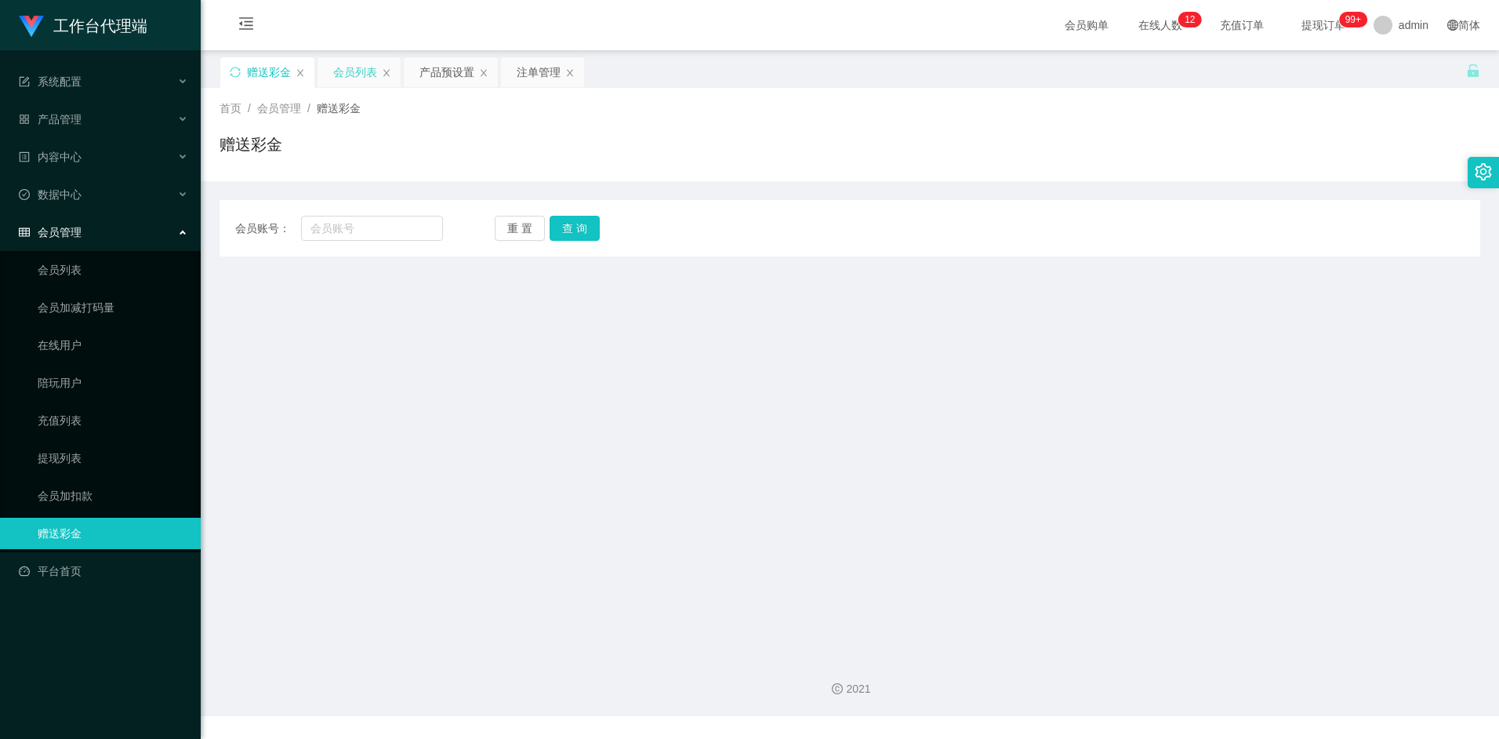
click at [358, 71] on div "会员列表" at bounding box center [355, 72] width 44 height 30
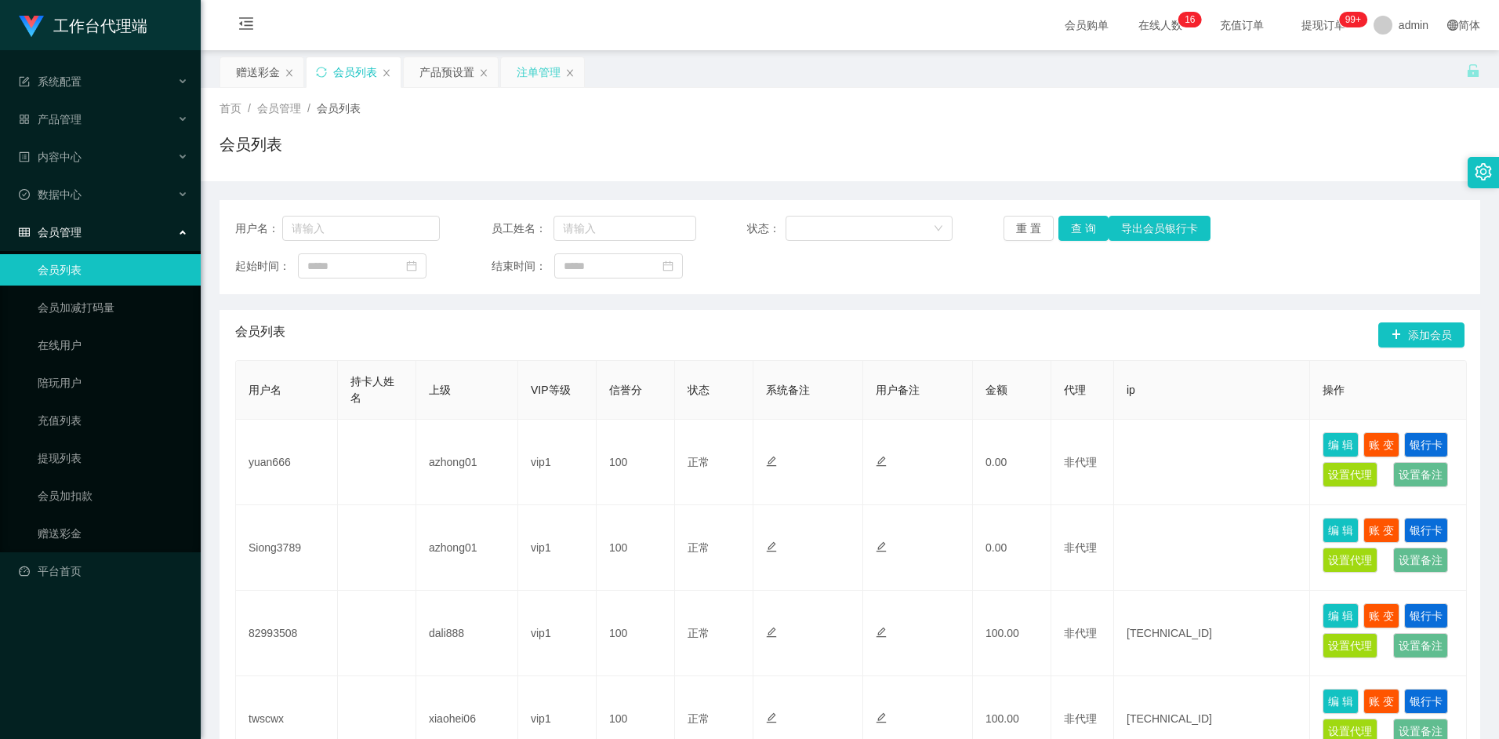
click at [539, 69] on div "注单管理" at bounding box center [539, 72] width 44 height 30
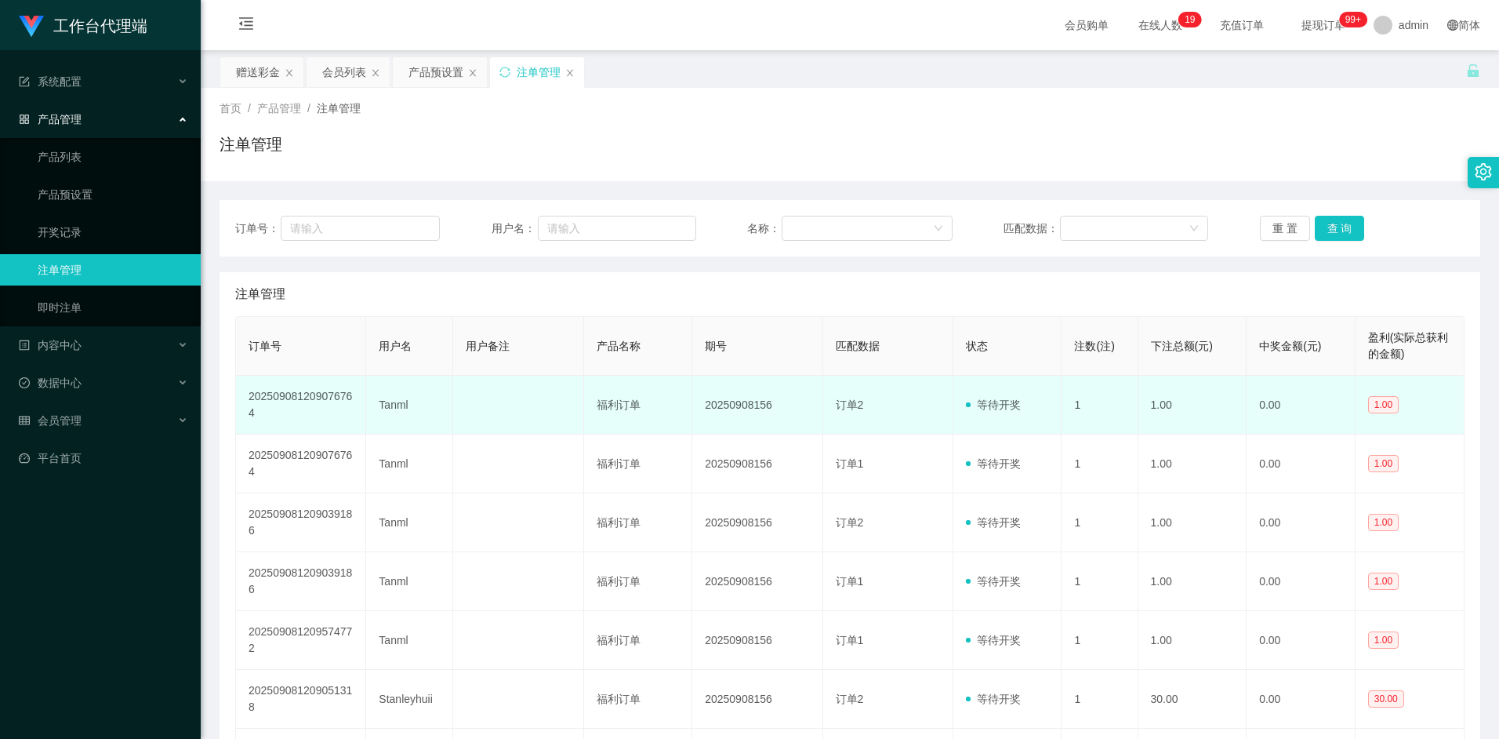
click at [394, 402] on td "Tanml" at bounding box center [409, 405] width 87 height 59
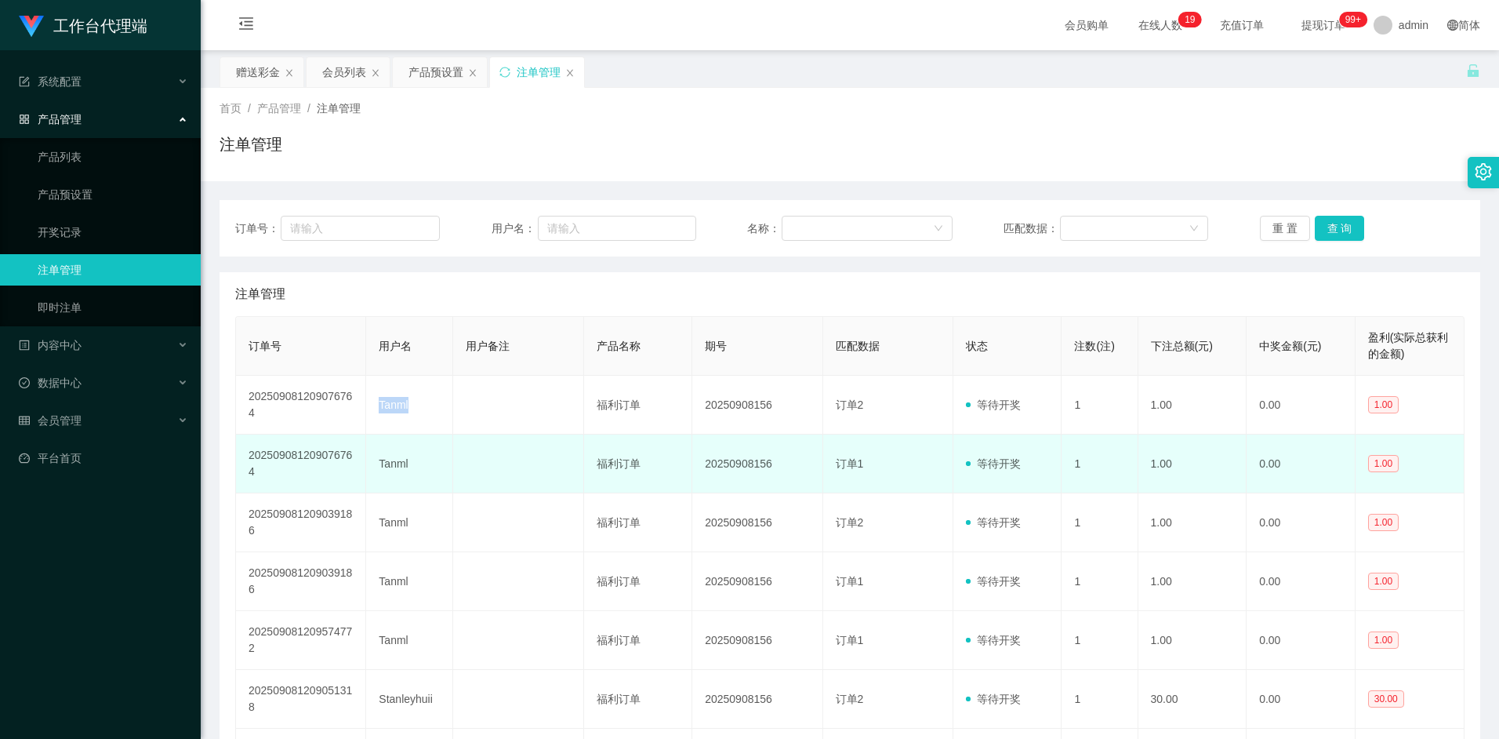
copy td "Tanml"
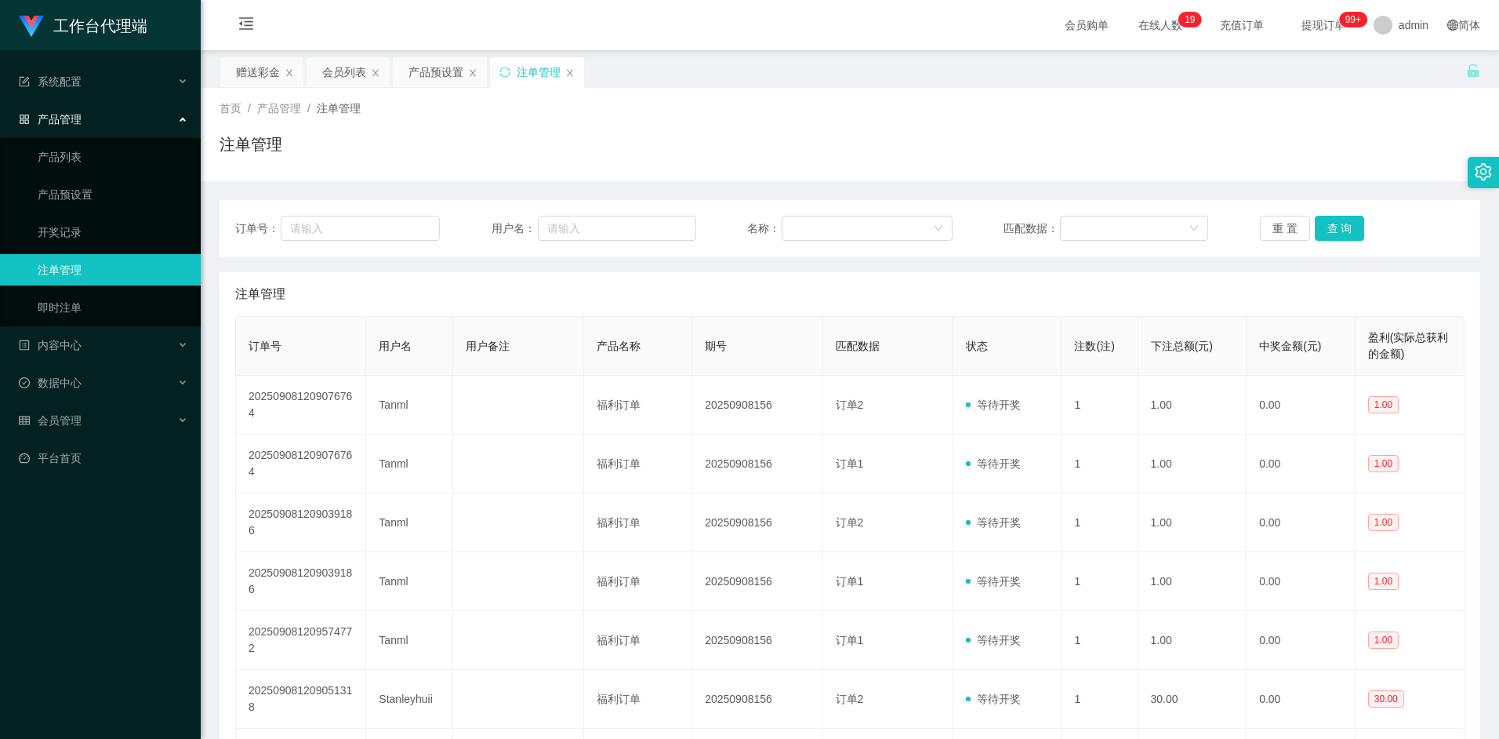
click at [770, 311] on div "注单管理" at bounding box center [849, 294] width 1229 height 44
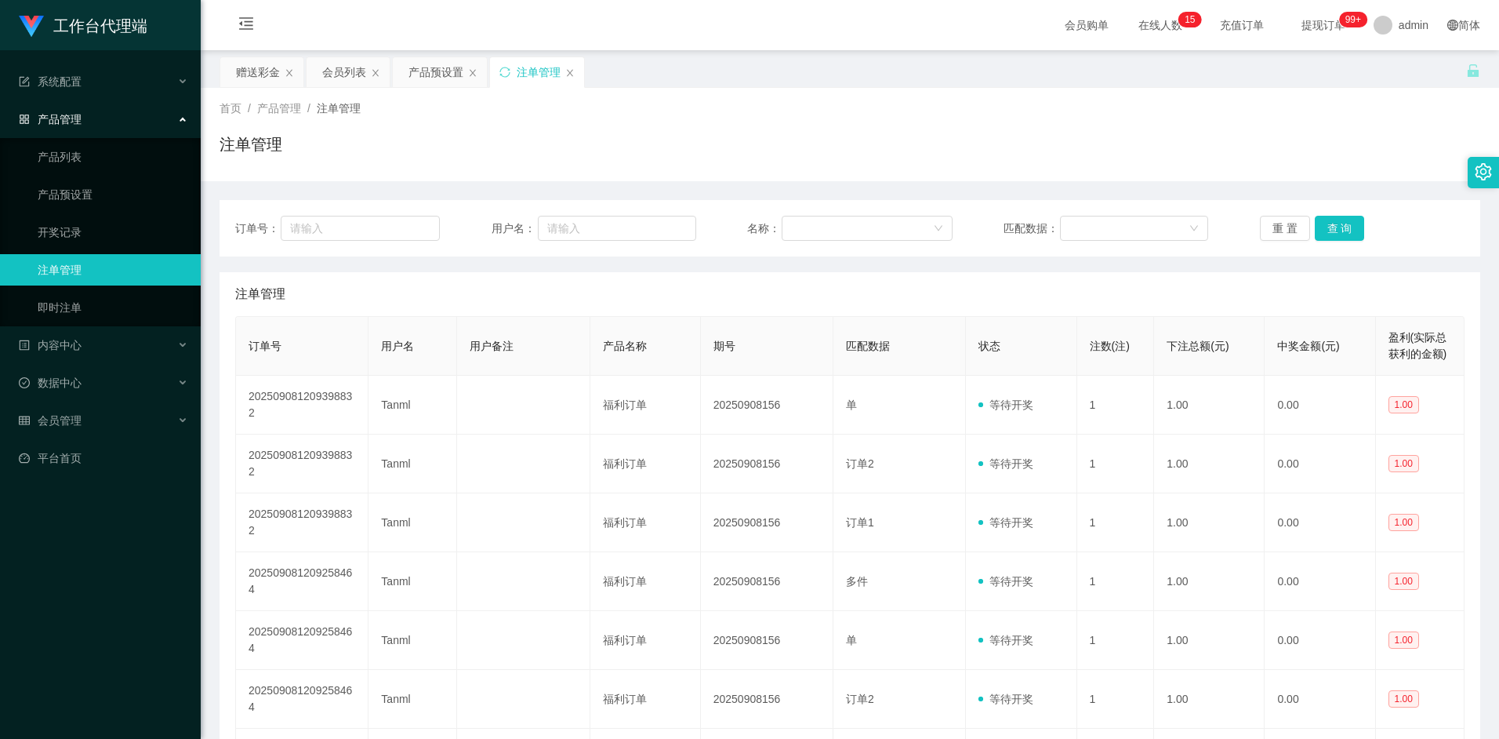
scroll to position [191, 0]
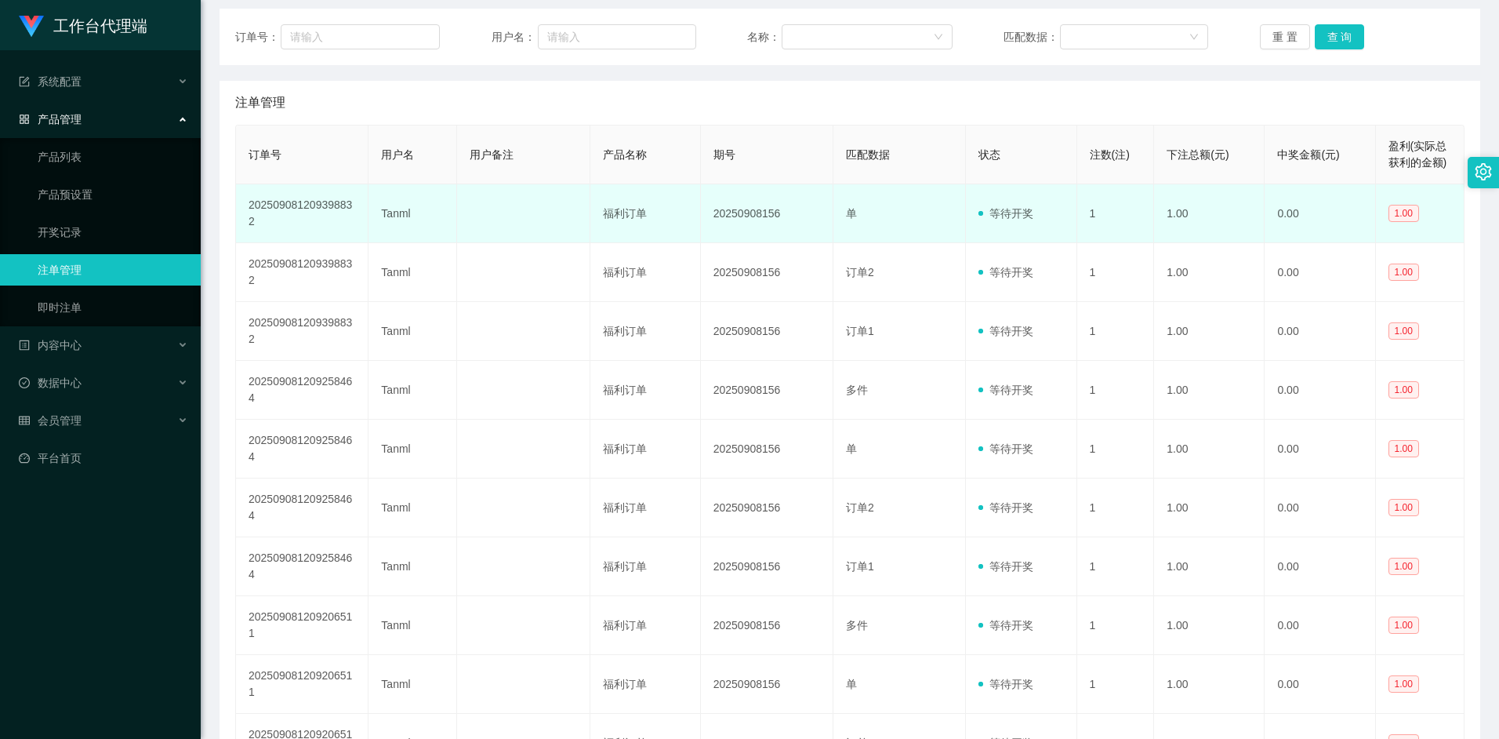
click at [394, 209] on td "Tanml" at bounding box center [413, 213] width 89 height 59
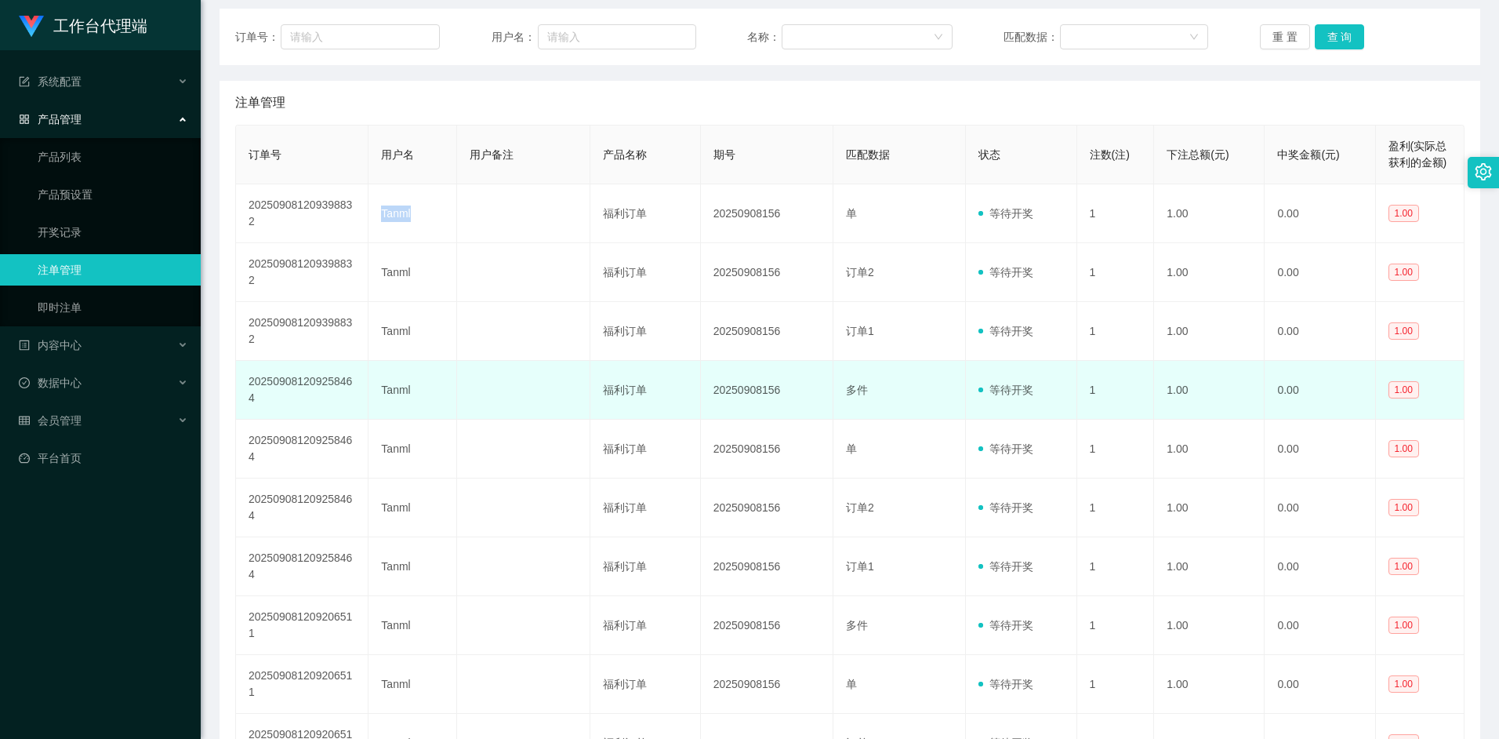
copy td "Tanml"
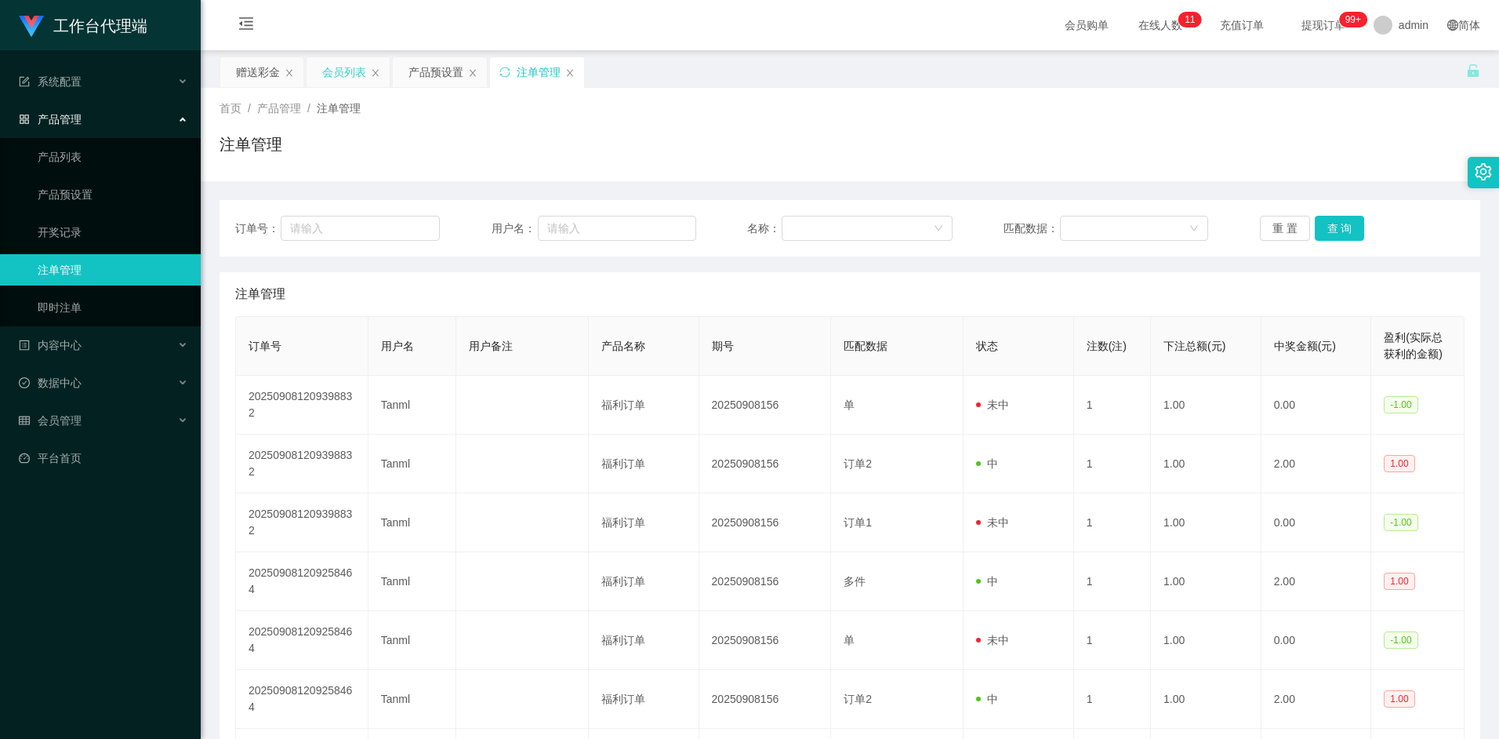
click at [328, 81] on div "会员列表" at bounding box center [344, 72] width 44 height 30
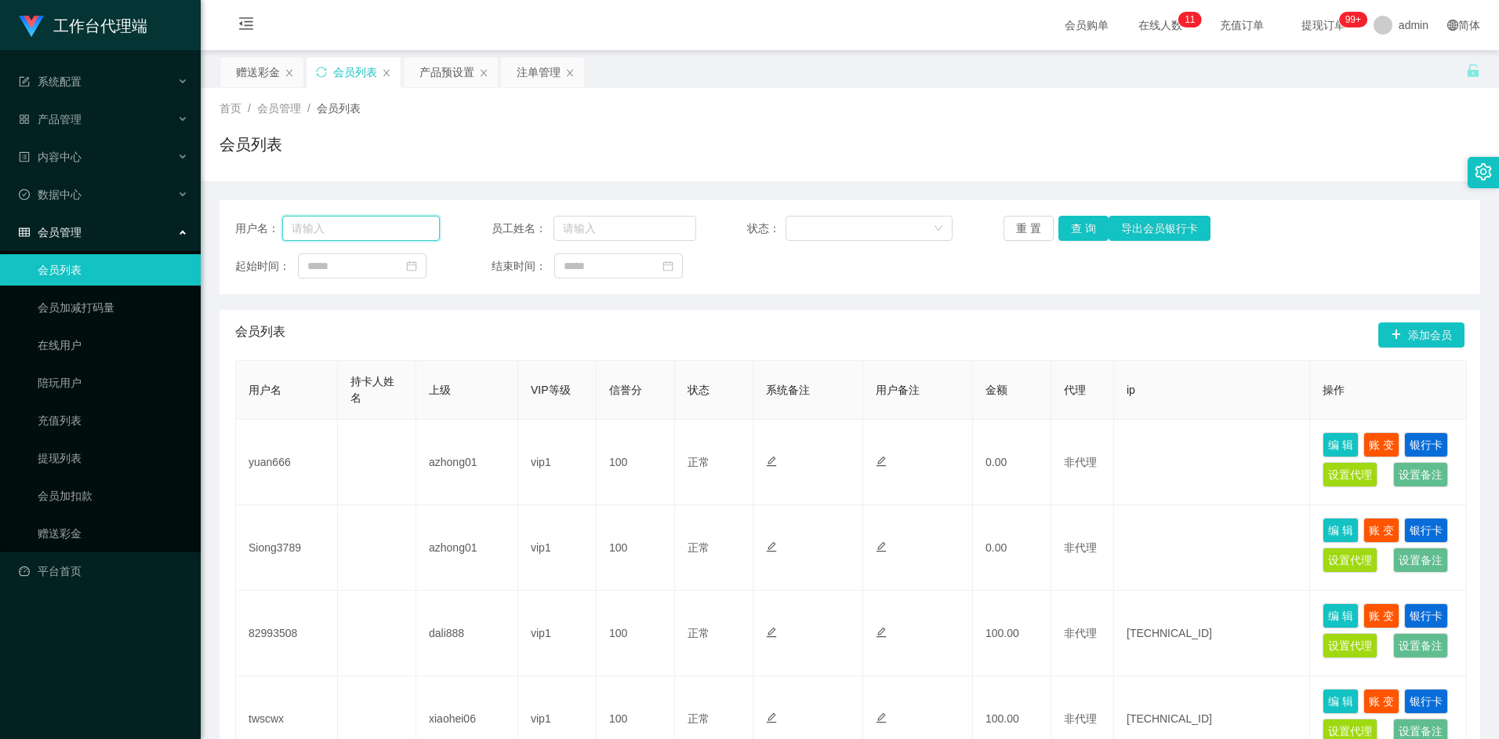
click at [363, 228] on input "text" at bounding box center [361, 228] width 158 height 25
paste input "Tanml"
type input "Tanml"
click at [1077, 224] on button "查 询" at bounding box center [1083, 228] width 50 height 25
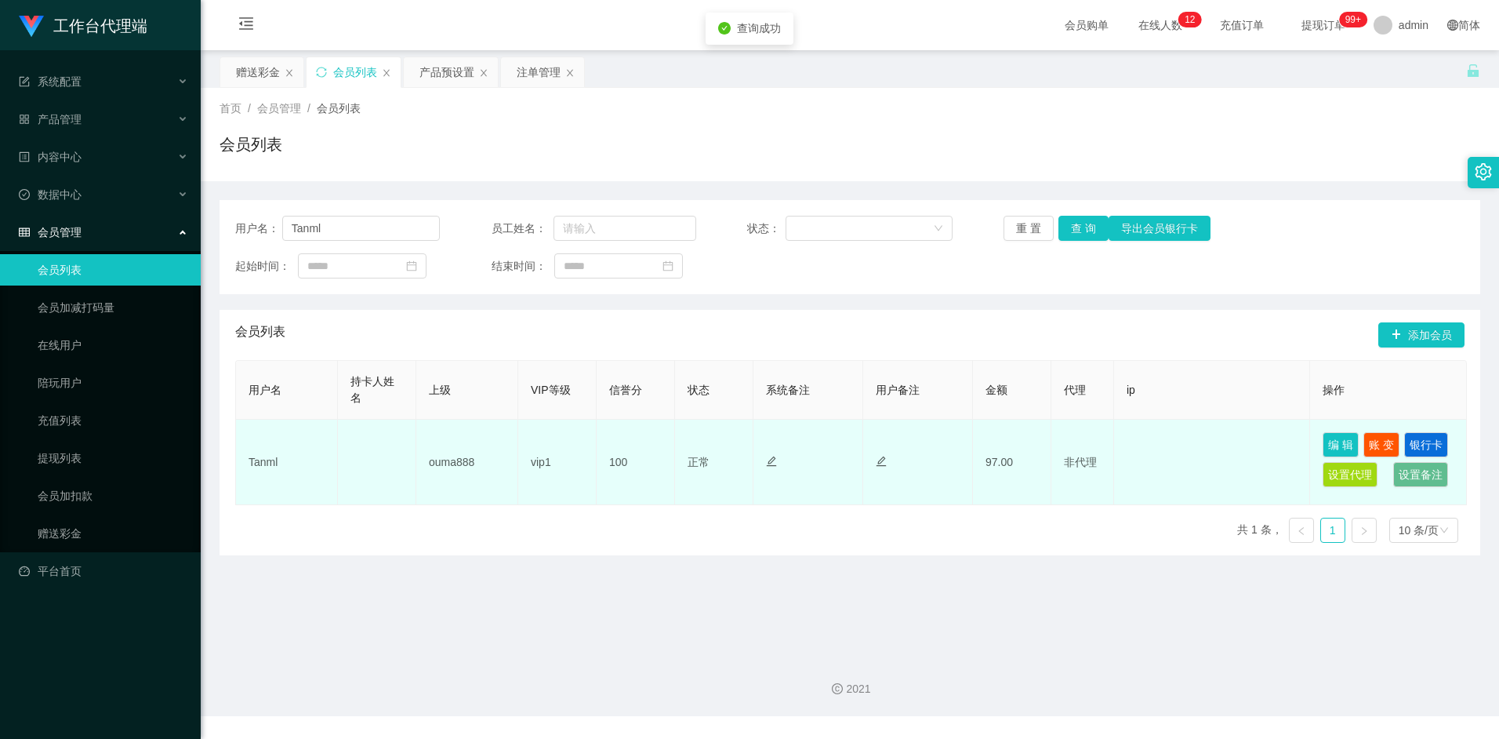
click at [1006, 461] on td "97.00" at bounding box center [1012, 461] width 78 height 85
click at [1379, 438] on button "账 变" at bounding box center [1381, 444] width 36 height 25
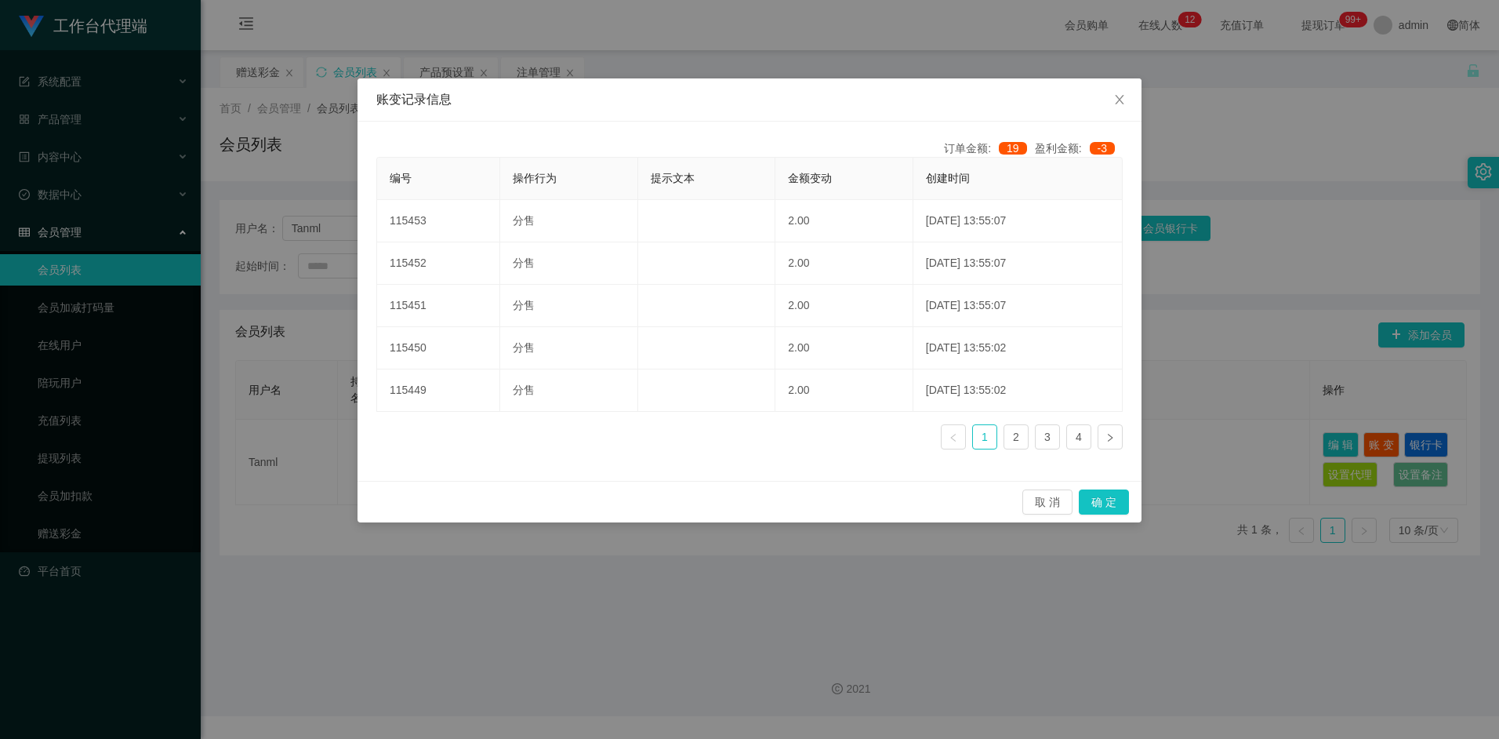
click at [999, 428] on ul "1 2 3 4" at bounding box center [1032, 436] width 182 height 25
click at [1017, 434] on link "2" at bounding box center [1016, 437] width 24 height 24
click at [1040, 436] on link "3" at bounding box center [1048, 437] width 24 height 24
click at [1063, 435] on ul "1 2 3 4" at bounding box center [1032, 436] width 182 height 25
click at [1082, 439] on link "4" at bounding box center [1079, 437] width 24 height 24
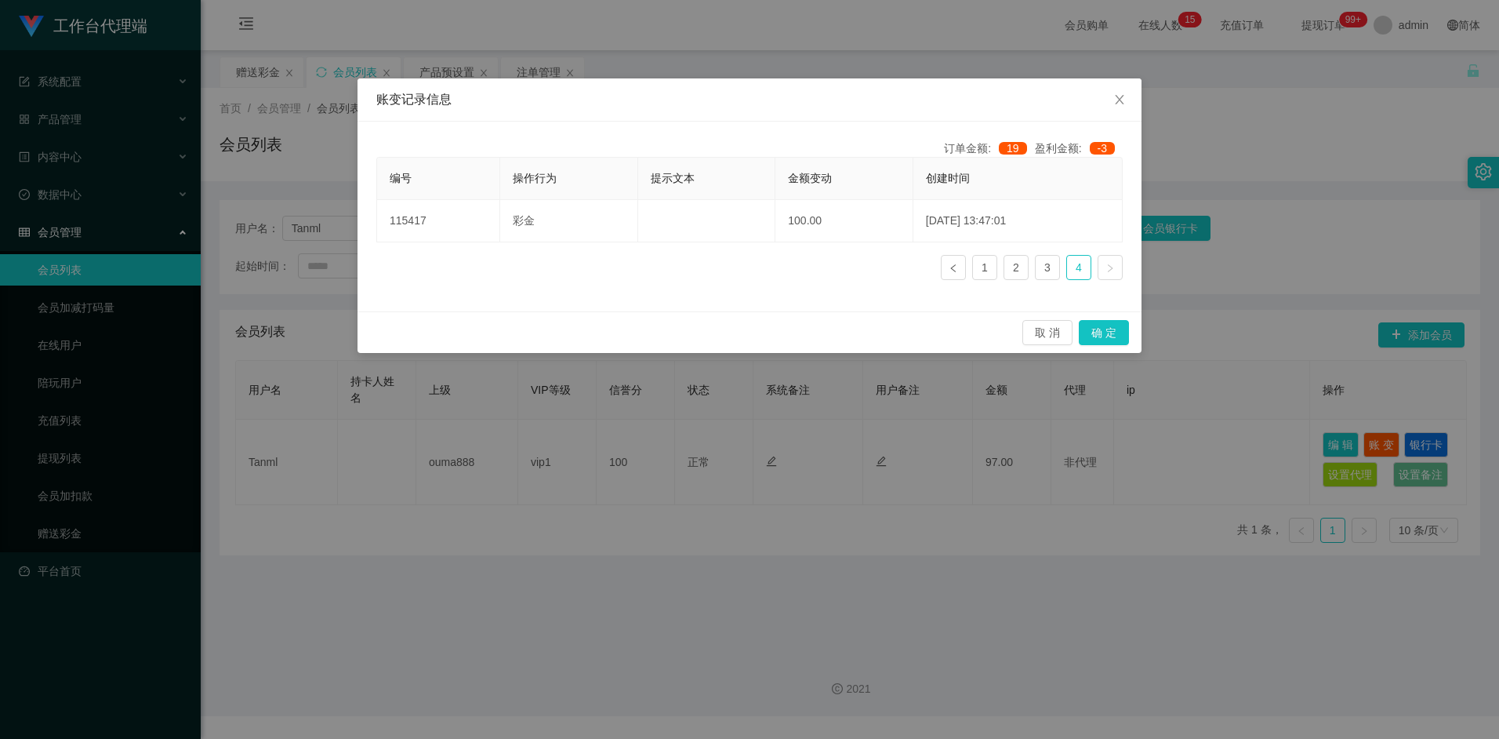
drag, startPoint x: 1225, startPoint y: 210, endPoint x: 1225, endPoint y: 219, distance: 8.6
click at [1225, 212] on div "账变记录信息 订单金额: 19 盈利金额: -3 编号 操作行为 提示文本 金额变动 创建时间 115417 彩金 100.00 2025-09-08 13:…" at bounding box center [749, 369] width 1499 height 739
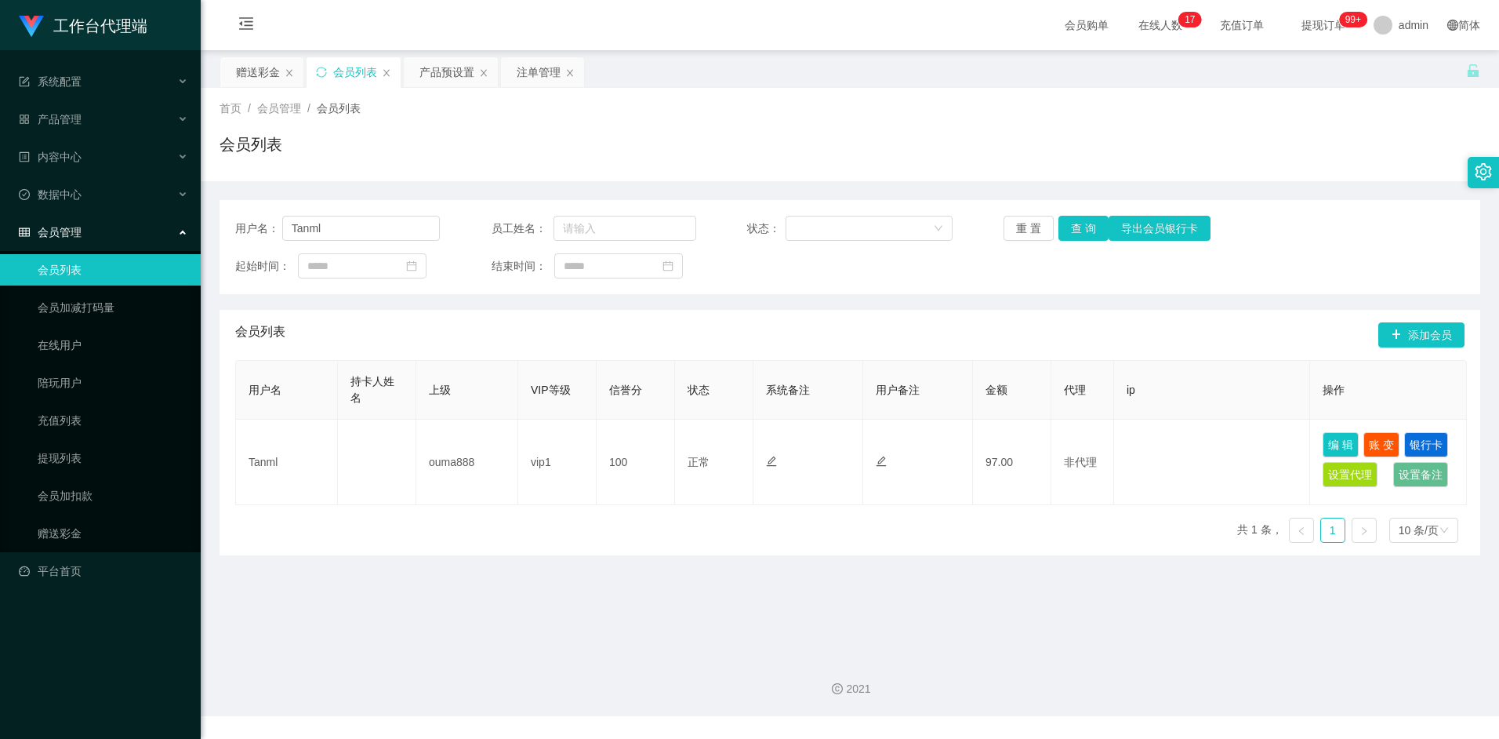
click at [615, 581] on main "关闭左侧 关闭右侧 关闭其它 刷新页面 赠送彩金 会员列表 产品预设置 注单管理 首页 / 会员管理 / 会员列表 / 会员列表 用户名： Tanml 员工姓…" at bounding box center [850, 346] width 1298 height 593
click at [728, 145] on div "会员列表" at bounding box center [850, 151] width 1261 height 36
click at [562, 343] on div "会员列表 添加会员" at bounding box center [849, 335] width 1229 height 50
click at [524, 74] on div "注单管理" at bounding box center [539, 72] width 44 height 30
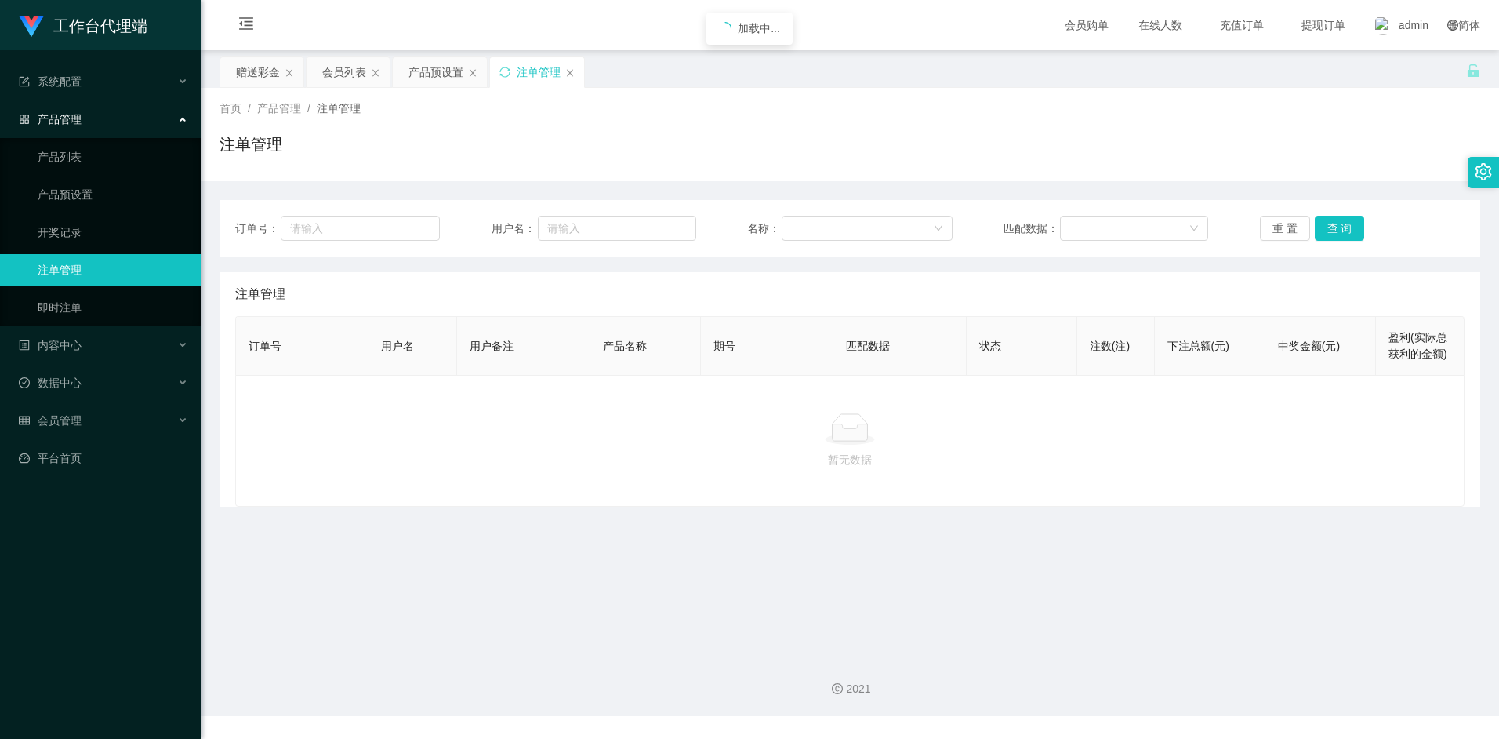
click at [650, 490] on div "暂无数据" at bounding box center [849, 441] width 1229 height 132
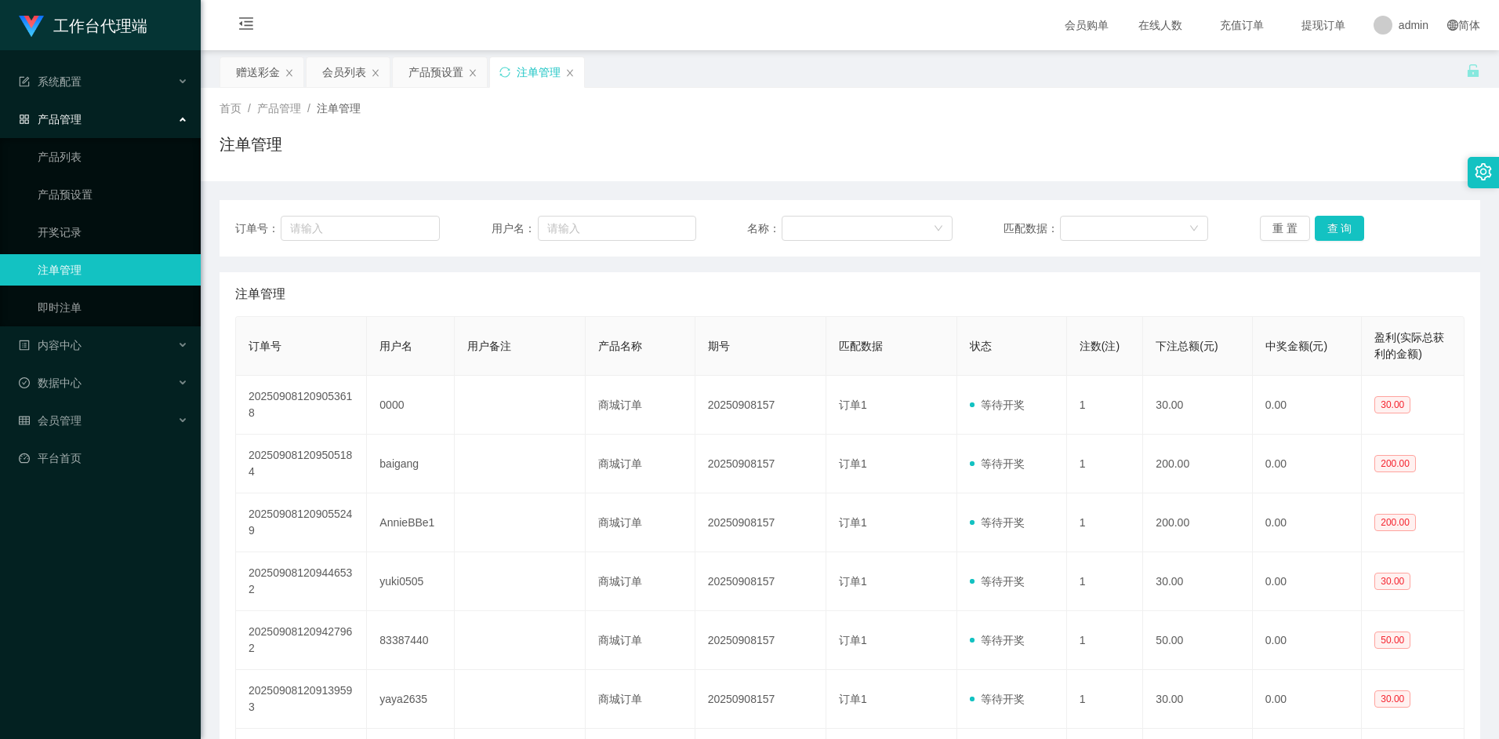
click at [743, 274] on div "注单管理" at bounding box center [849, 294] width 1229 height 44
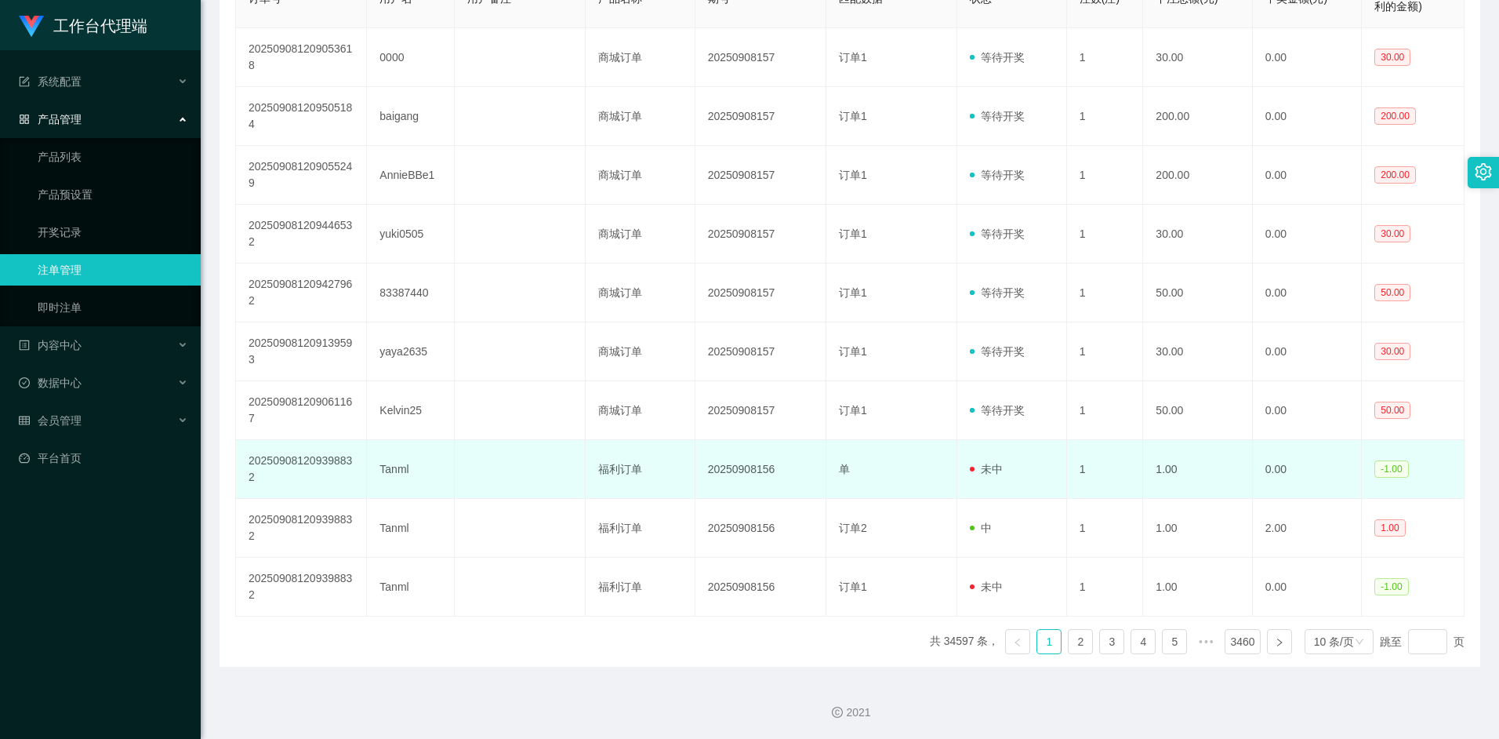
scroll to position [348, 0]
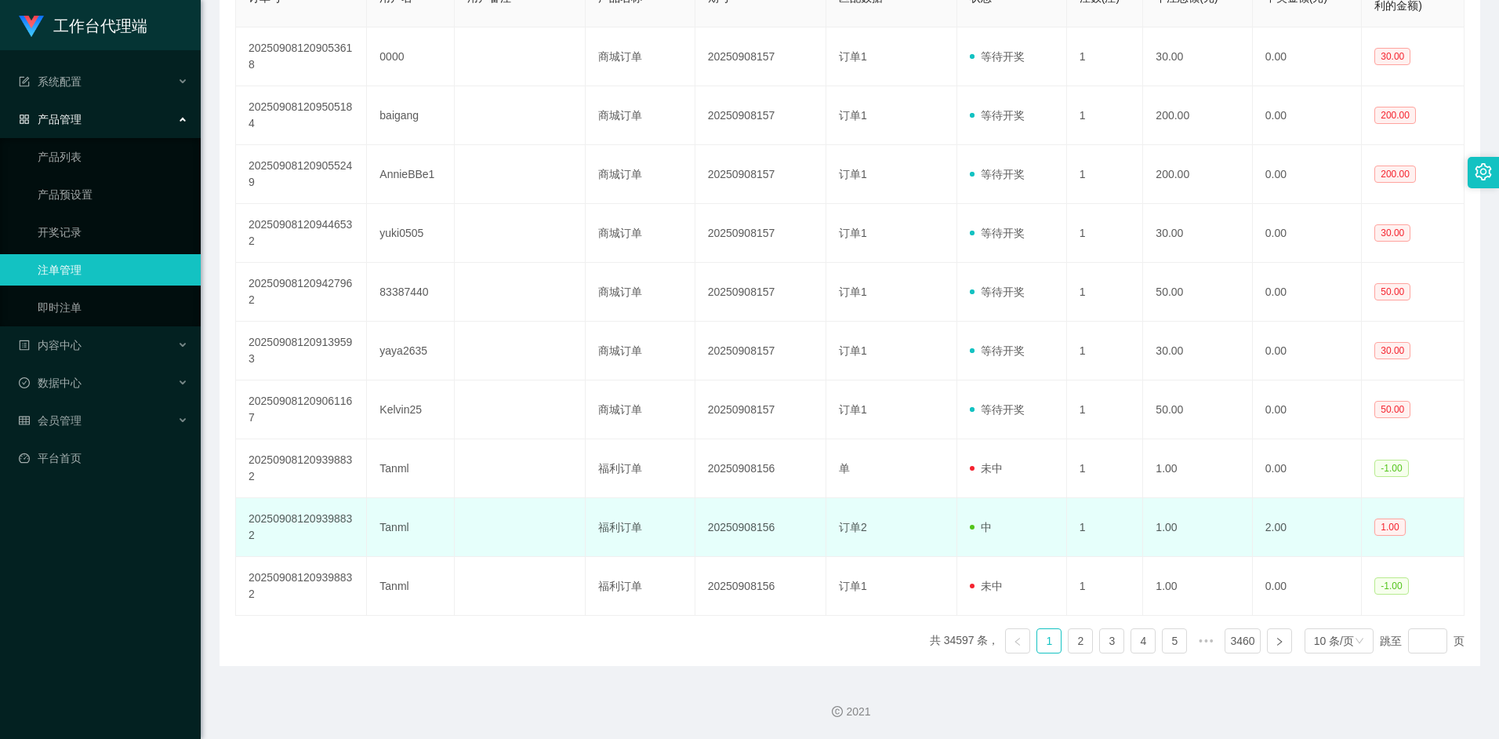
click at [392, 532] on td "Tanml" at bounding box center [411, 527] width 88 height 59
copy td "Tanml"
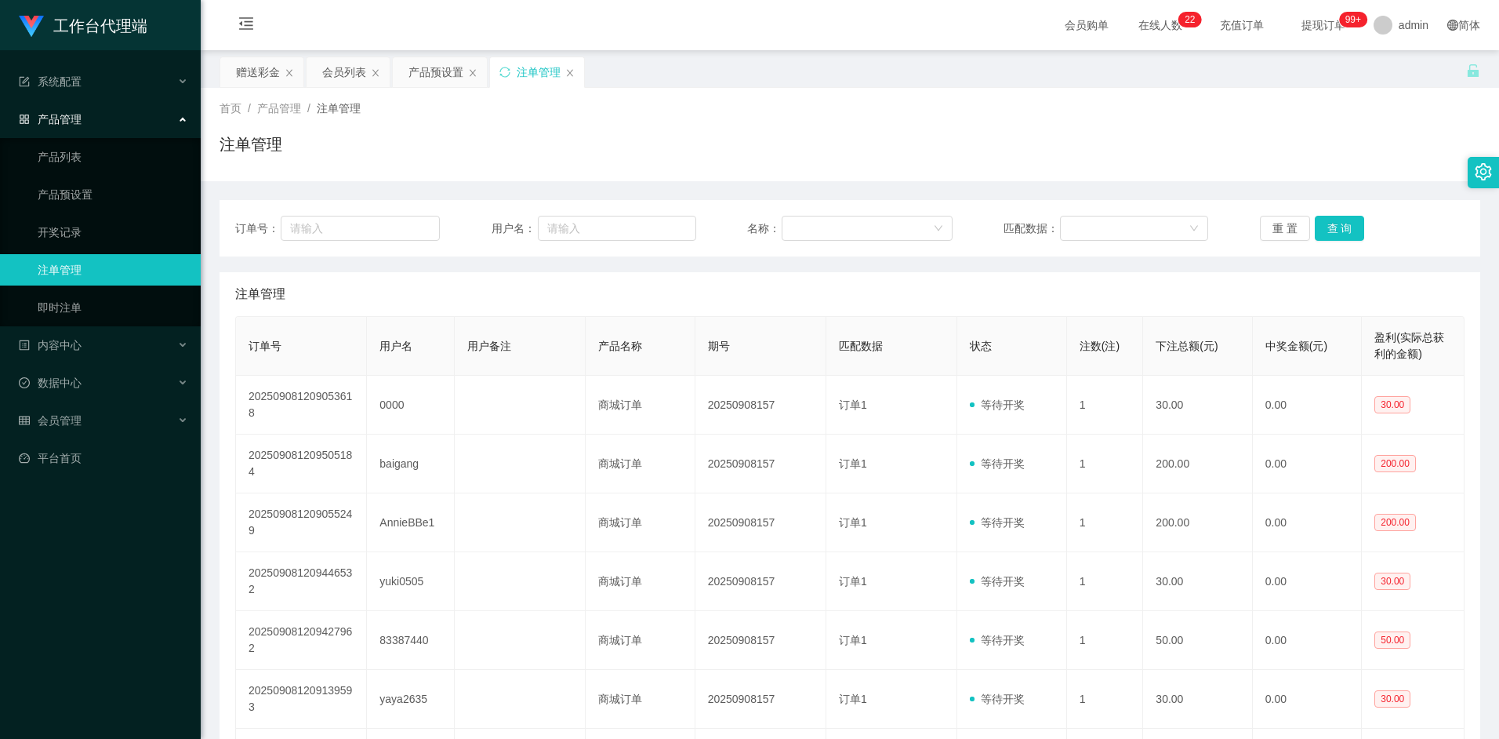
scroll to position [0, 0]
drag, startPoint x: 337, startPoint y: 68, endPoint x: 351, endPoint y: 114, distance: 47.6
click at [337, 68] on div "会员列表" at bounding box center [344, 72] width 44 height 30
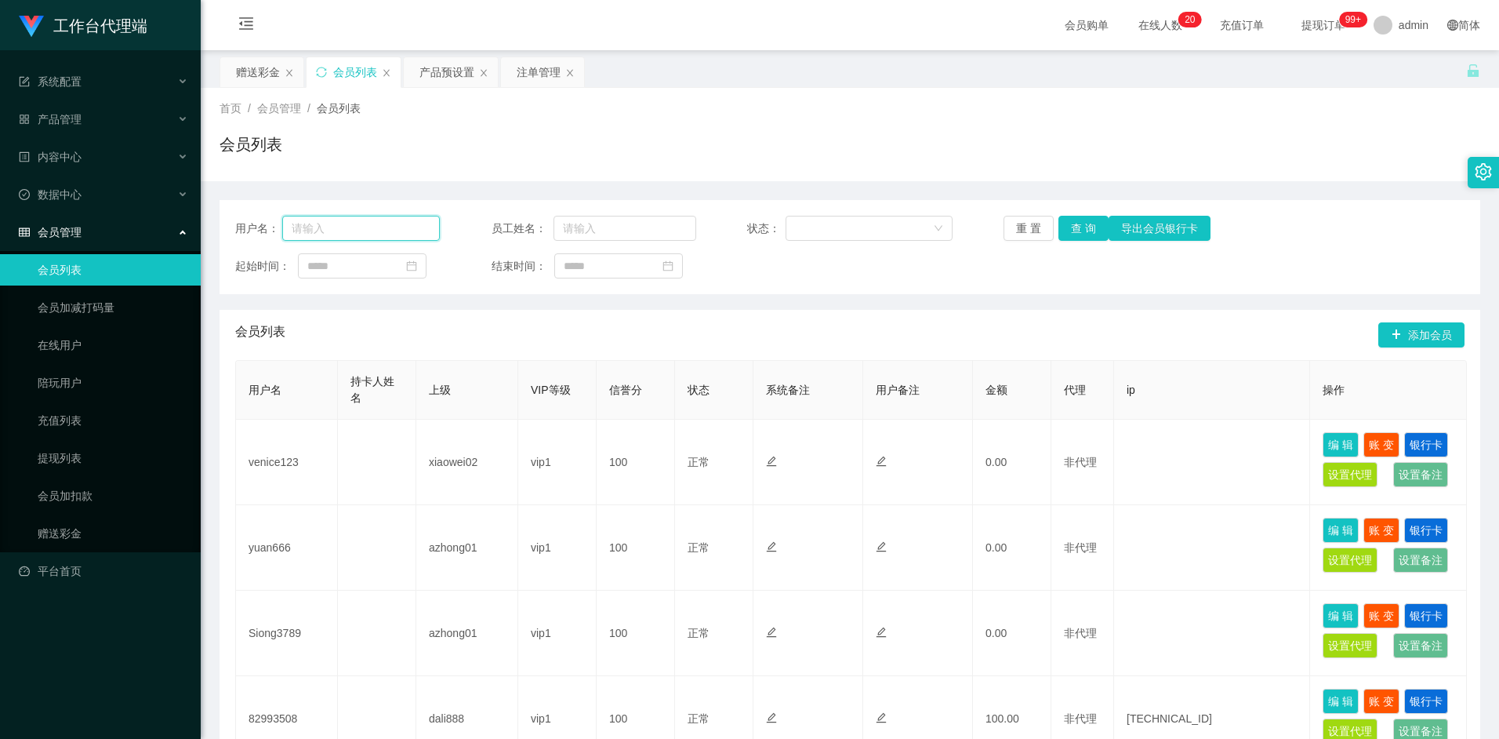
click at [352, 230] on input "text" at bounding box center [361, 228] width 158 height 25
paste input "Tanml"
click at [1079, 232] on button "查 询" at bounding box center [1083, 228] width 50 height 25
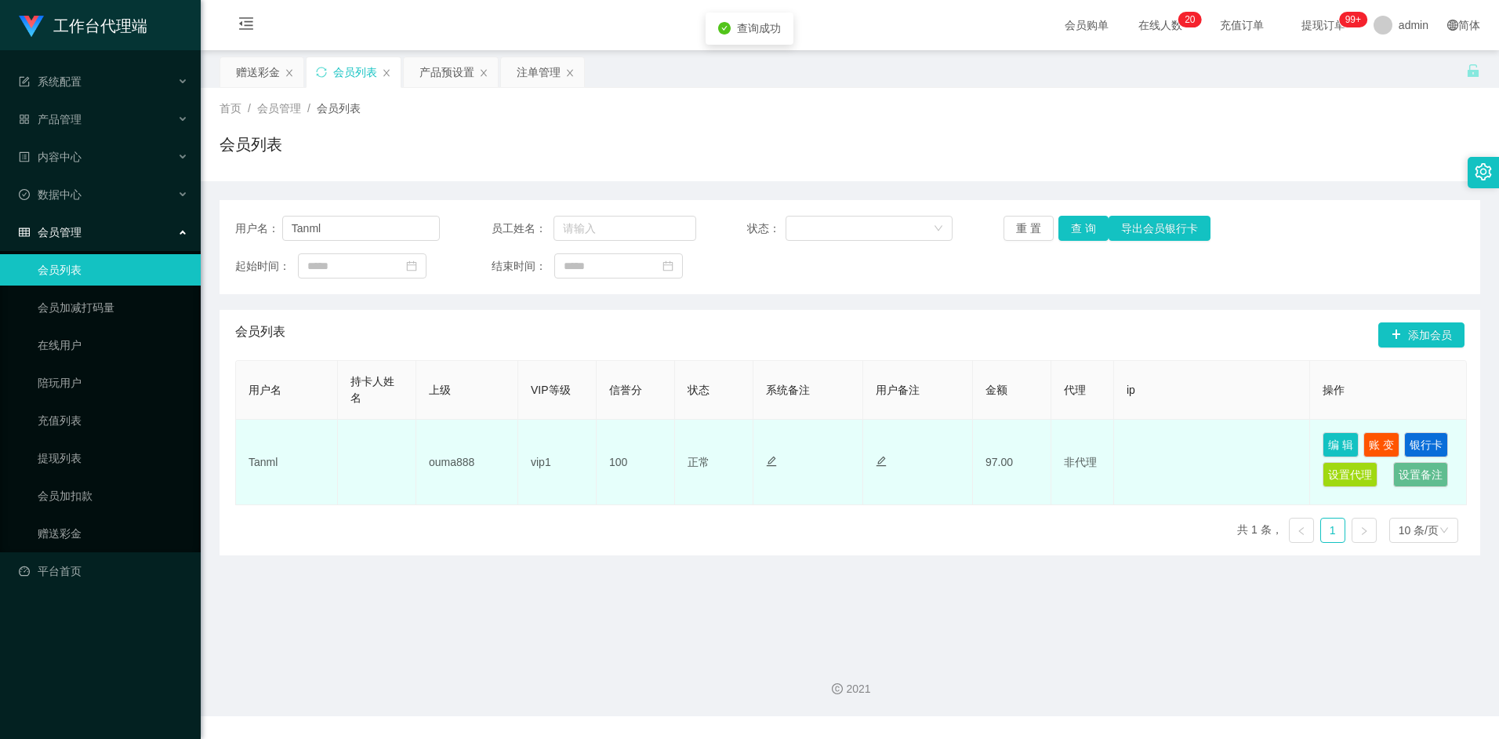
click at [956, 460] on div at bounding box center [918, 462] width 84 height 16
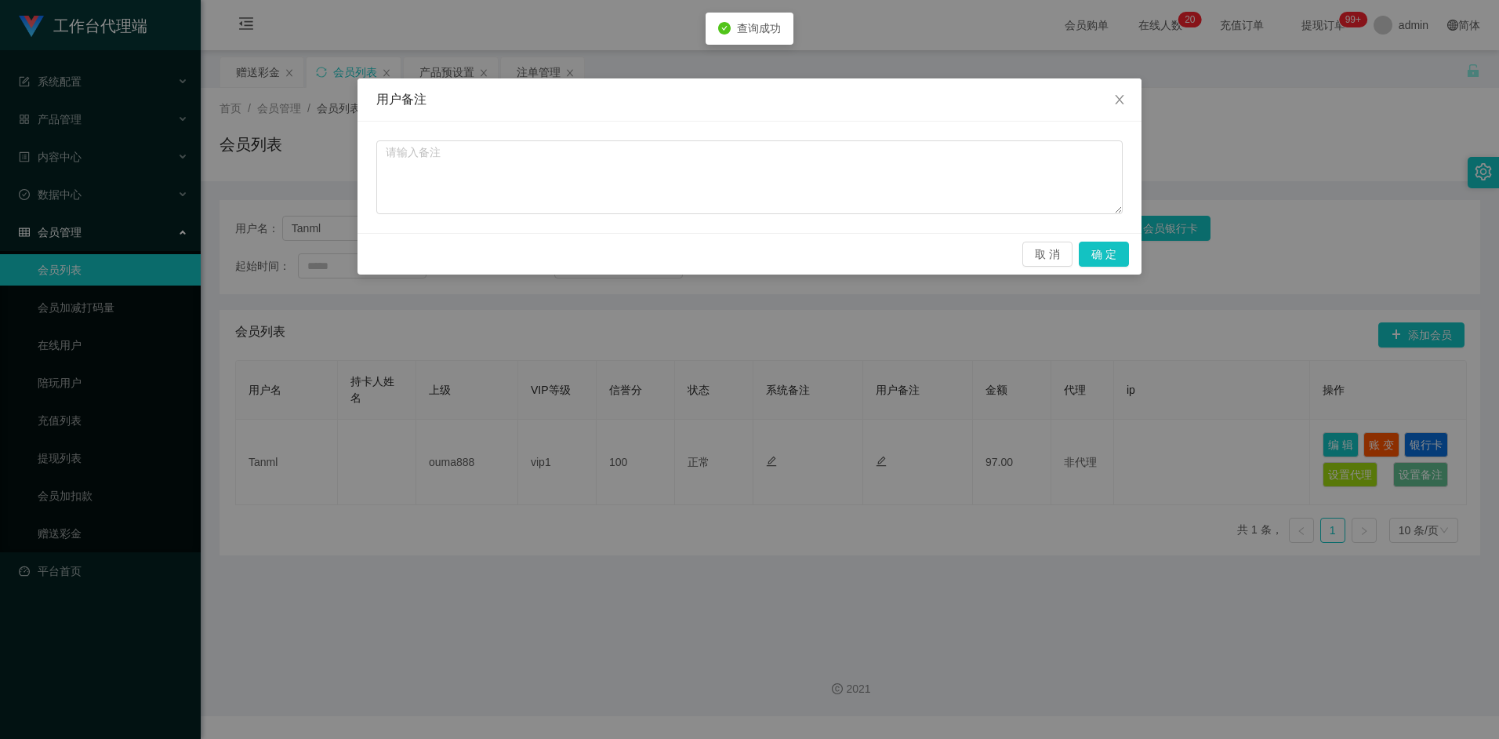
click at [1123, 483] on div "用户备注 取 消 确 定" at bounding box center [749, 369] width 1499 height 739
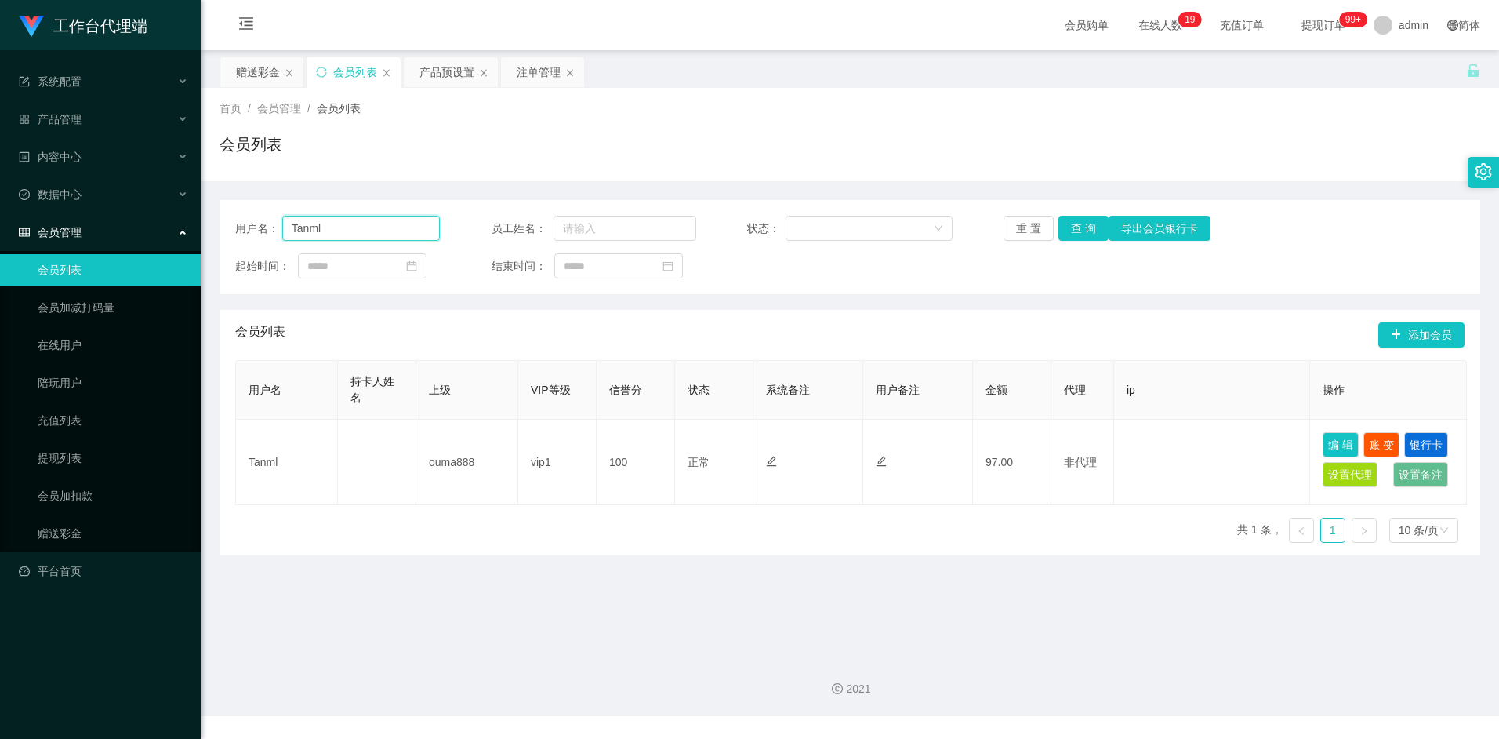
drag, startPoint x: 365, startPoint y: 223, endPoint x: 263, endPoint y: 234, distance: 101.7
click at [227, 231] on div "用户名： Tanml 员工姓名： 状态： 重 置 查 询 导出会员银行卡 起始时间： 结束时间：" at bounding box center [850, 247] width 1261 height 94
paste input "Alvintan"
type input "Alvintan"
drag, startPoint x: 1080, startPoint y: 228, endPoint x: 1070, endPoint y: 230, distance: 10.3
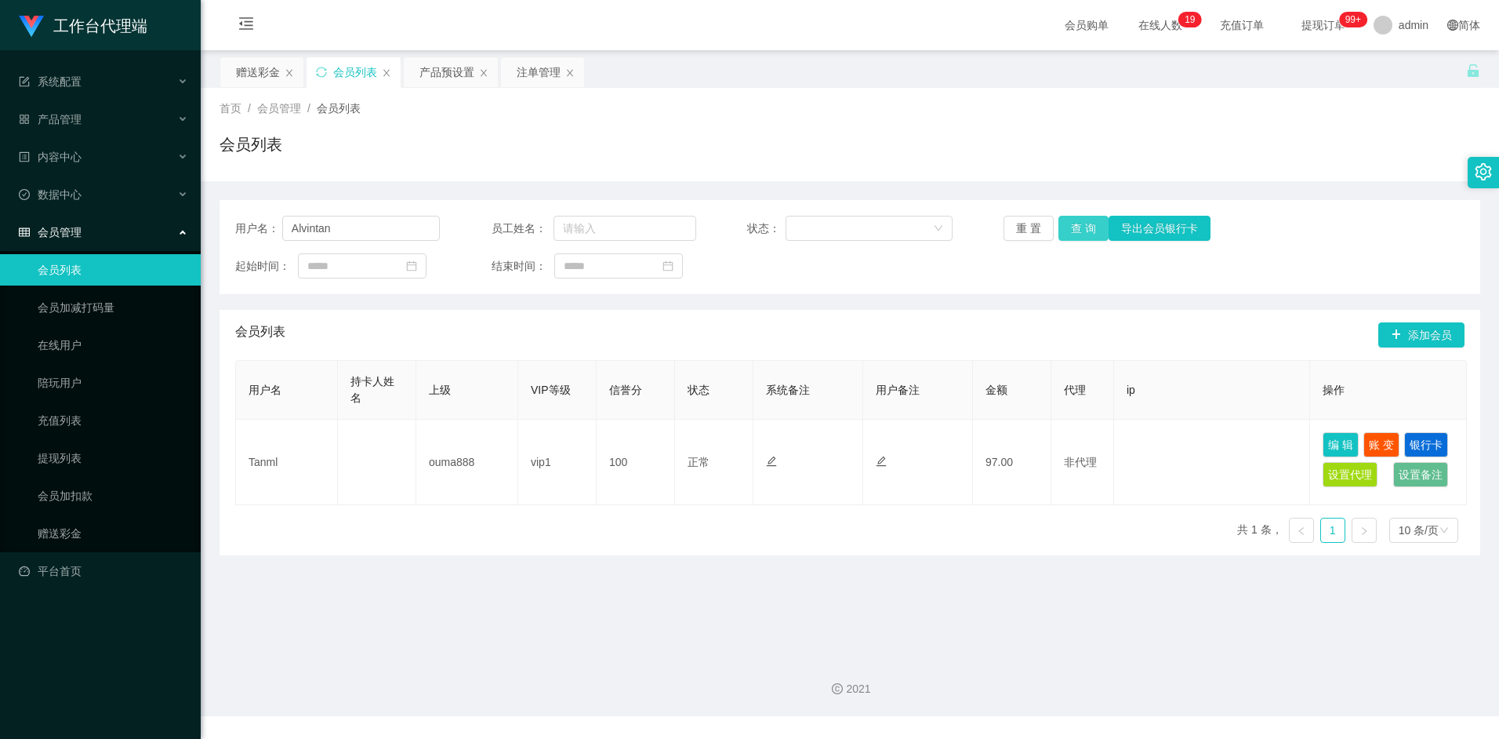
click at [1080, 228] on button "查 询" at bounding box center [1083, 228] width 50 height 25
click at [531, 67] on div "注单管理" at bounding box center [539, 72] width 44 height 30
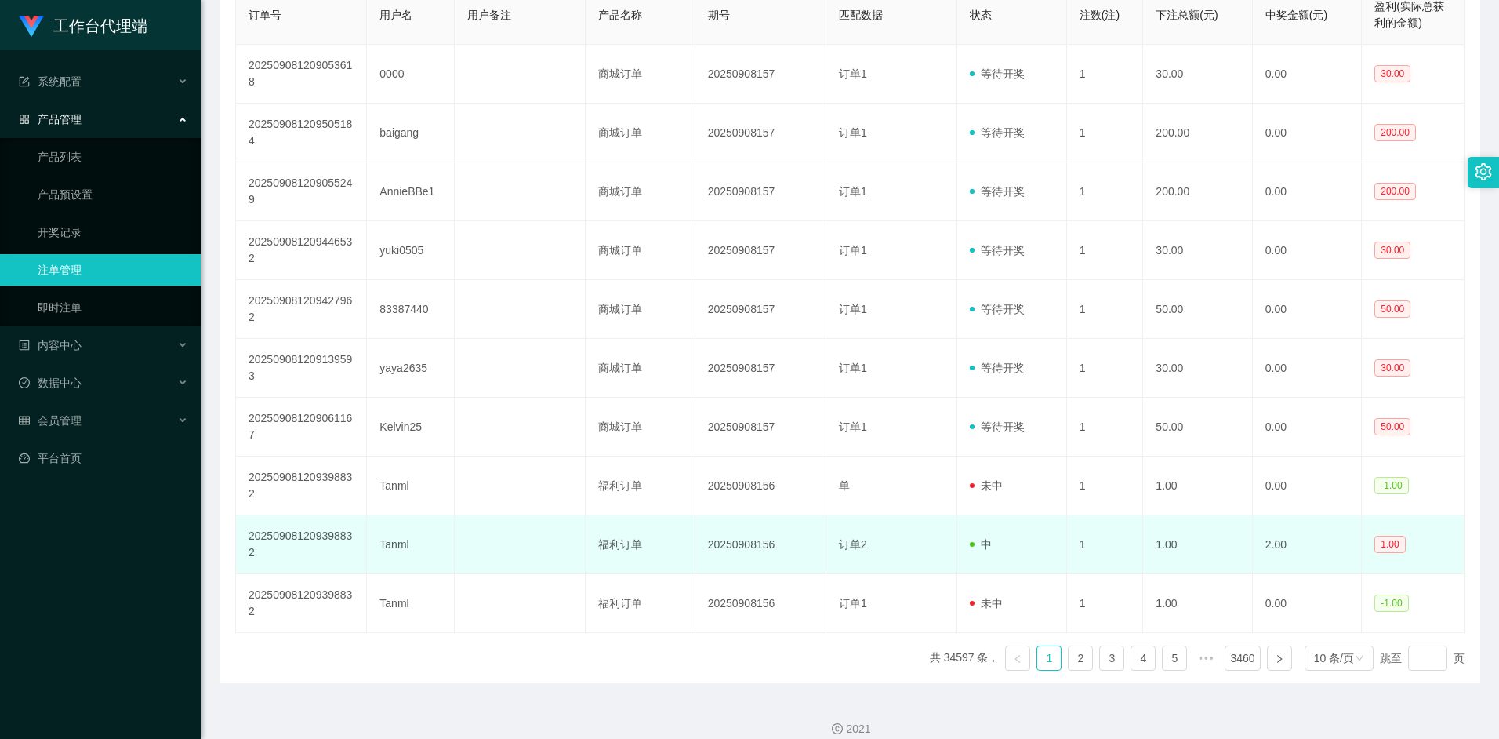
scroll to position [332, 0]
click at [391, 554] on td "Tanml" at bounding box center [411, 543] width 88 height 59
click at [395, 543] on td "Tanml" at bounding box center [411, 543] width 88 height 59
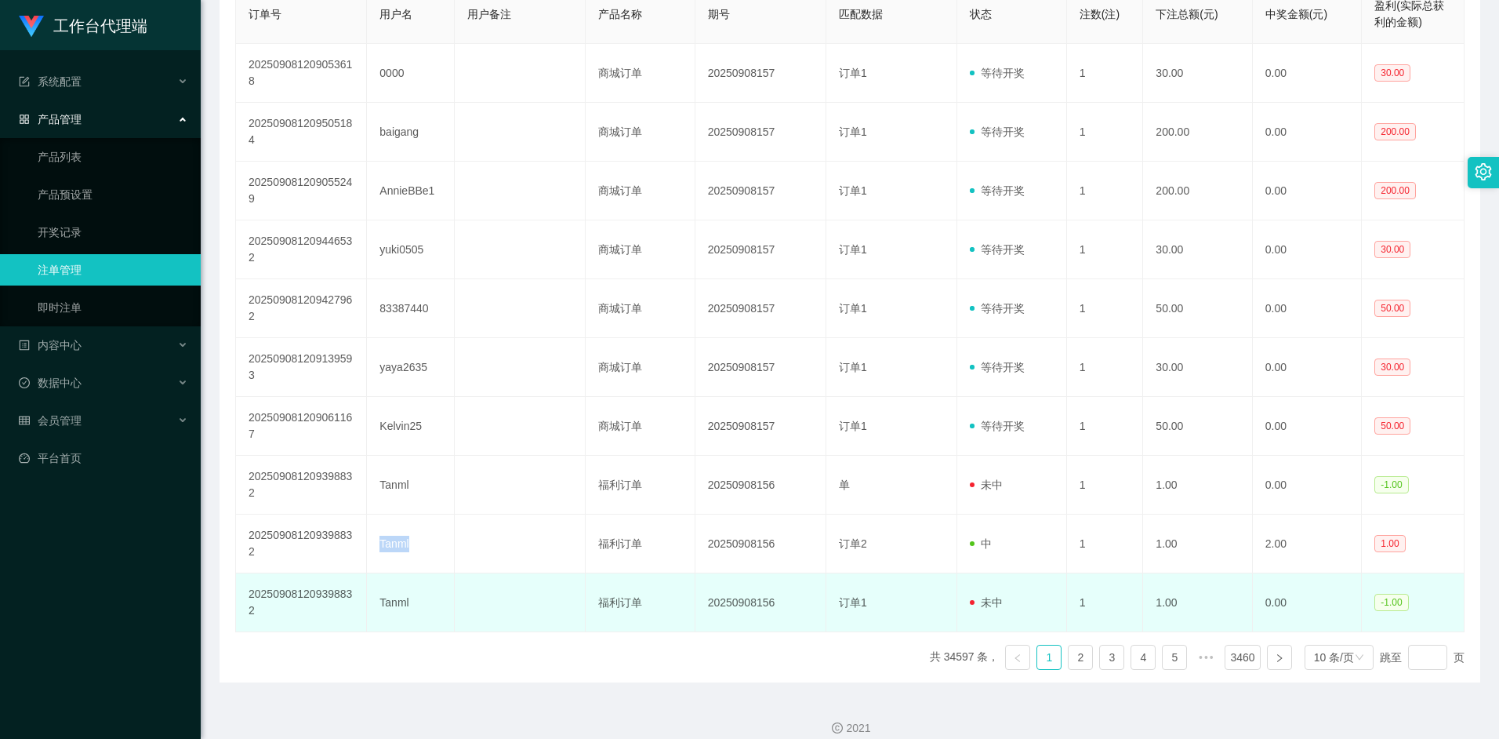
copy td "Tanml"
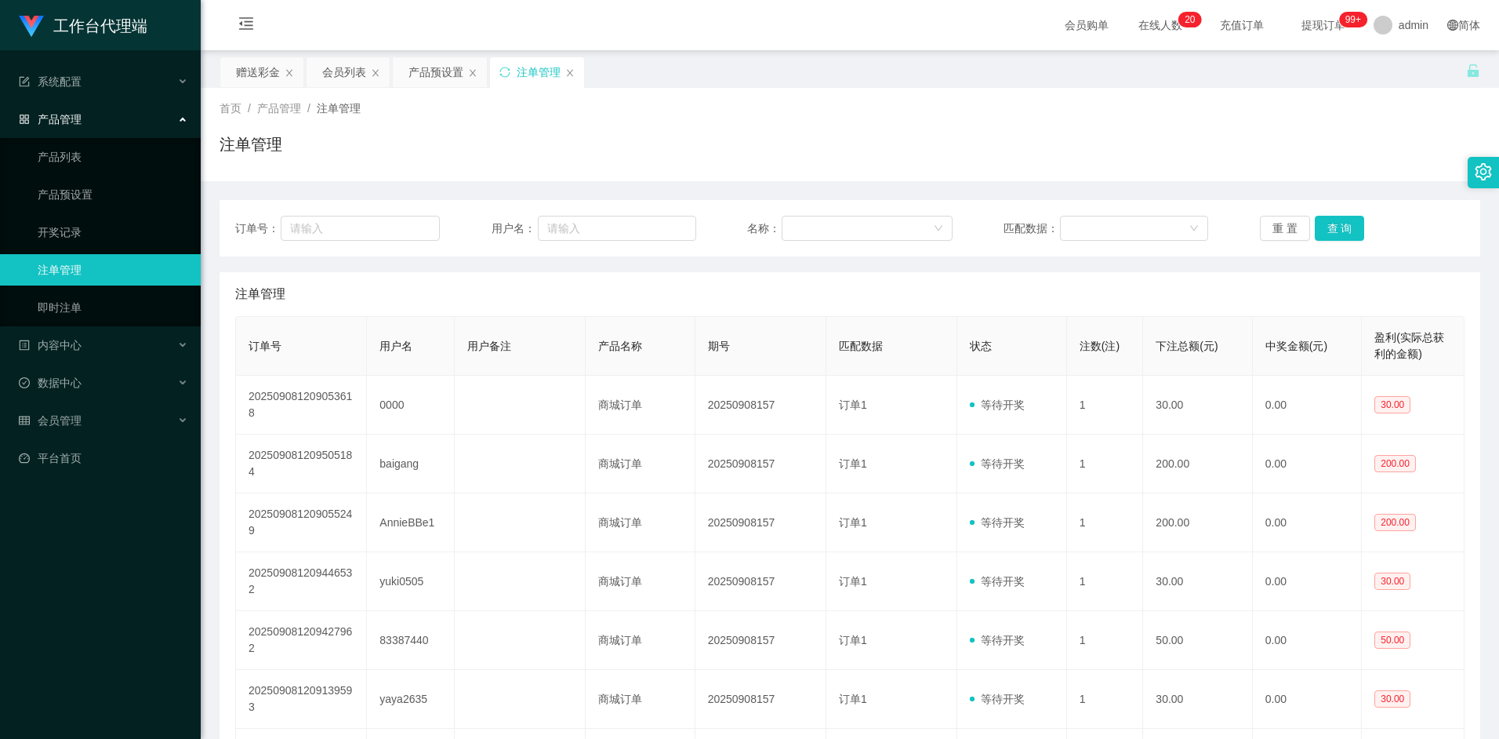
scroll to position [0, 0]
click at [341, 75] on div "会员列表" at bounding box center [344, 72] width 44 height 30
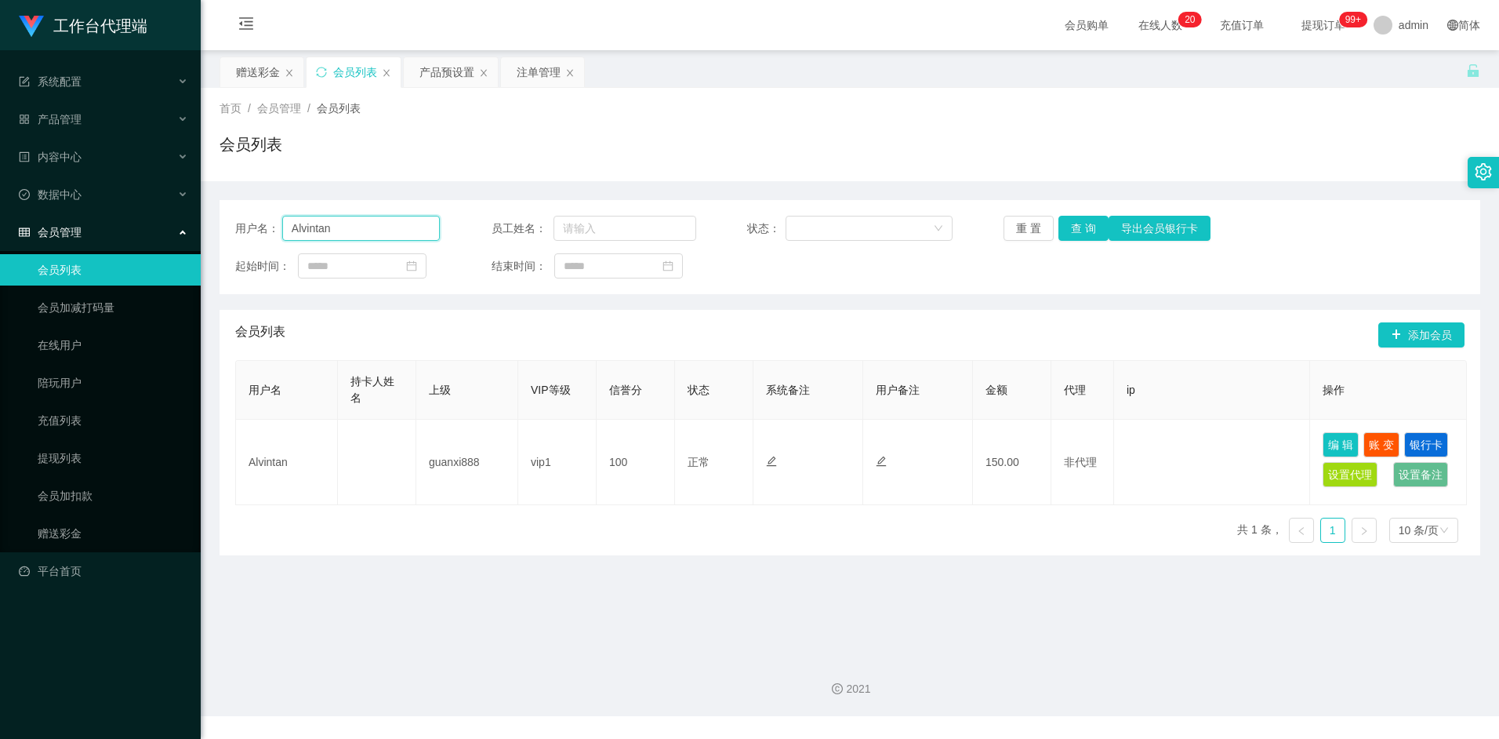
click at [366, 227] on input "Alvintan" at bounding box center [361, 228] width 158 height 25
paste input "Tanml"
type input "Tanml"
click at [1076, 236] on button "查 询" at bounding box center [1083, 228] width 50 height 25
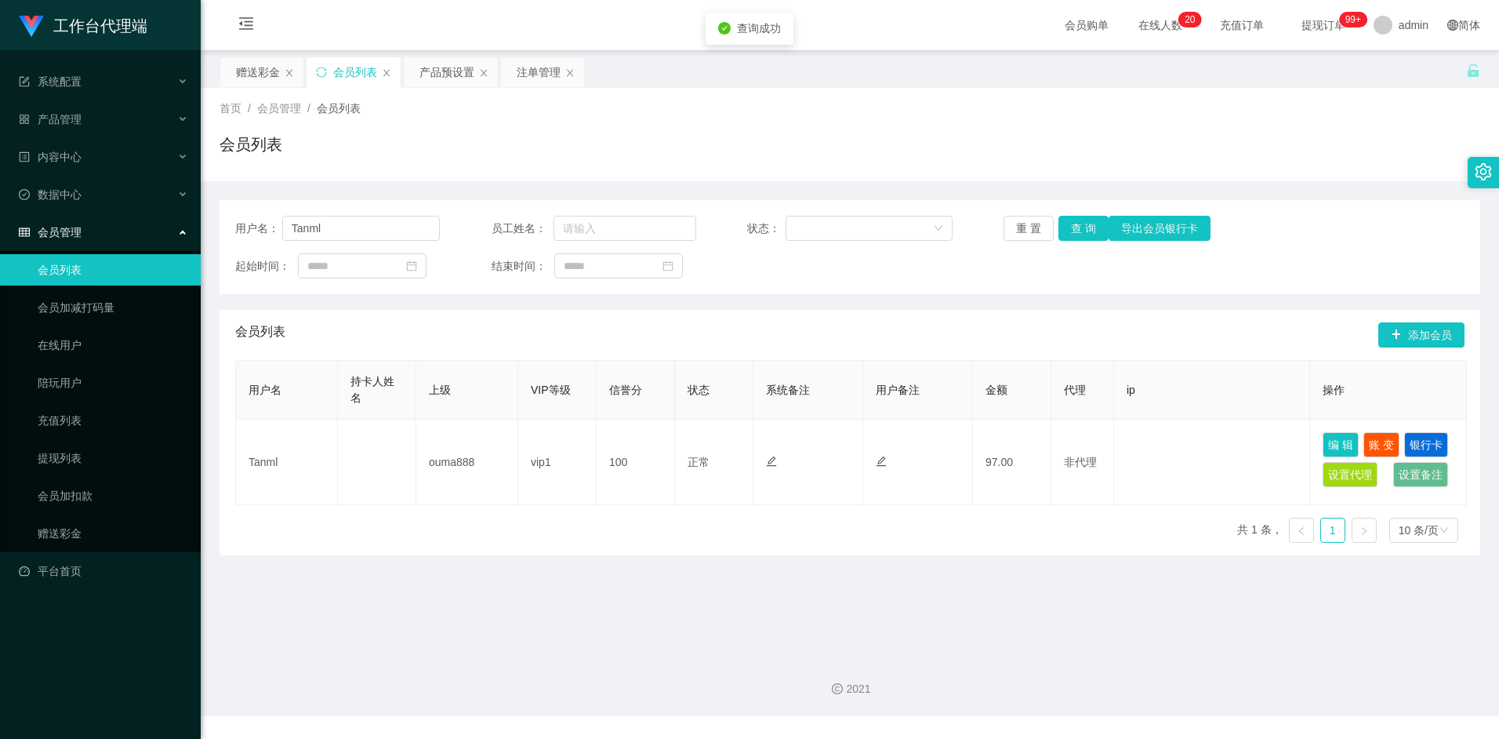
click at [882, 333] on div "会员列表 添加会员" at bounding box center [849, 335] width 1229 height 50
drag, startPoint x: 441, startPoint y: 68, endPoint x: 442, endPoint y: 76, distance: 8.0
click at [441, 68] on div "产品预设置" at bounding box center [446, 72] width 55 height 30
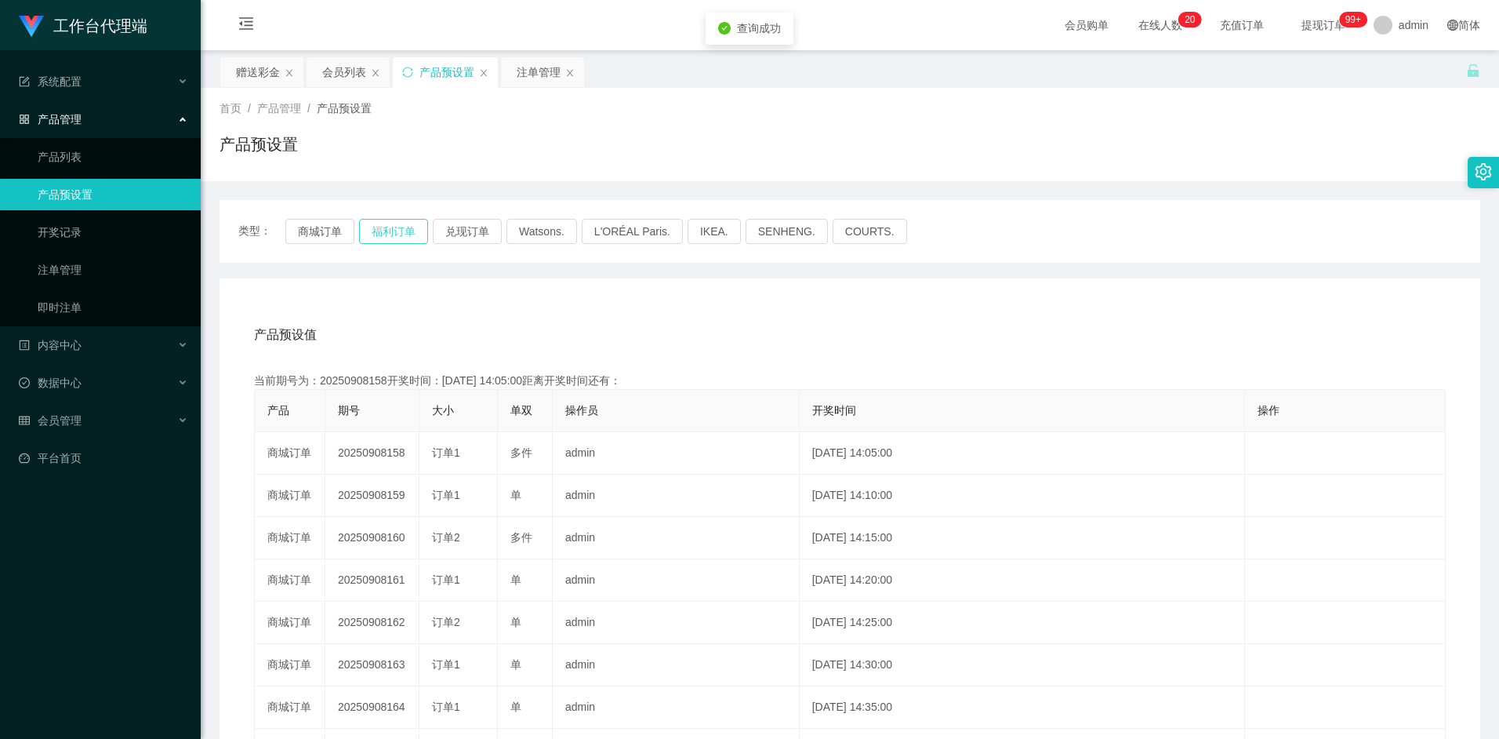
click at [398, 234] on button "福利订单" at bounding box center [393, 231] width 69 height 25
click at [540, 74] on div "注单管理" at bounding box center [539, 72] width 44 height 30
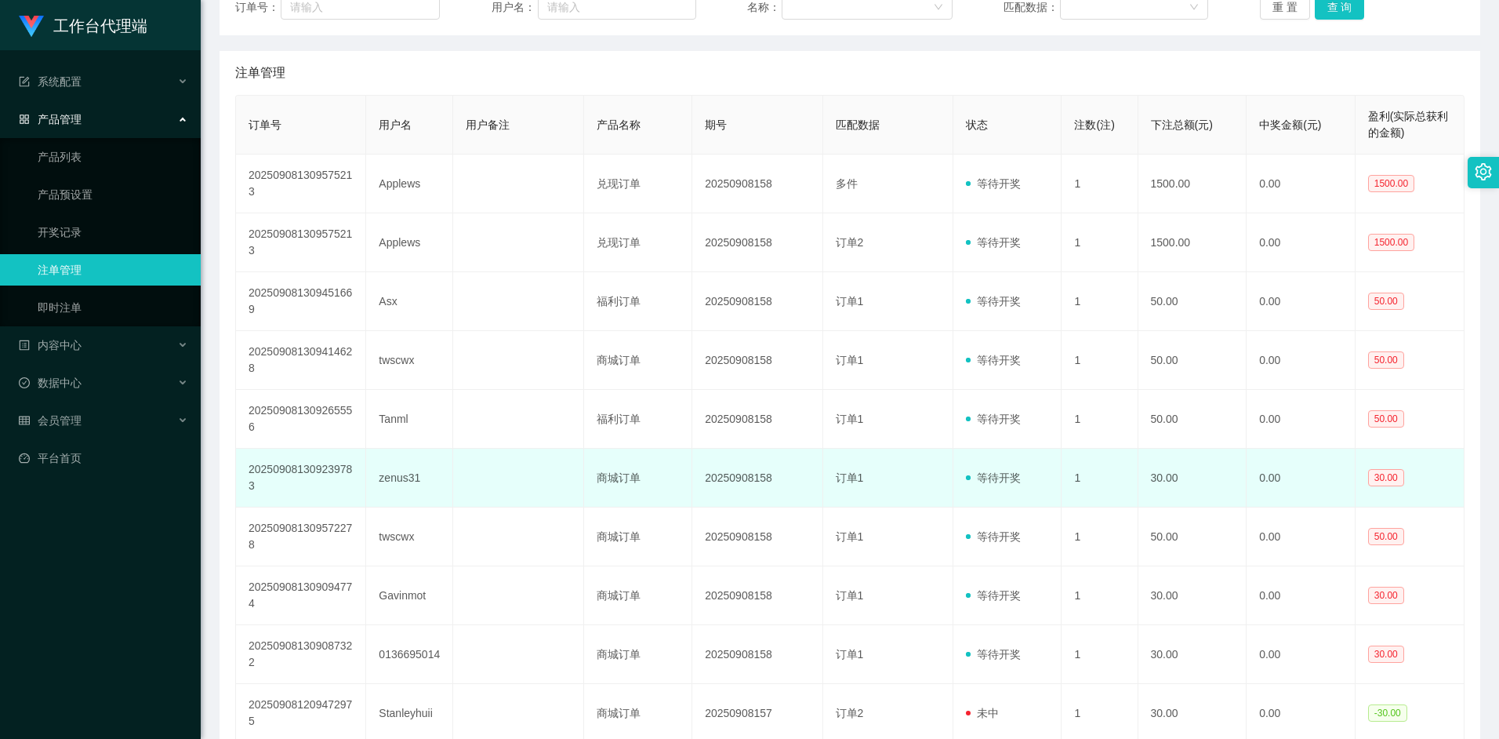
scroll to position [221, 0]
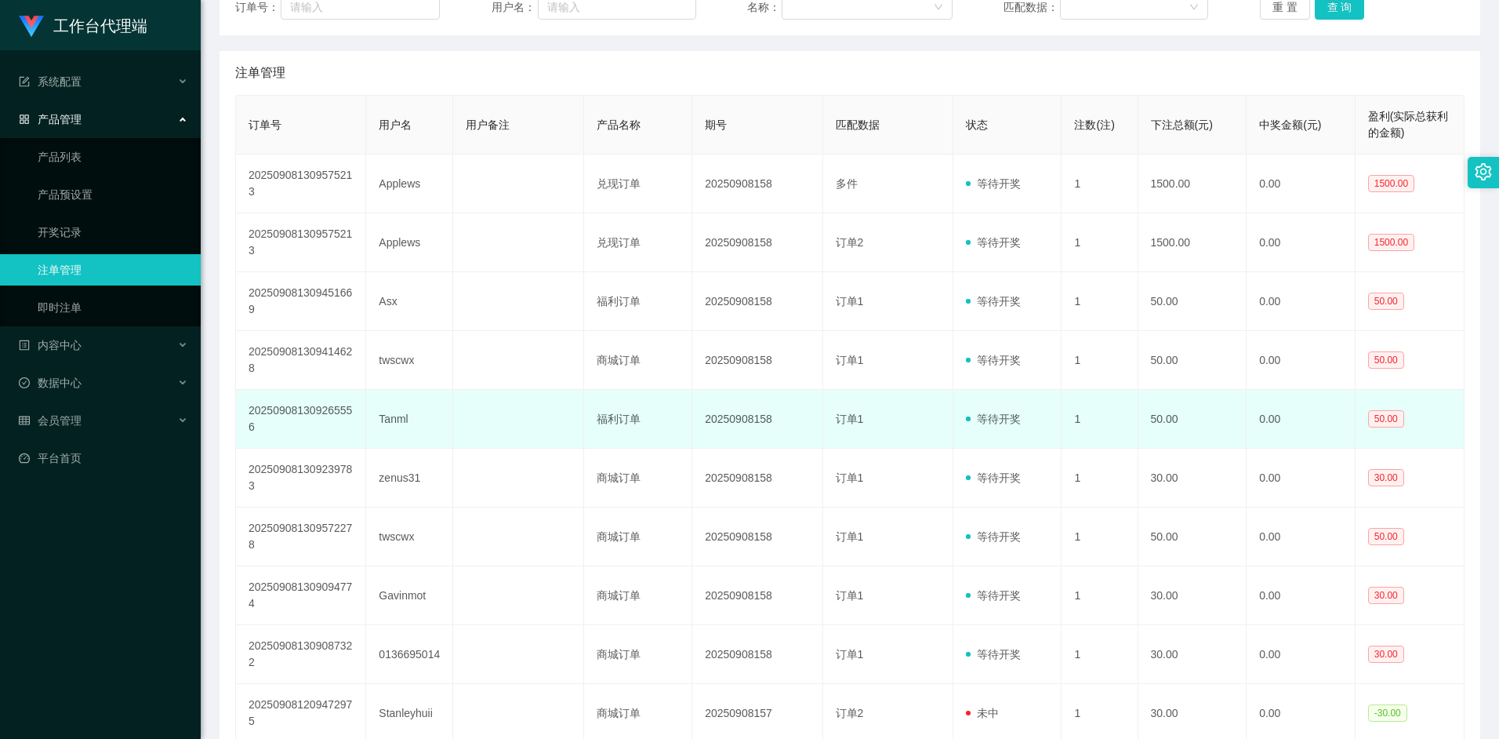
click at [395, 419] on td "Tanml" at bounding box center [409, 419] width 87 height 59
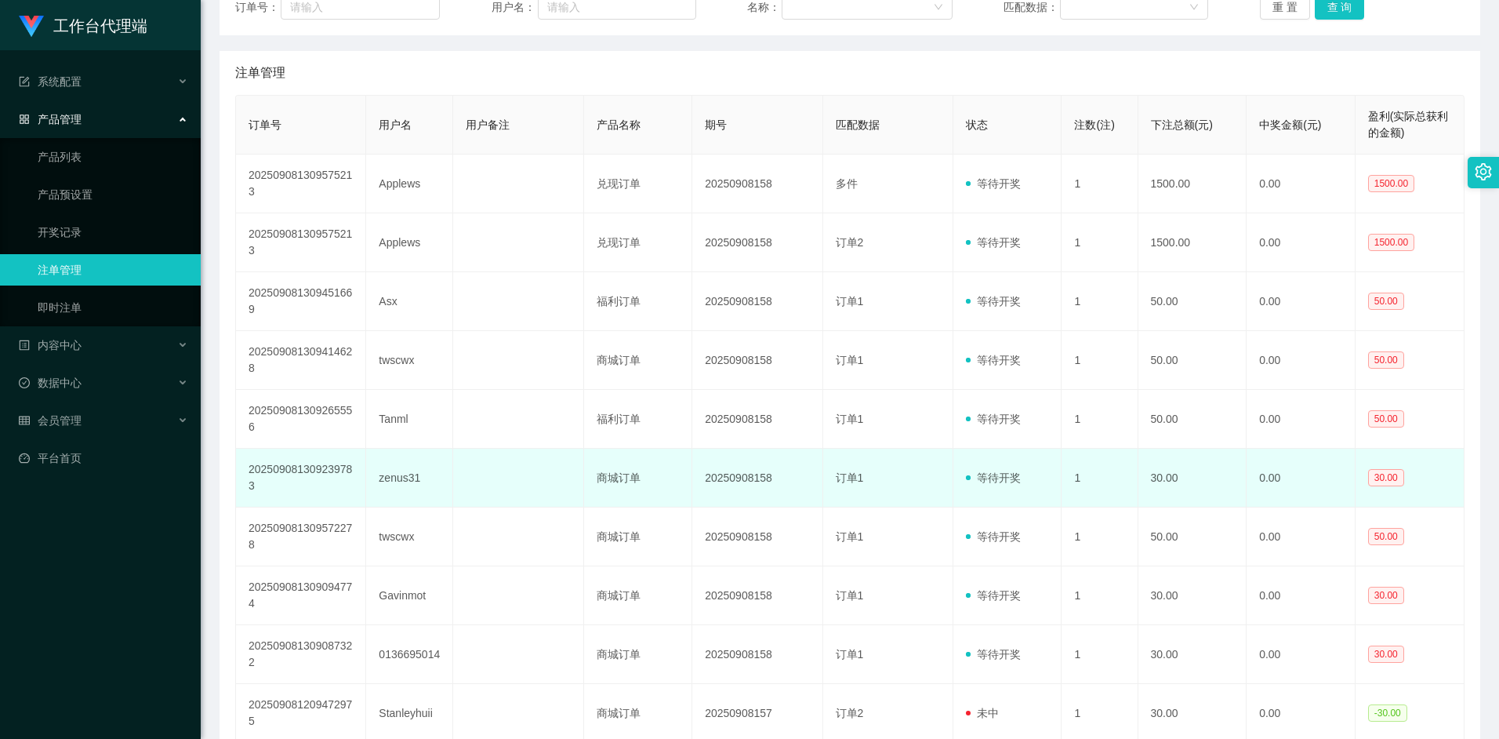
click at [584, 461] on td "商城订单" at bounding box center [638, 477] width 109 height 59
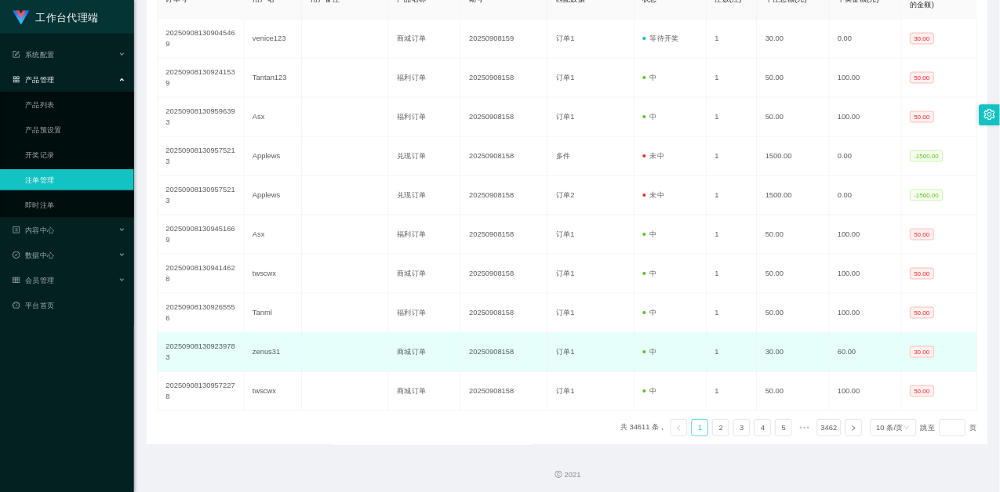
scroll to position [348, 0]
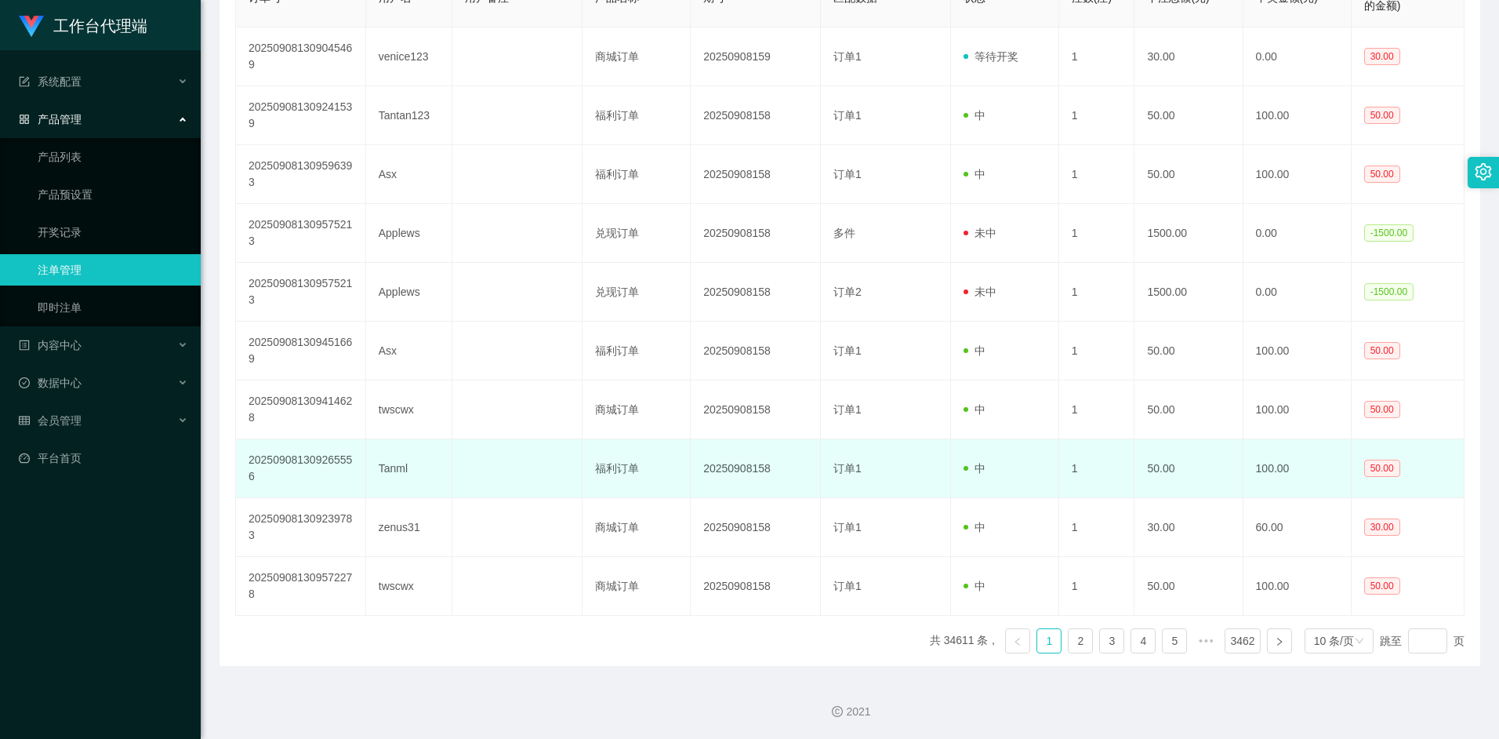
click at [399, 470] on td "Tanml" at bounding box center [409, 468] width 87 height 59
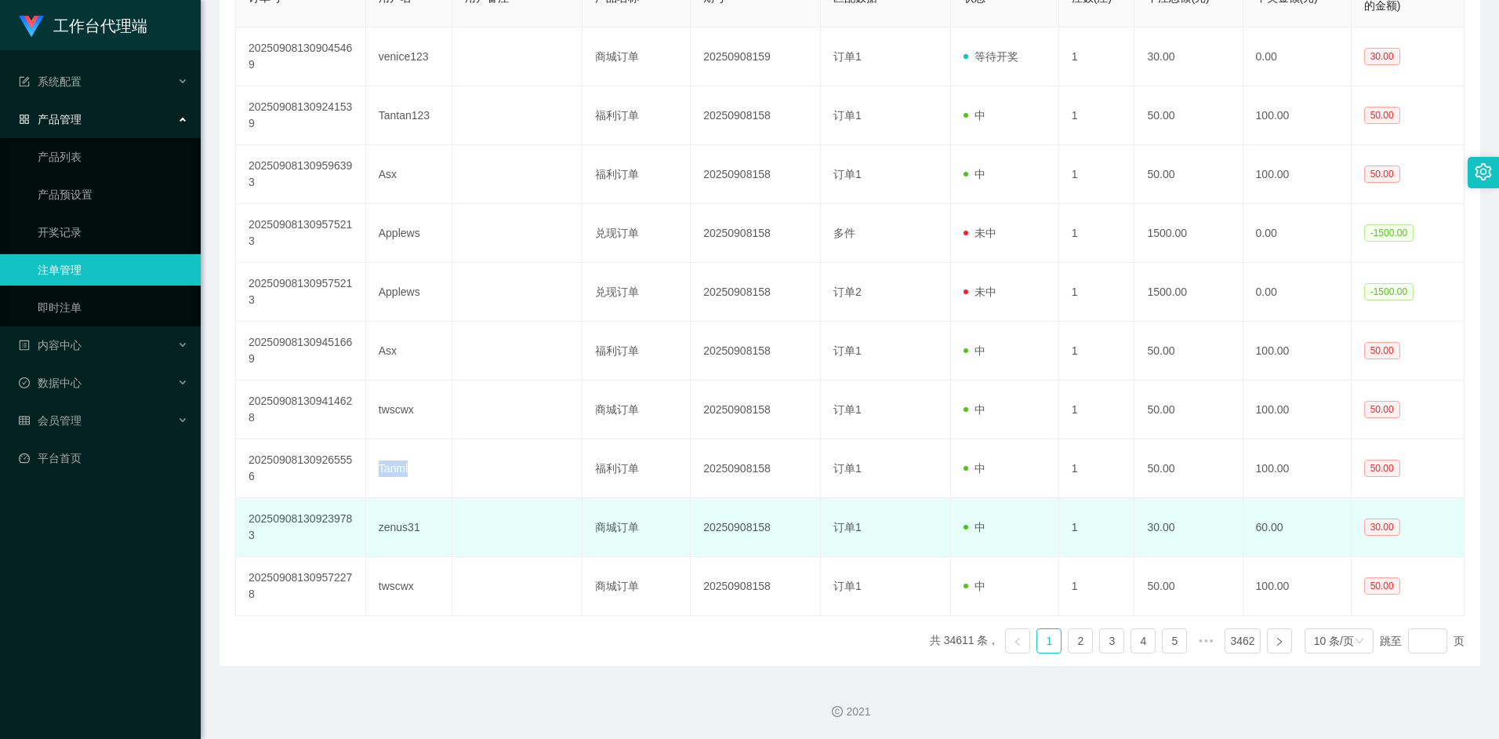
copy td "Tanml"
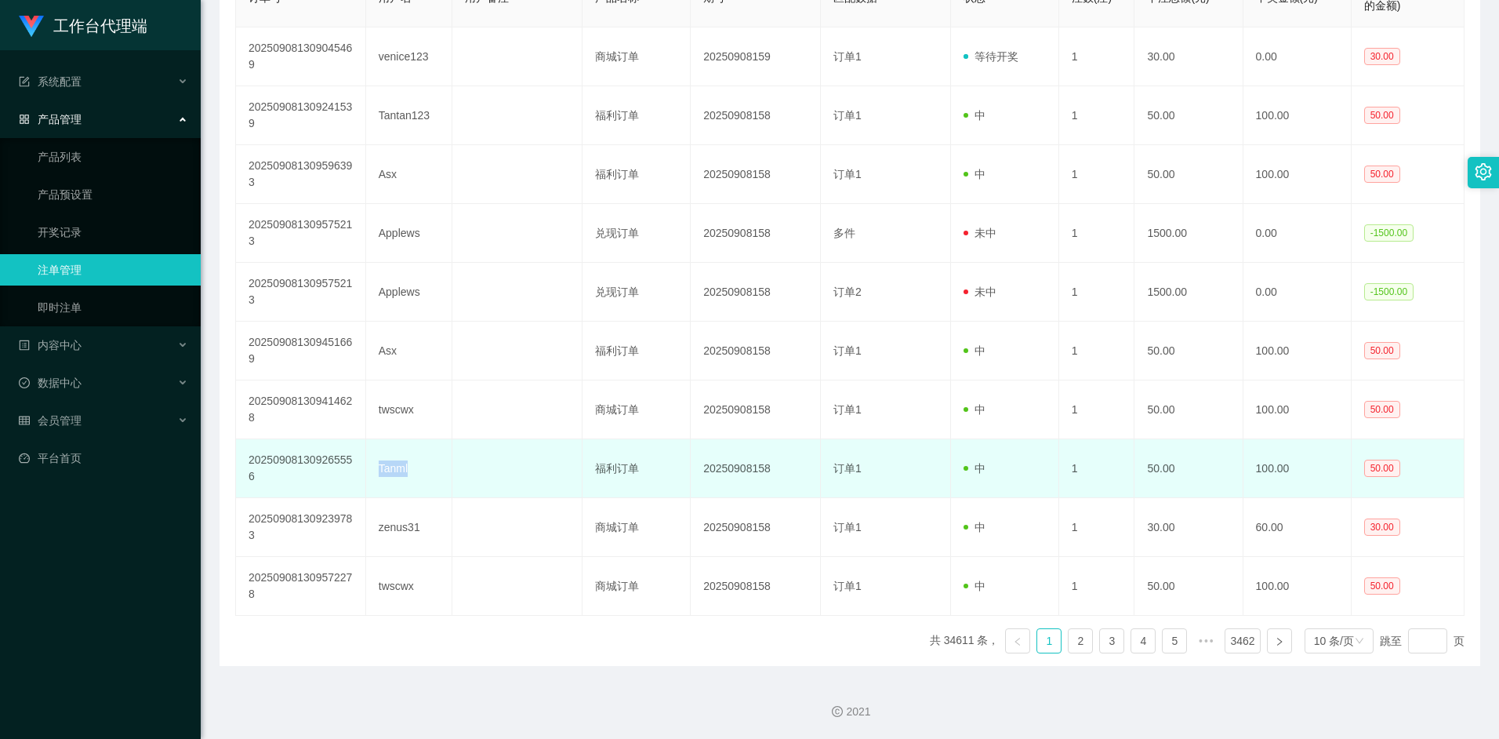
copy td "Tanml"
click at [405, 465] on td "Tanml" at bounding box center [409, 468] width 87 height 59
click at [401, 469] on td "Tanml" at bounding box center [409, 468] width 87 height 59
copy td "Tanml"
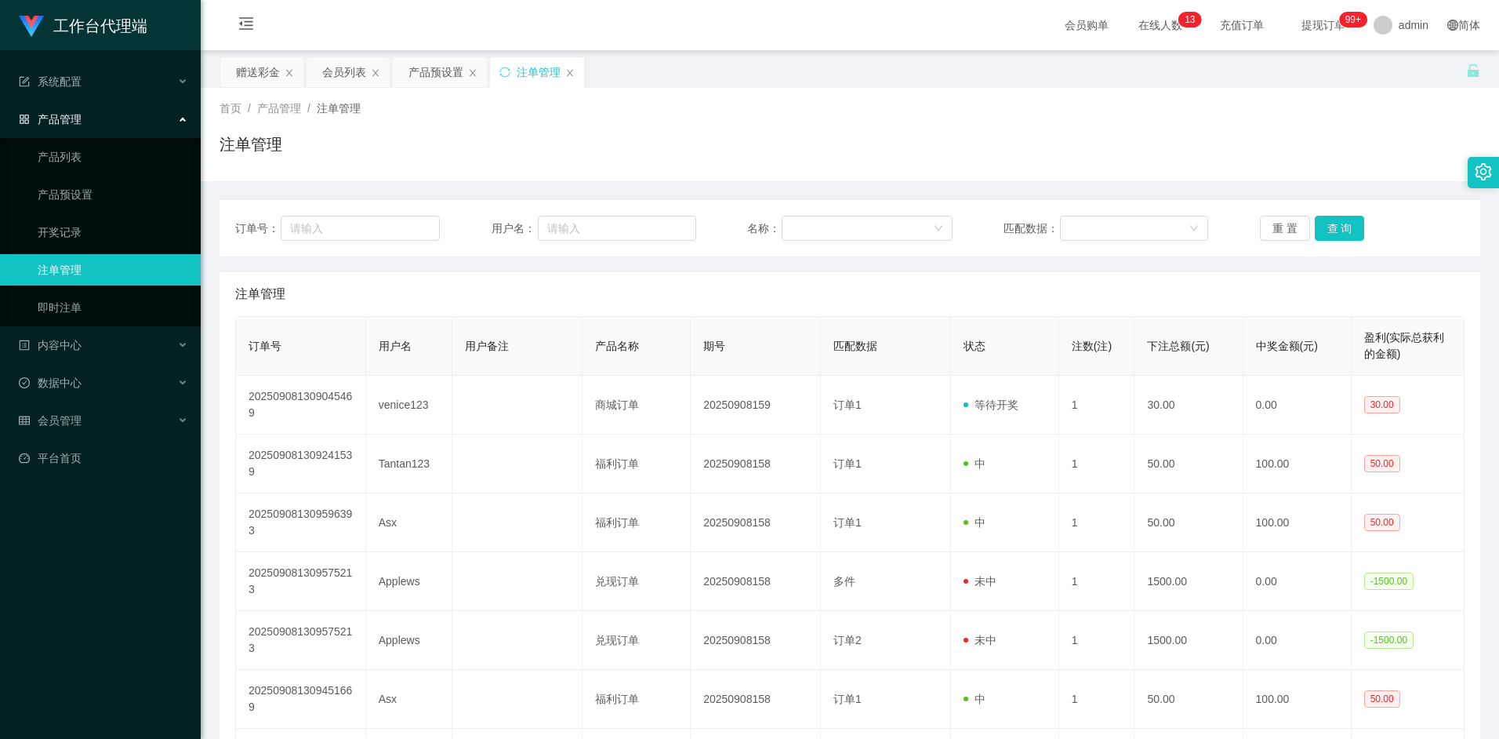
scroll to position [0, 0]
click at [354, 363] on th "订单号" at bounding box center [301, 346] width 130 height 59
click at [350, 71] on div "会员列表" at bounding box center [344, 72] width 44 height 30
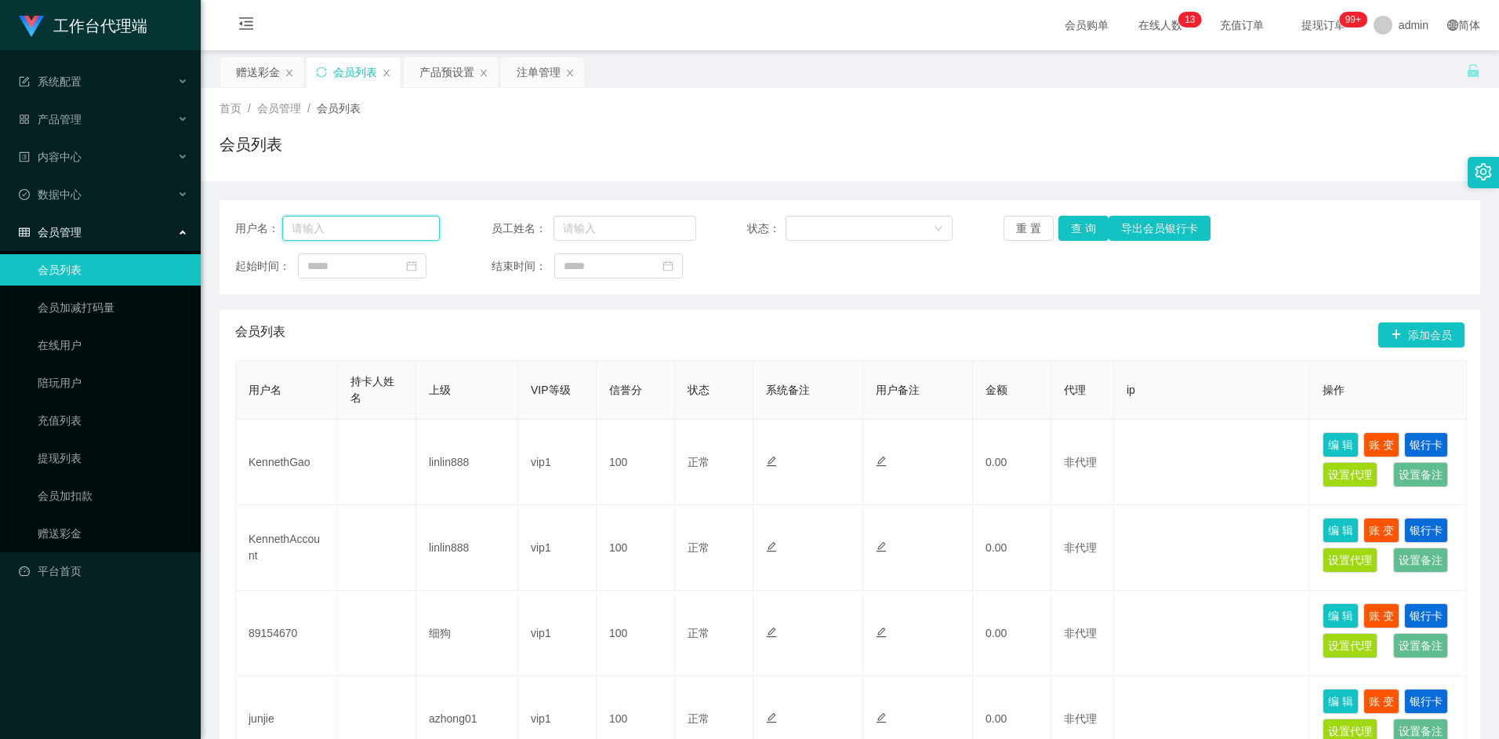
click at [358, 233] on input "text" at bounding box center [361, 228] width 158 height 25
paste input "Tanml"
type input "Tanml"
click at [1071, 224] on button "查 询" at bounding box center [1083, 228] width 50 height 25
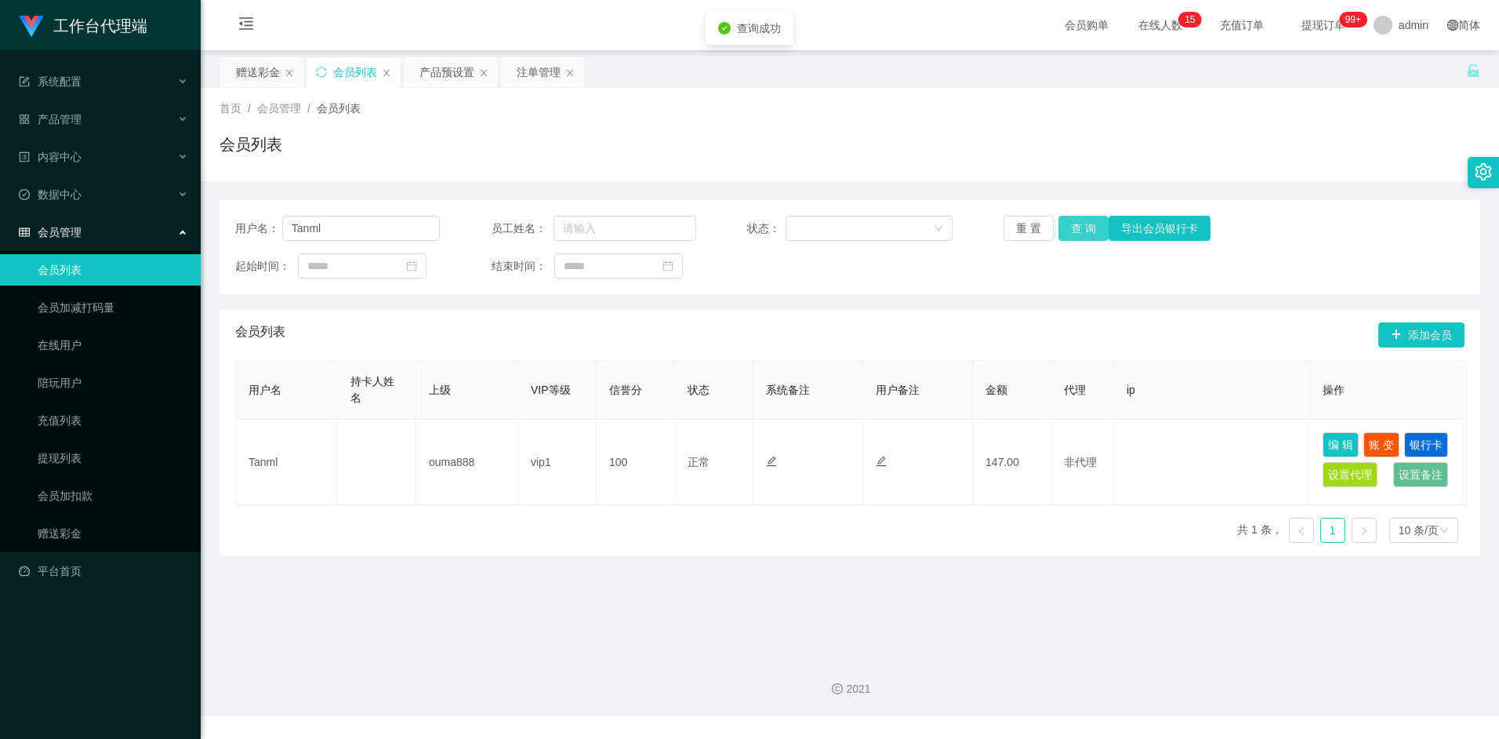
click at [1085, 230] on button "查 询" at bounding box center [1083, 228] width 50 height 25
click at [972, 329] on div "会员列表 添加会员" at bounding box center [849, 335] width 1229 height 50
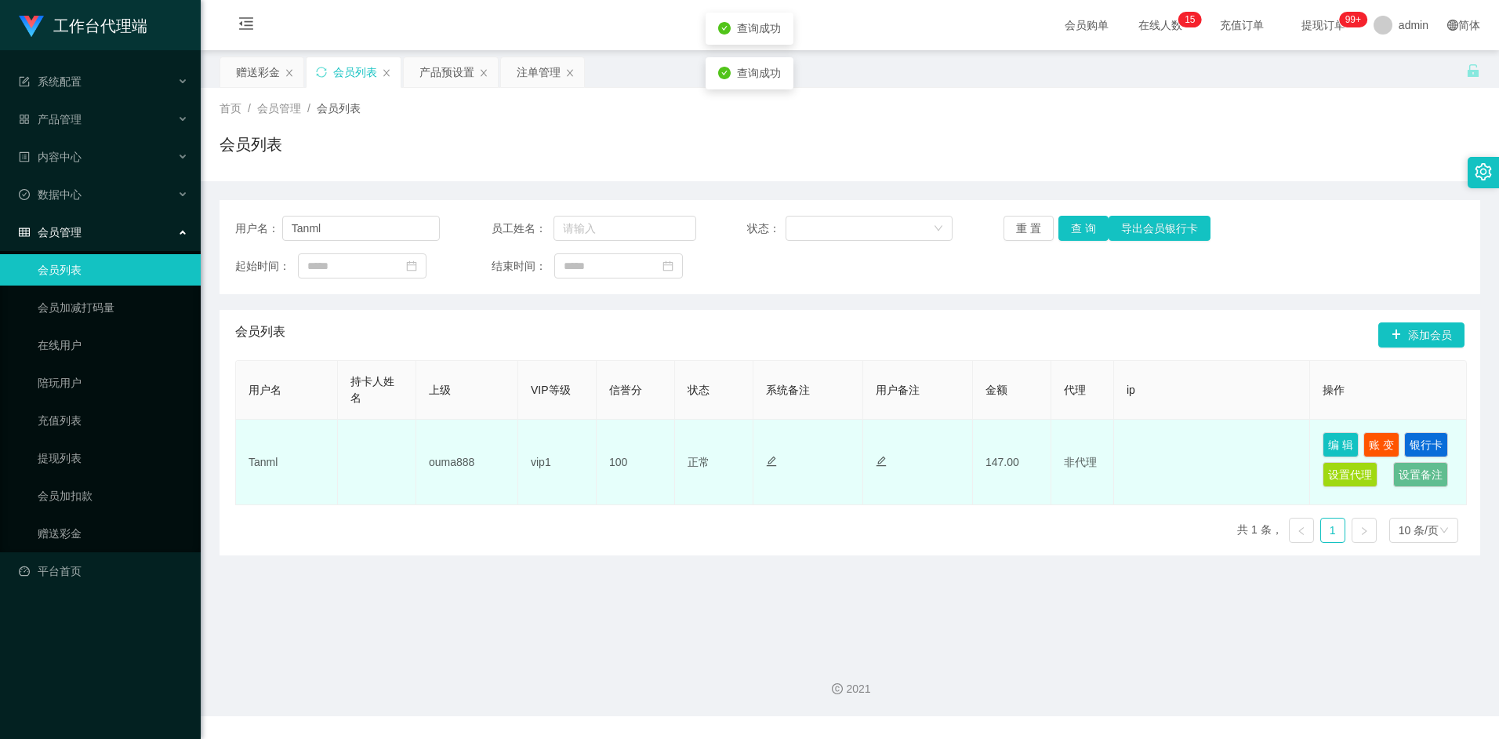
click at [1119, 447] on td at bounding box center [1212, 461] width 196 height 85
click at [1387, 440] on button "账 变" at bounding box center [1381, 444] width 36 height 25
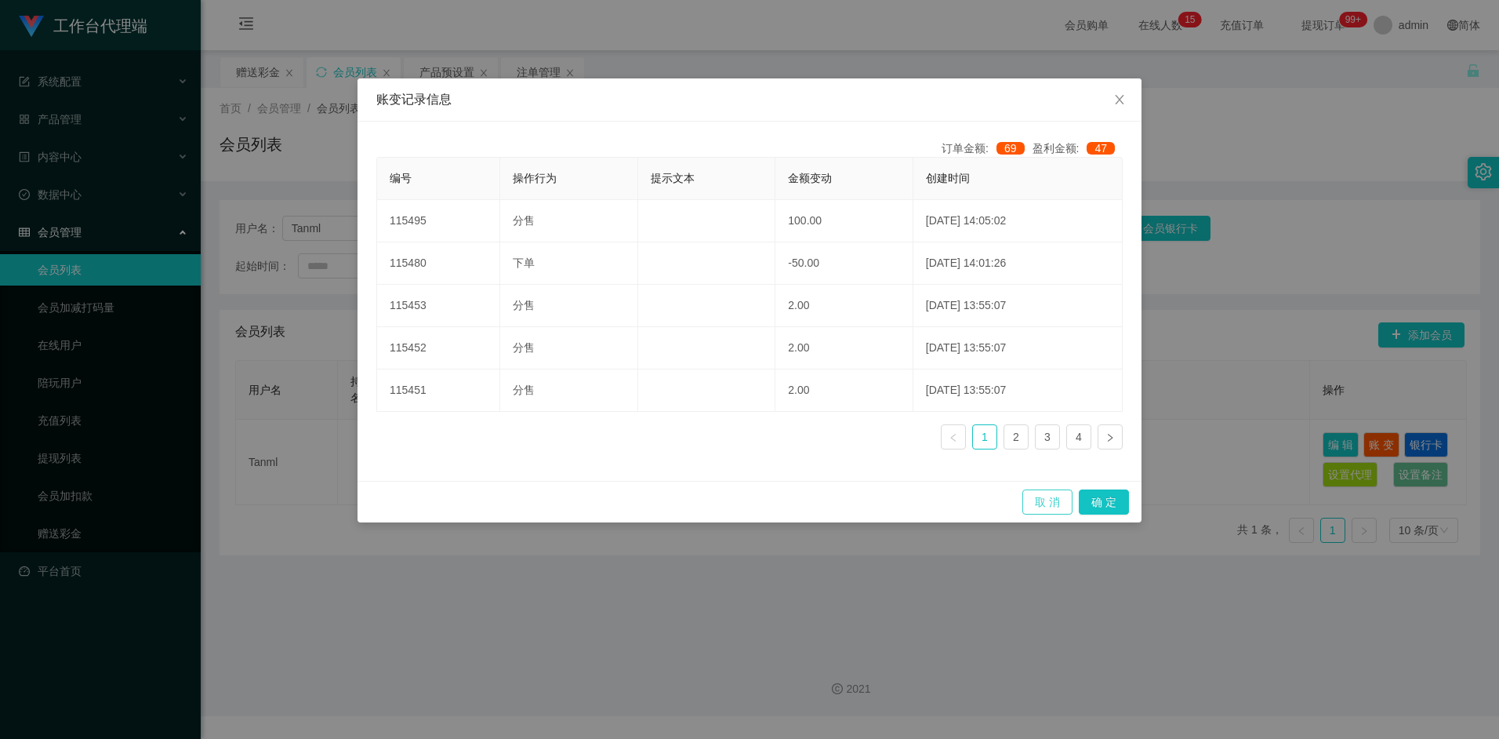
drag, startPoint x: 1050, startPoint y: 488, endPoint x: 1034, endPoint y: 490, distance: 15.9
click at [1050, 488] on div "取 消 确 定" at bounding box center [750, 502] width 784 height 42
click at [1039, 496] on button "取 消" at bounding box center [1047, 501] width 50 height 25
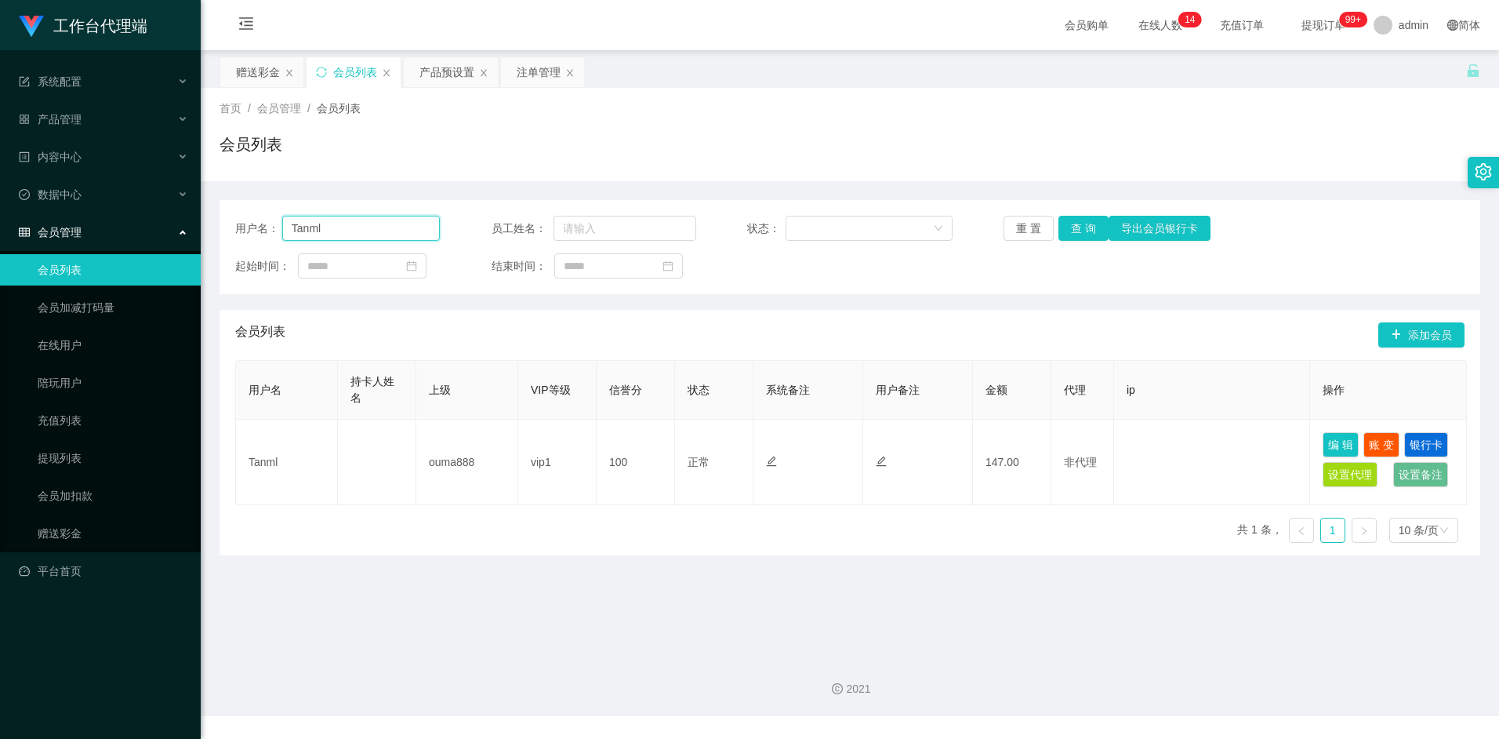
drag, startPoint x: 347, startPoint y: 229, endPoint x: 219, endPoint y: 223, distance: 128.7
click at [215, 223] on main "关闭左侧 关闭右侧 关闭其它 刷新页面 赠送彩金 会员列表 产品预设置 注单管理 首页 / 会员管理 / 会员列表 / 会员列表 用户名： [DEMOGRAP…" at bounding box center [850, 346] width 1298 height 593
click at [256, 73] on div "赠送彩金" at bounding box center [258, 72] width 44 height 30
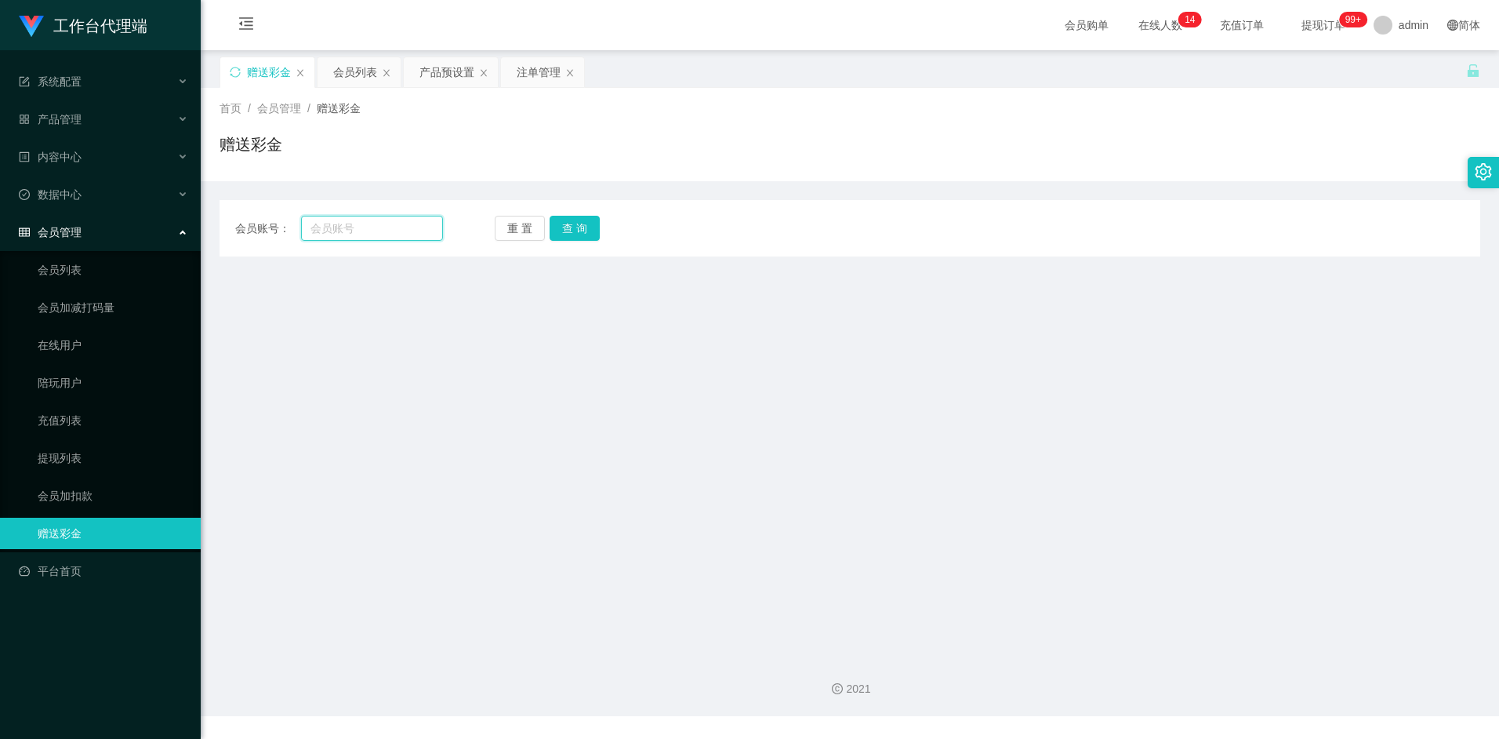
click at [358, 233] on input "text" at bounding box center [371, 228] width 141 height 25
paste input "Tanml"
type input "Tanml"
click at [572, 230] on button "查 询" at bounding box center [575, 228] width 50 height 25
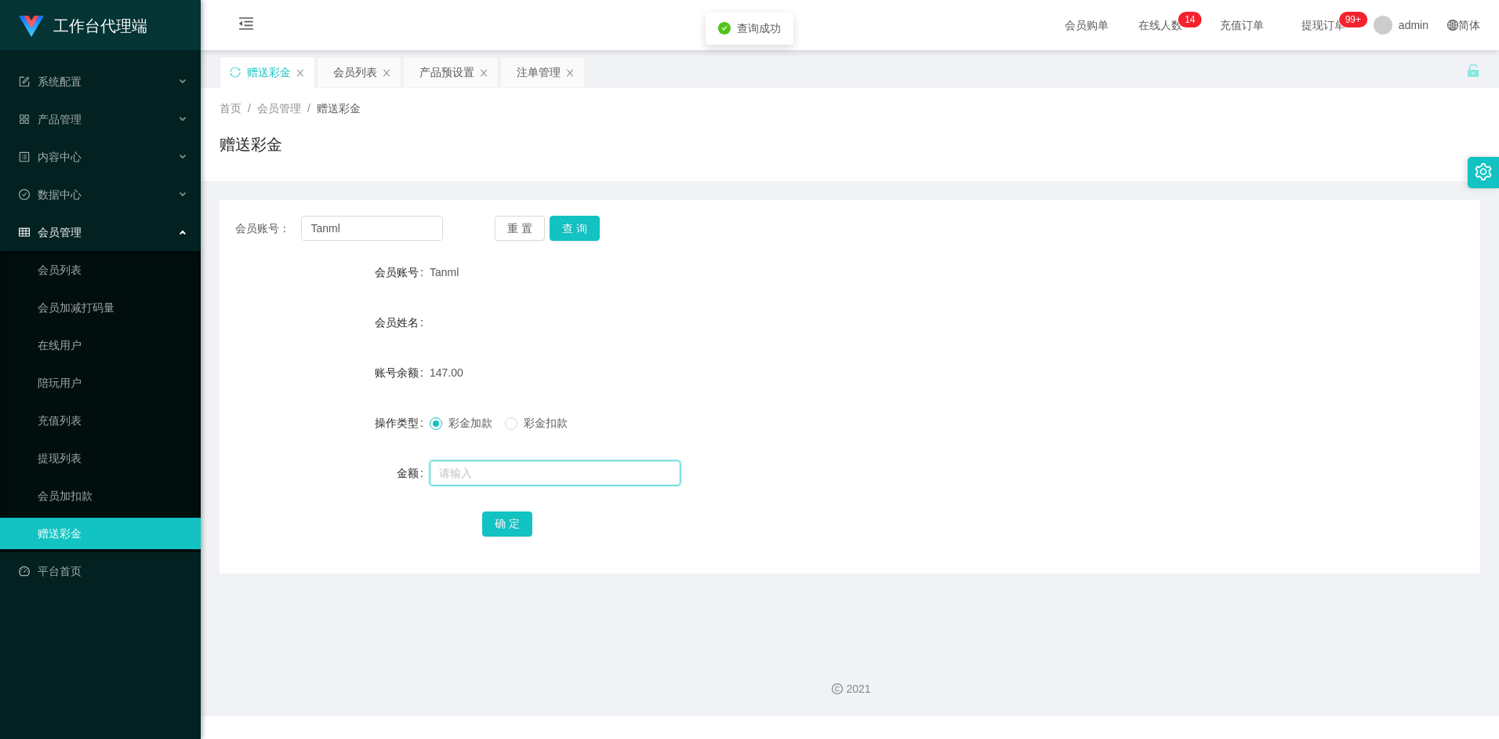
click at [479, 467] on input "text" at bounding box center [555, 472] width 251 height 25
type input "3"
click at [514, 530] on button "确 定" at bounding box center [507, 523] width 50 height 25
click at [771, 357] on div "150.00" at bounding box center [797, 372] width 735 height 31
click at [354, 74] on div "会员列表" at bounding box center [355, 72] width 44 height 30
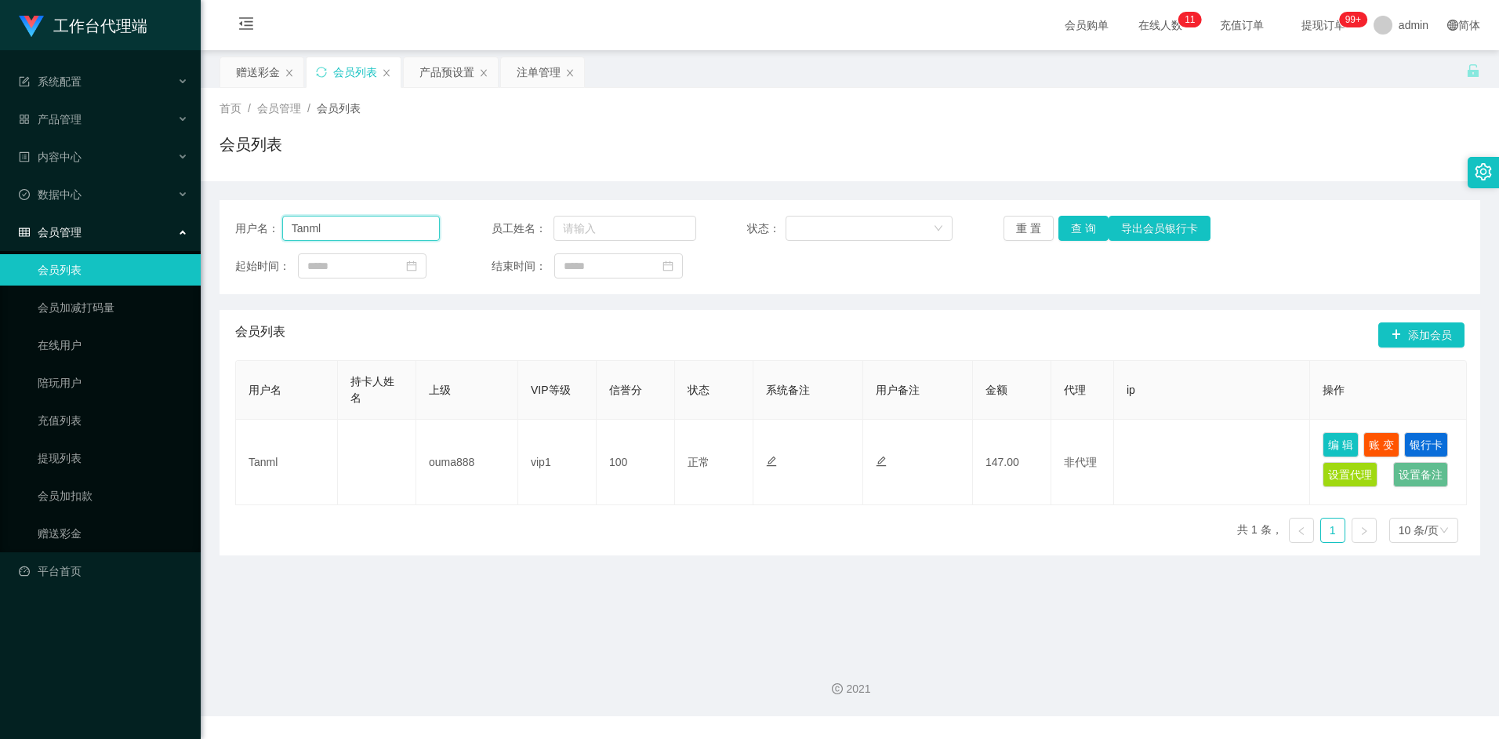
drag, startPoint x: 332, startPoint y: 227, endPoint x: 227, endPoint y: 223, distance: 105.9
click at [227, 223] on div "用户名： Tanml 员工姓名： 状态： 重 置 查 询 导出会员银行卡 起始时间： 结束时间：" at bounding box center [850, 247] width 1261 height 94
click at [1087, 222] on button "查 询" at bounding box center [1083, 228] width 50 height 25
click at [904, 342] on div "会员列表 添加会员" at bounding box center [849, 335] width 1229 height 50
click at [1071, 225] on button "查 询" at bounding box center [1083, 228] width 50 height 25
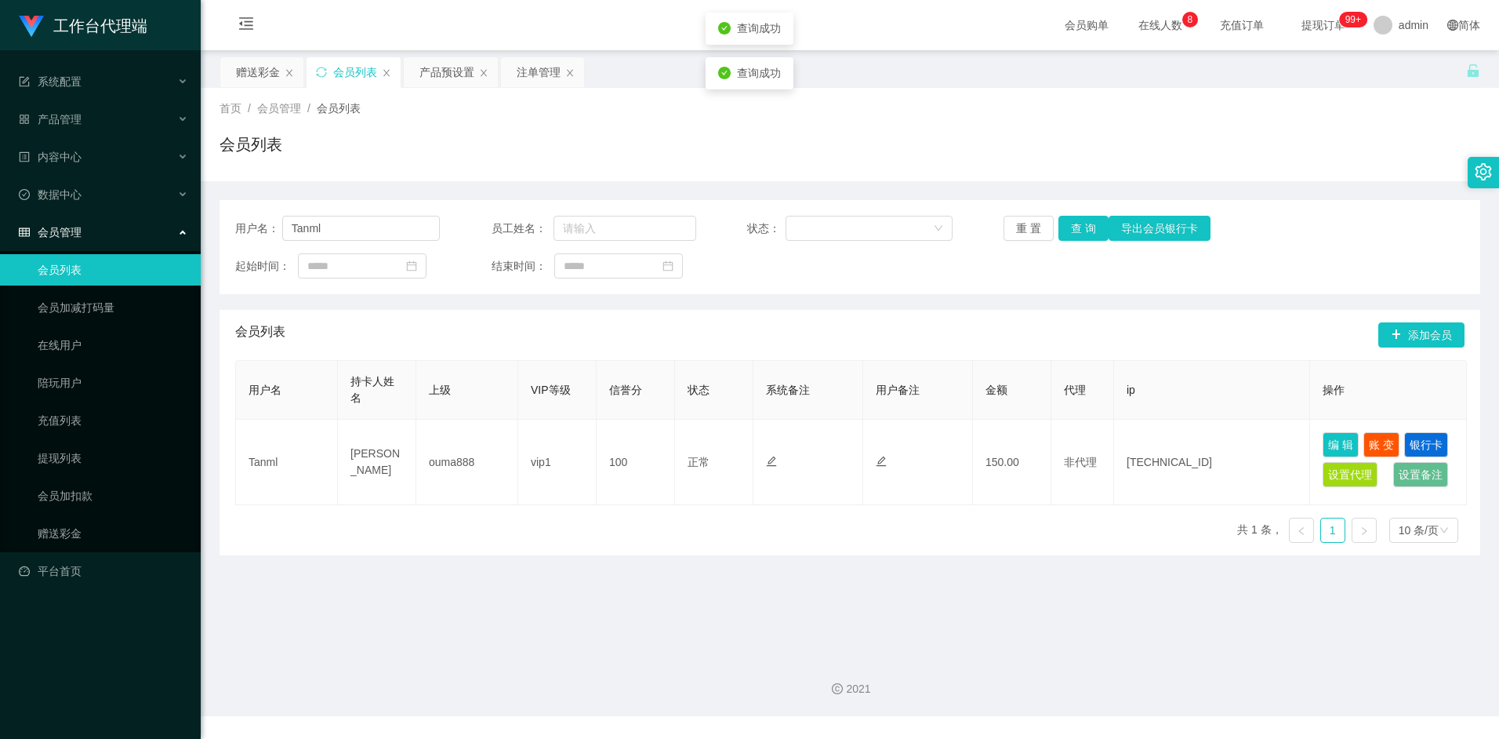
click at [933, 325] on div "会员列表 添加会员" at bounding box center [849, 335] width 1229 height 50
click at [1087, 231] on button "查 询" at bounding box center [1083, 228] width 50 height 25
